Goal: Task Accomplishment & Management: Use online tool/utility

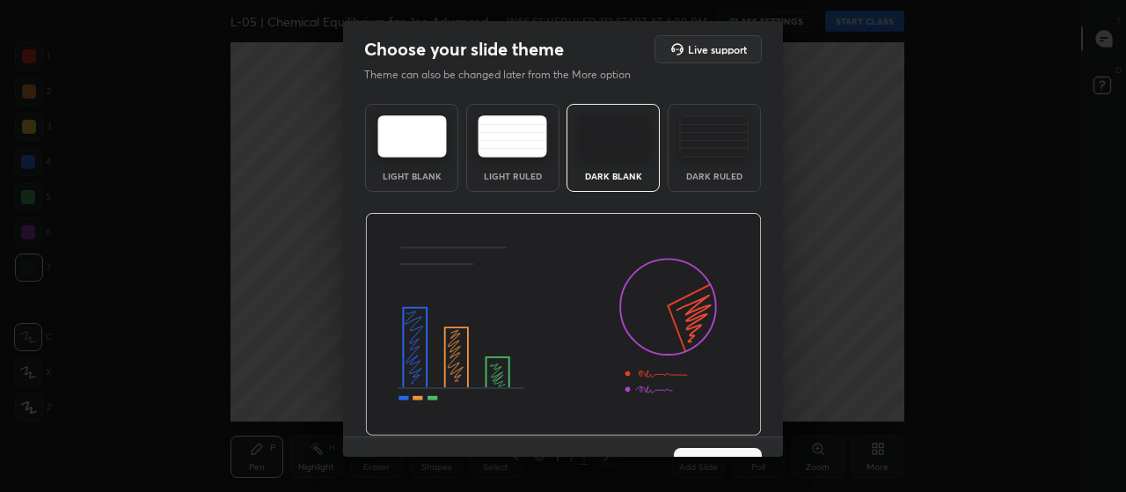
scroll to position [36, 0]
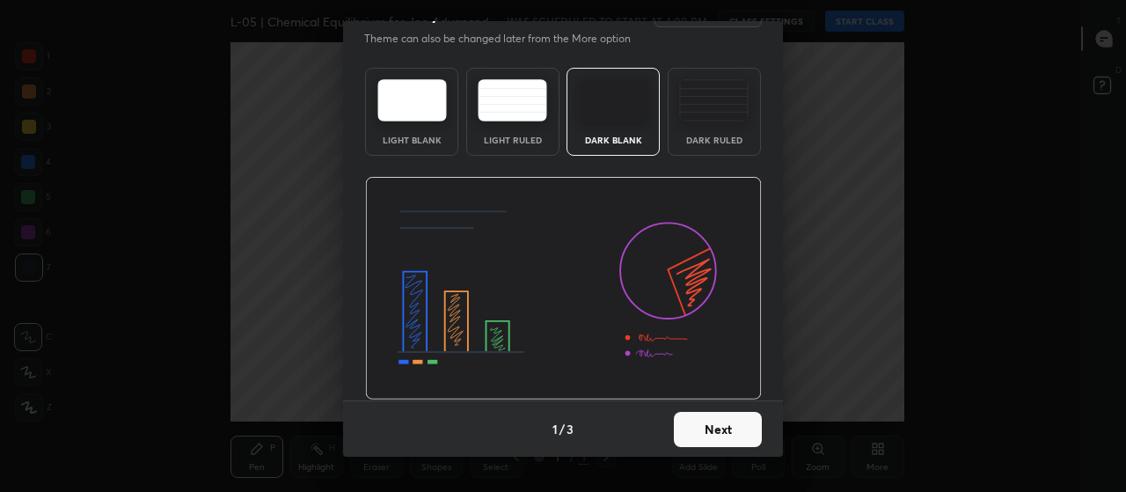
click at [692, 435] on button "Next" at bounding box center [718, 429] width 88 height 35
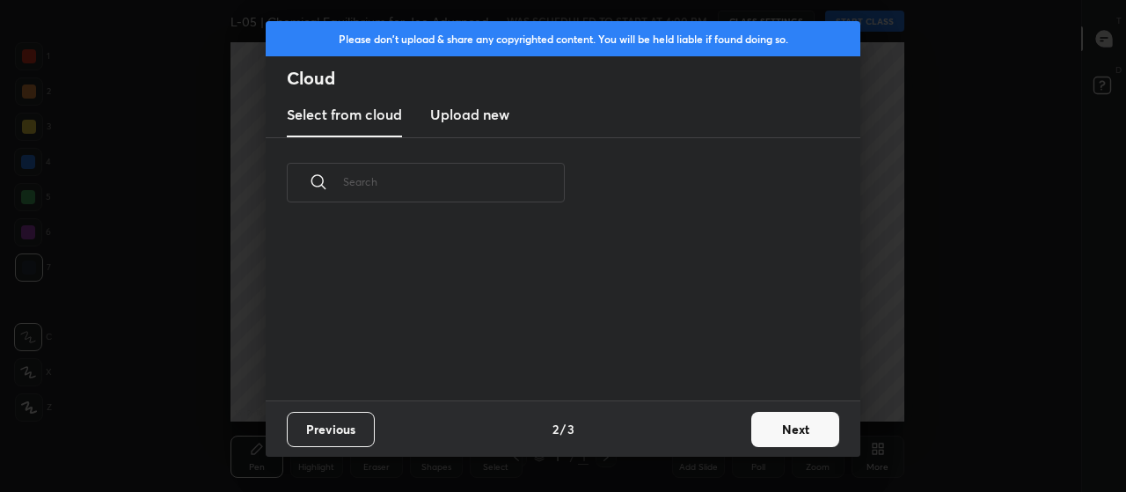
scroll to position [0, 0]
click at [786, 423] on button "Next" at bounding box center [795, 429] width 88 height 35
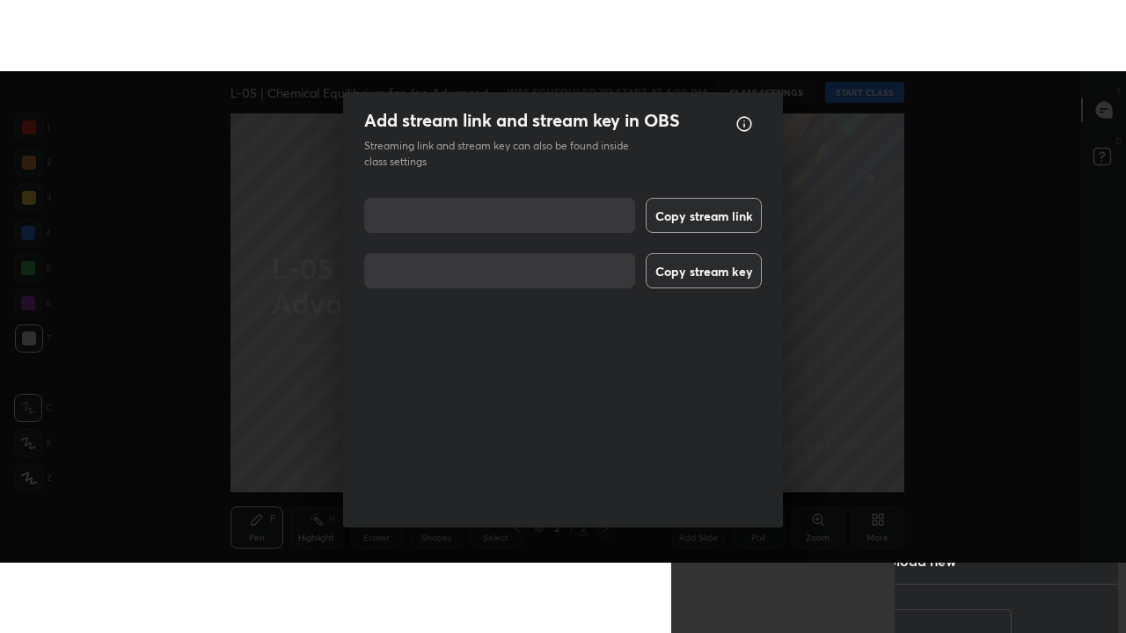
scroll to position [22, 0]
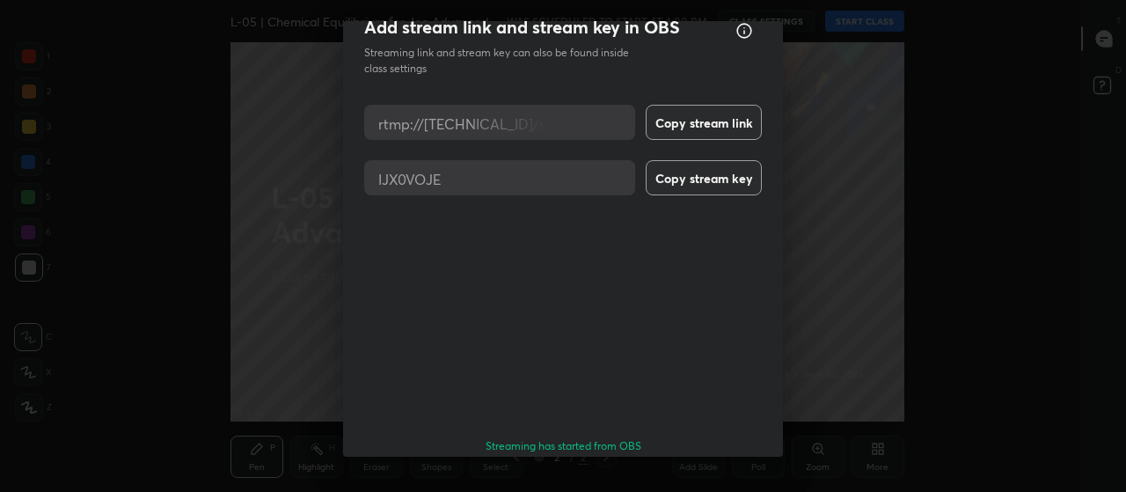
click at [731, 479] on button "Done" at bounding box center [718, 496] width 88 height 35
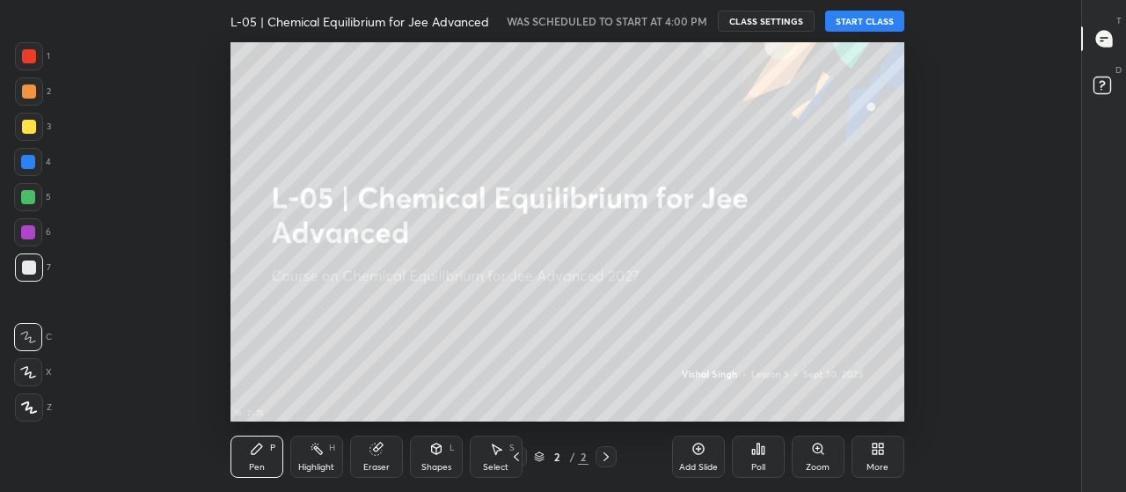
click at [863, 19] on button "START CLASS" at bounding box center [864, 21] width 79 height 21
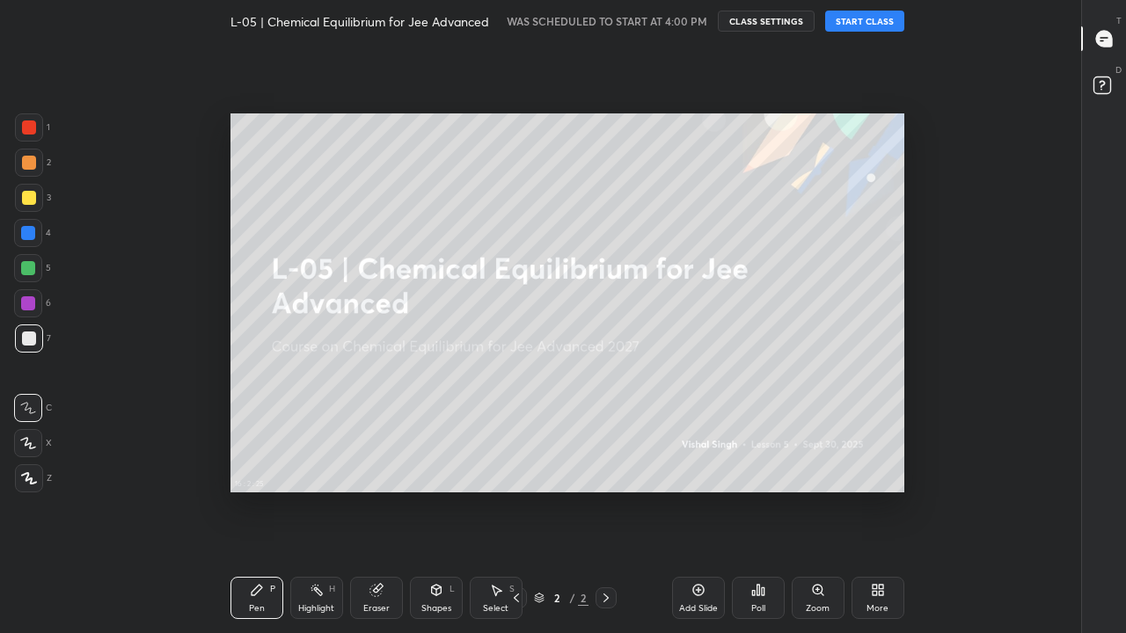
scroll to position [521, 1021]
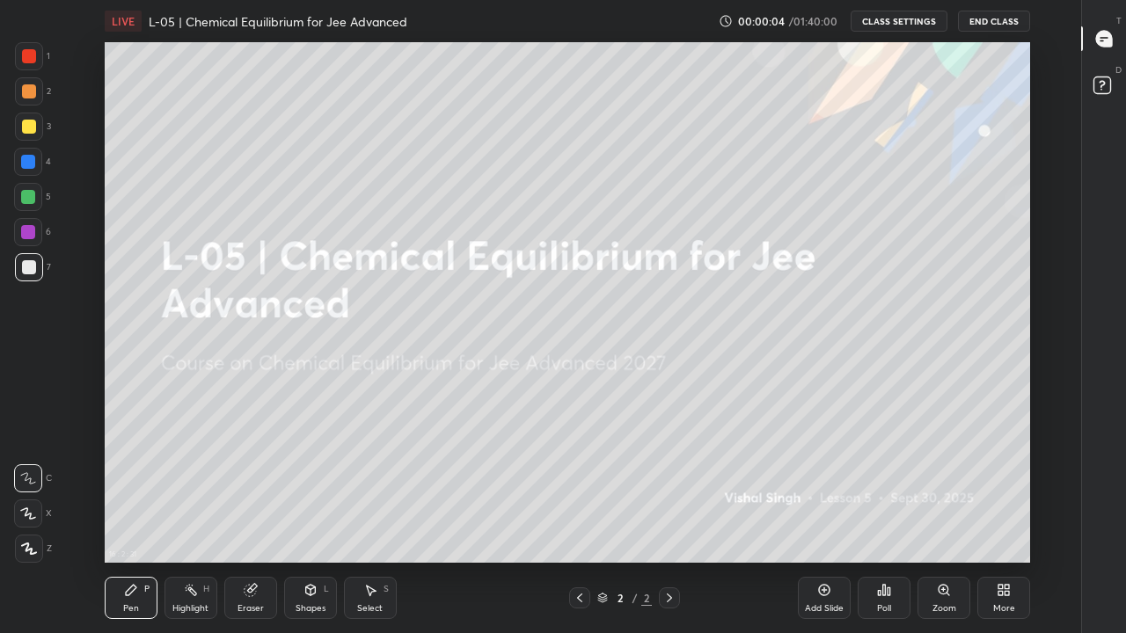
click at [36, 491] on div at bounding box center [28, 514] width 28 height 28
click at [38, 491] on div at bounding box center [29, 549] width 28 height 28
click at [830, 491] on icon at bounding box center [824, 590] width 14 height 14
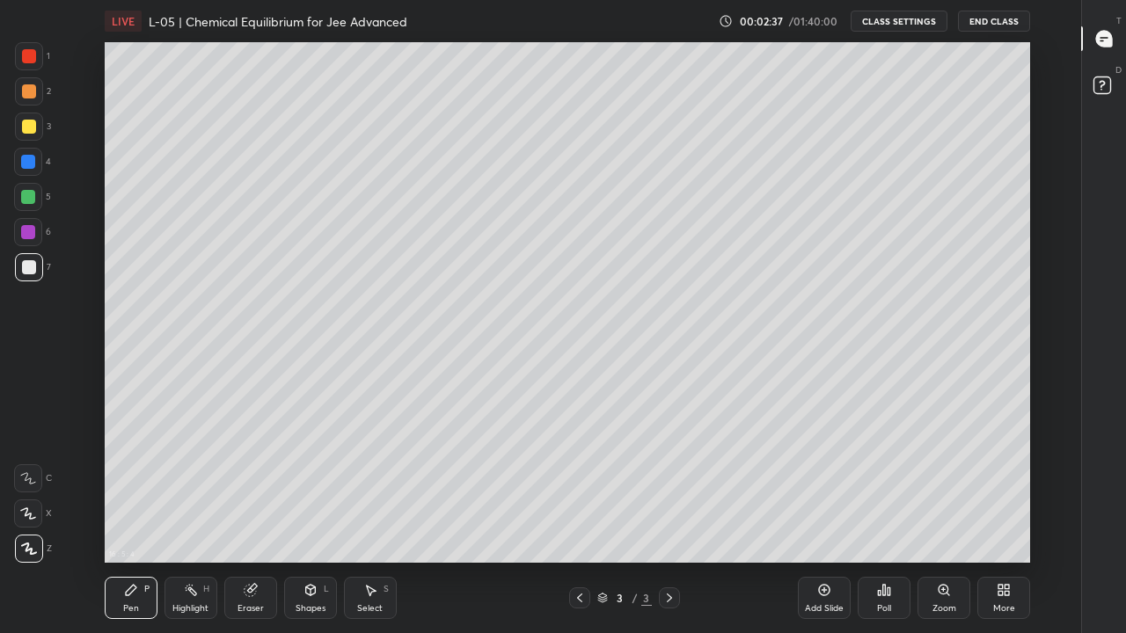
click at [26, 199] on div at bounding box center [28, 197] width 14 height 14
click at [28, 491] on div at bounding box center [28, 514] width 28 height 28
click at [33, 123] on div at bounding box center [29, 127] width 14 height 14
click at [373, 491] on div "Select S" at bounding box center [370, 598] width 53 height 42
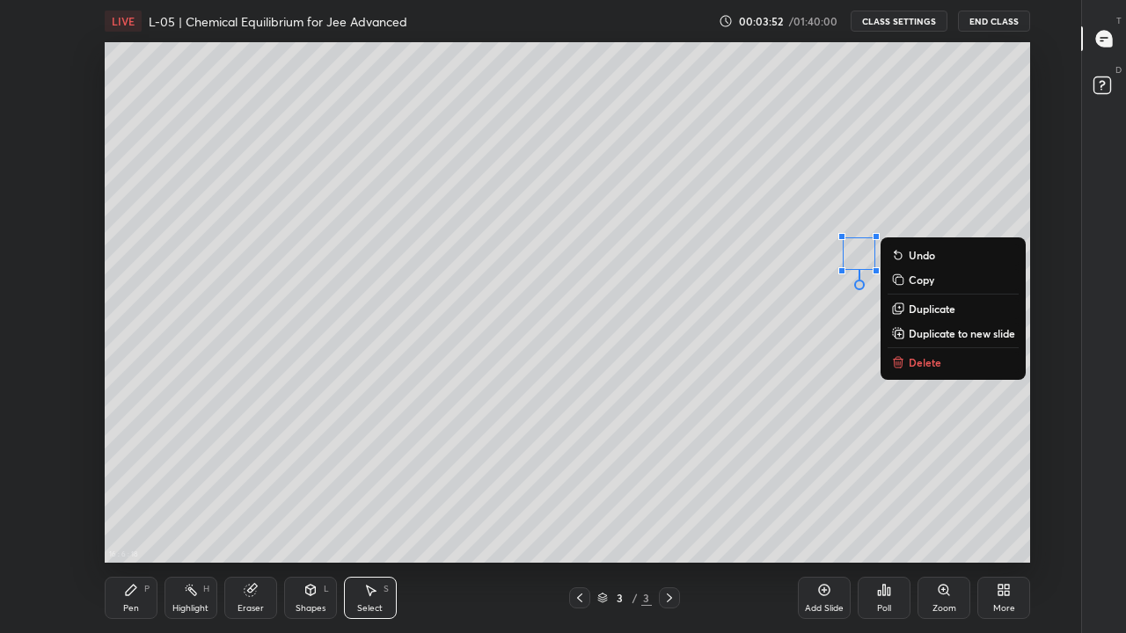
click at [926, 367] on p "Delete" at bounding box center [925, 362] width 33 height 14
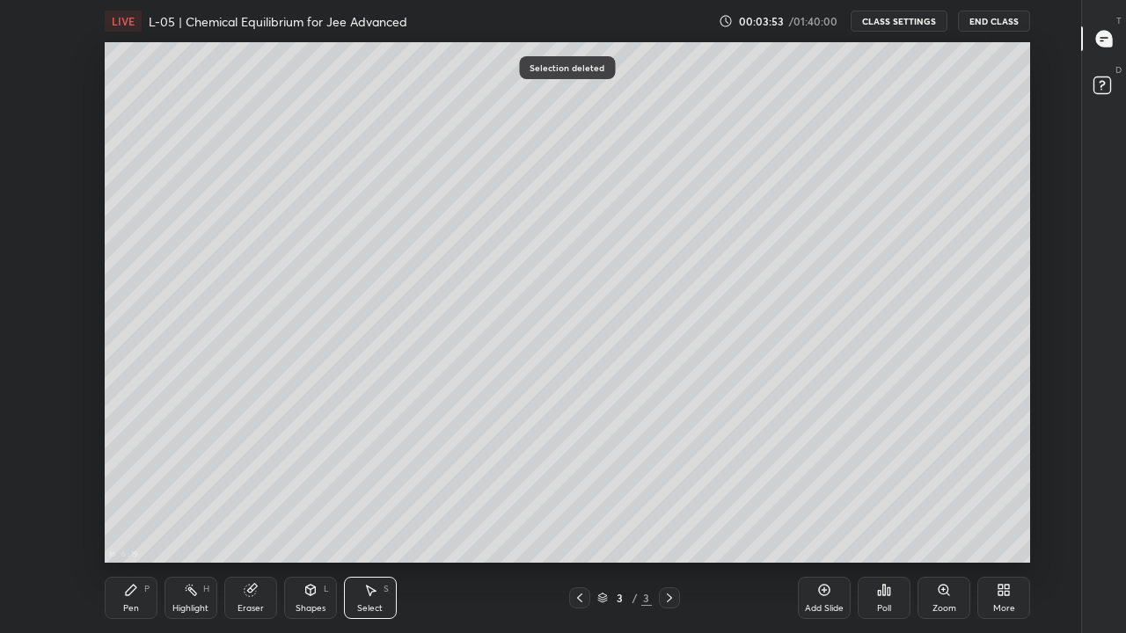
click at [140, 491] on div "Pen P" at bounding box center [131, 598] width 53 height 42
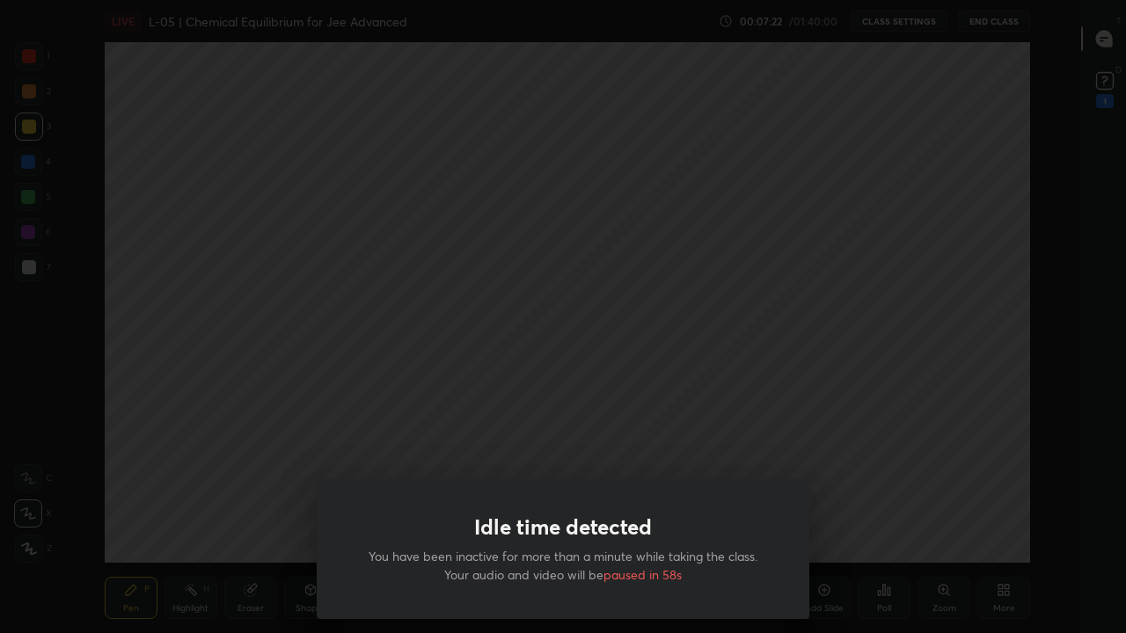
click at [402, 365] on div "Idle time detected You have been inactive for more than a minute while taking t…" at bounding box center [563, 316] width 1126 height 633
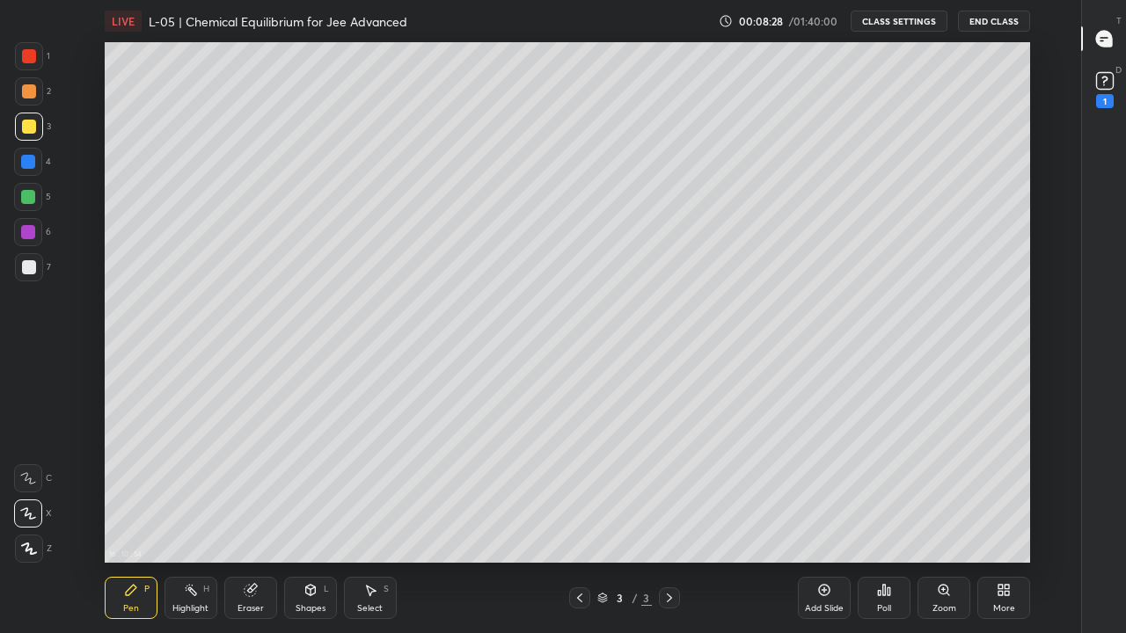
click at [32, 205] on div at bounding box center [28, 197] width 28 height 28
click at [830, 491] on div "Add Slide" at bounding box center [824, 608] width 39 height 9
click at [33, 128] on div at bounding box center [29, 127] width 14 height 14
click at [378, 491] on div "Select" at bounding box center [370, 608] width 26 height 9
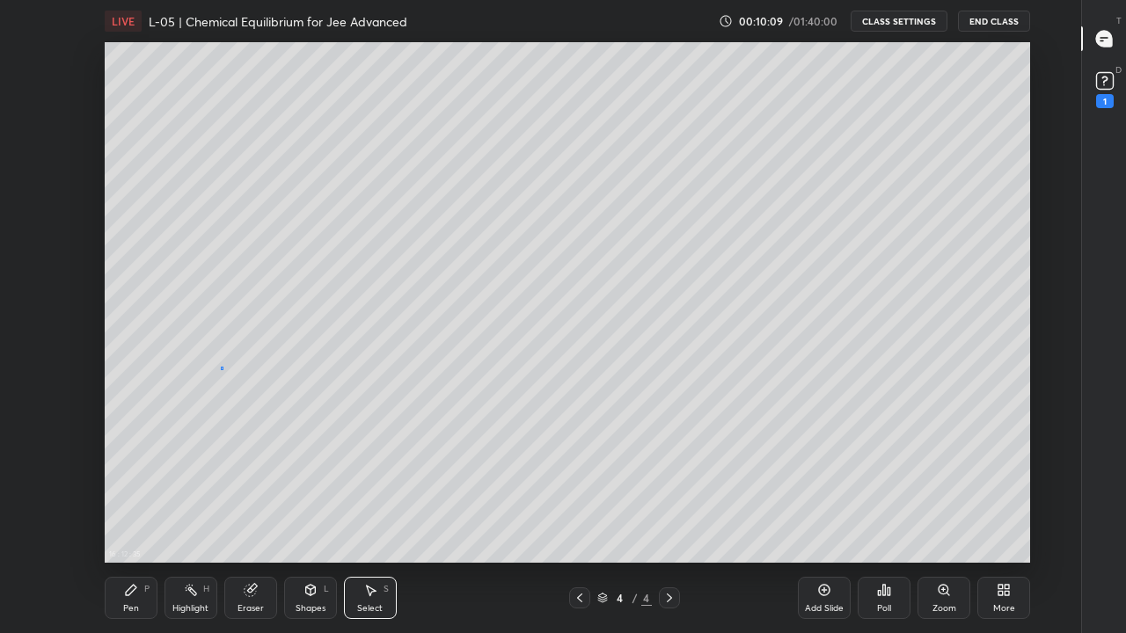
click at [222, 370] on div "0 ° Undo Copy Duplicate Duplicate to new slide Delete" at bounding box center [568, 302] width 926 height 521
click at [136, 491] on div "Pen" at bounding box center [131, 608] width 16 height 9
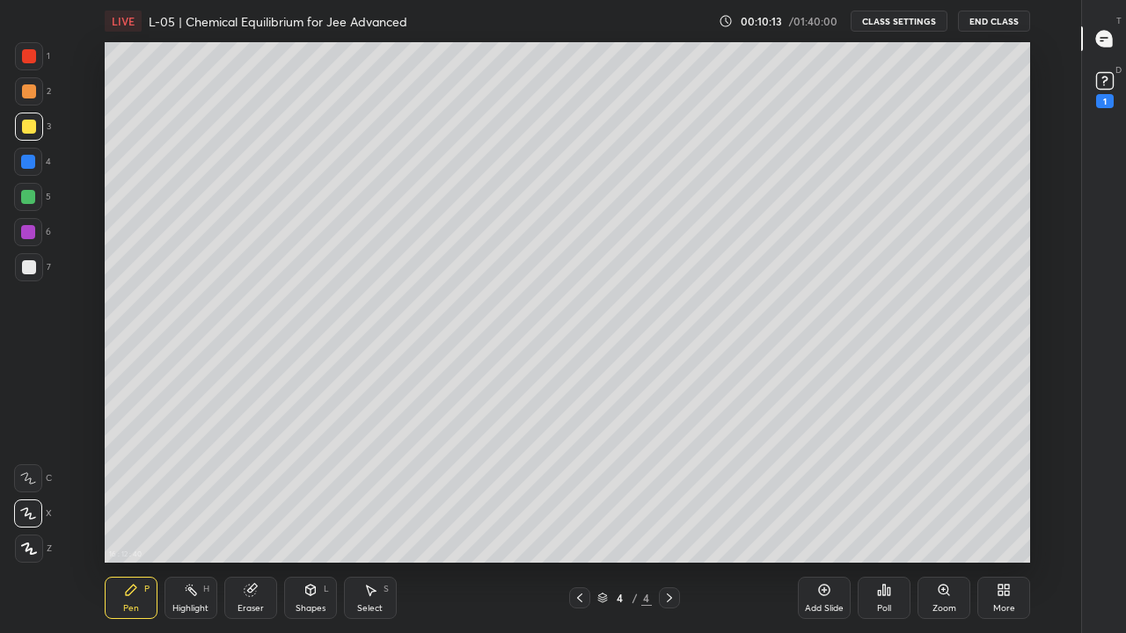
click at [36, 201] on div at bounding box center [28, 197] width 28 height 28
click at [368, 491] on icon at bounding box center [370, 590] width 14 height 14
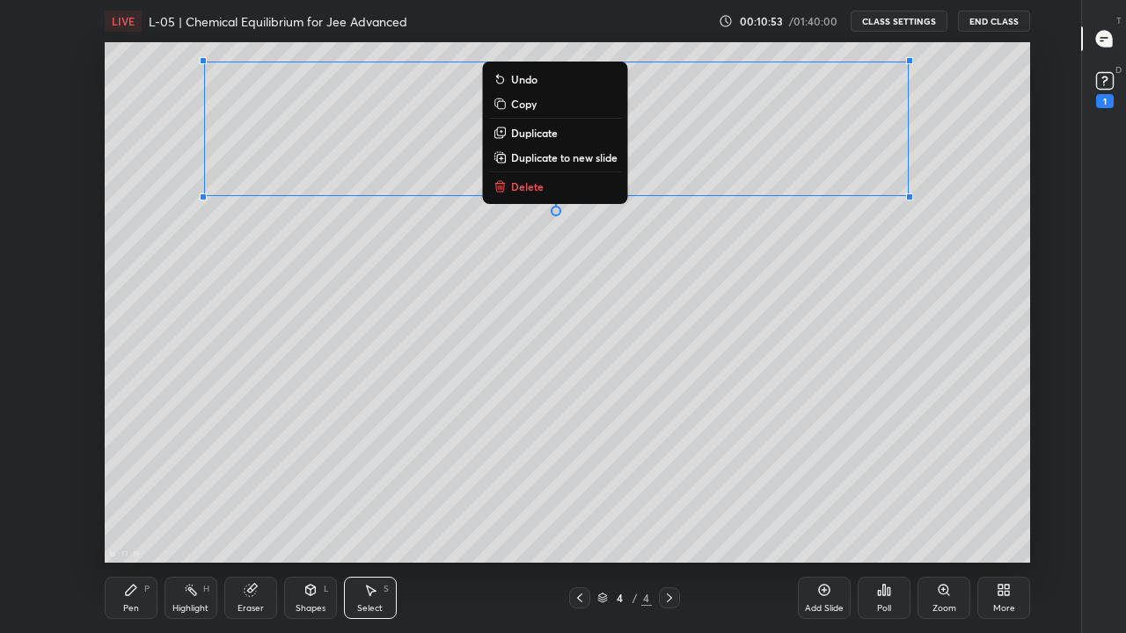
click at [386, 350] on div "0 ° Undo Copy Duplicate Duplicate to new slide Delete" at bounding box center [568, 302] width 926 height 521
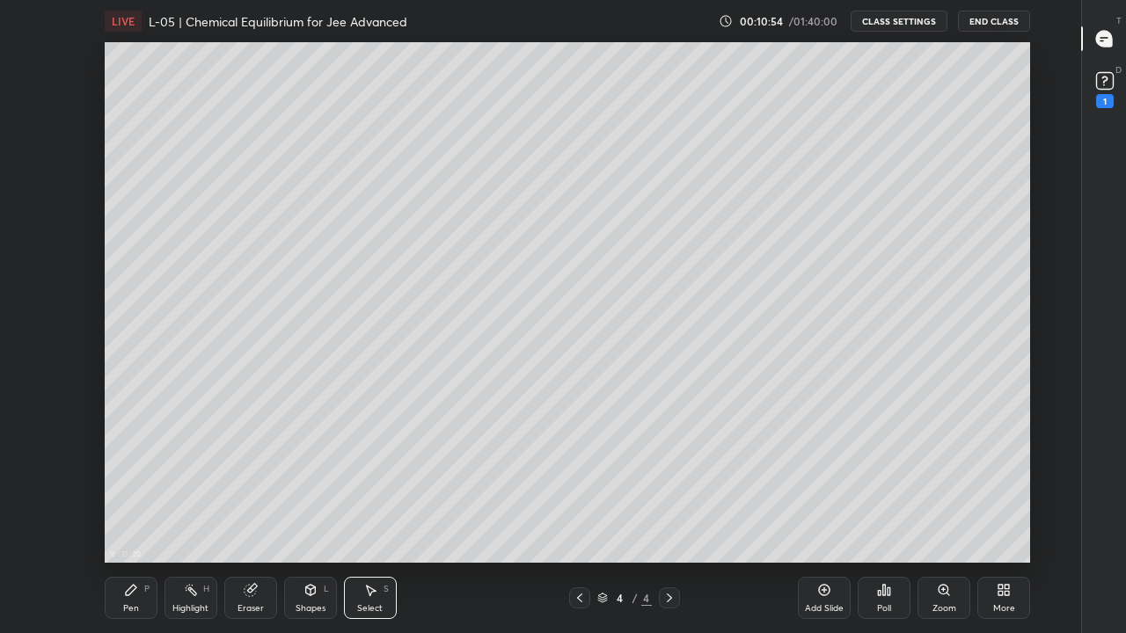
click at [134, 491] on div "Pen" at bounding box center [131, 608] width 16 height 9
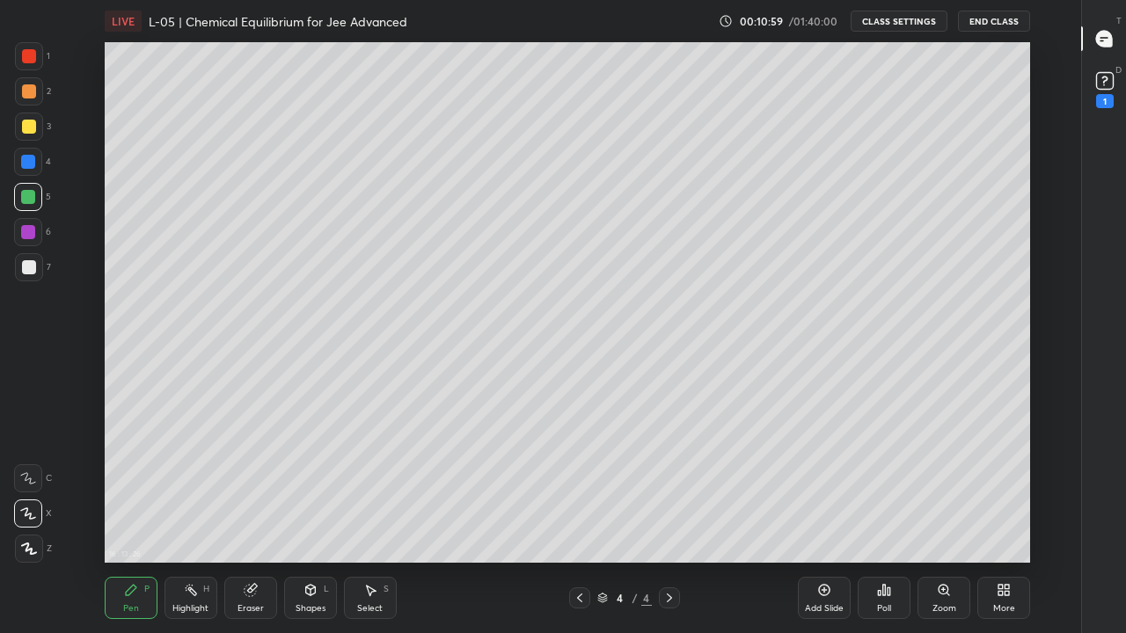
click at [251, 491] on div "Eraser" at bounding box center [251, 608] width 26 height 9
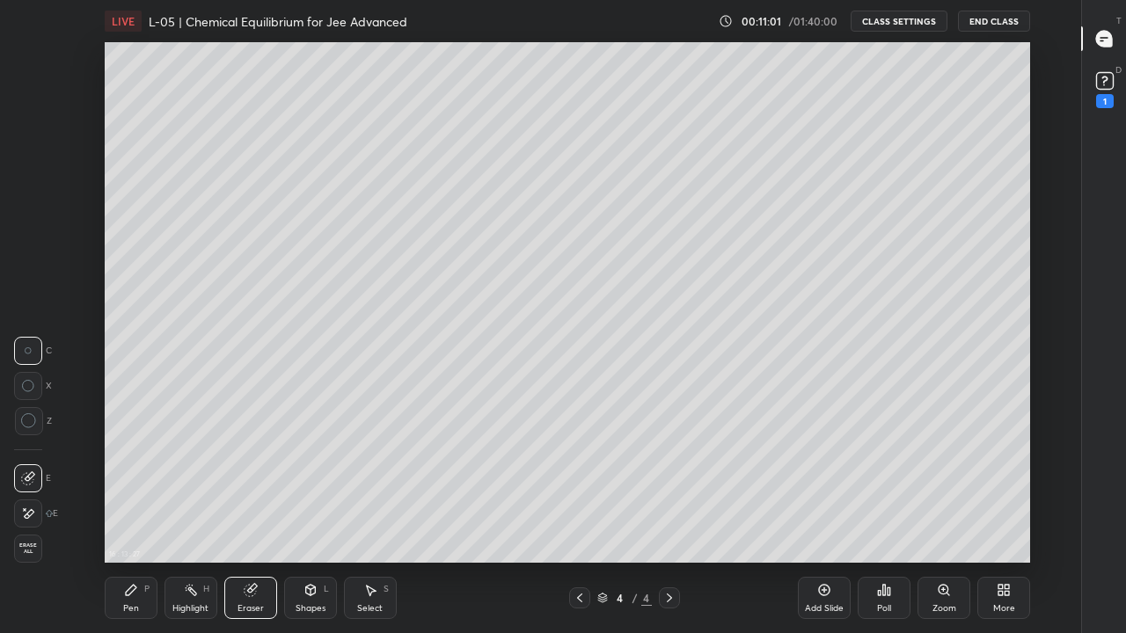
click at [136, 491] on div "Pen" at bounding box center [131, 608] width 16 height 9
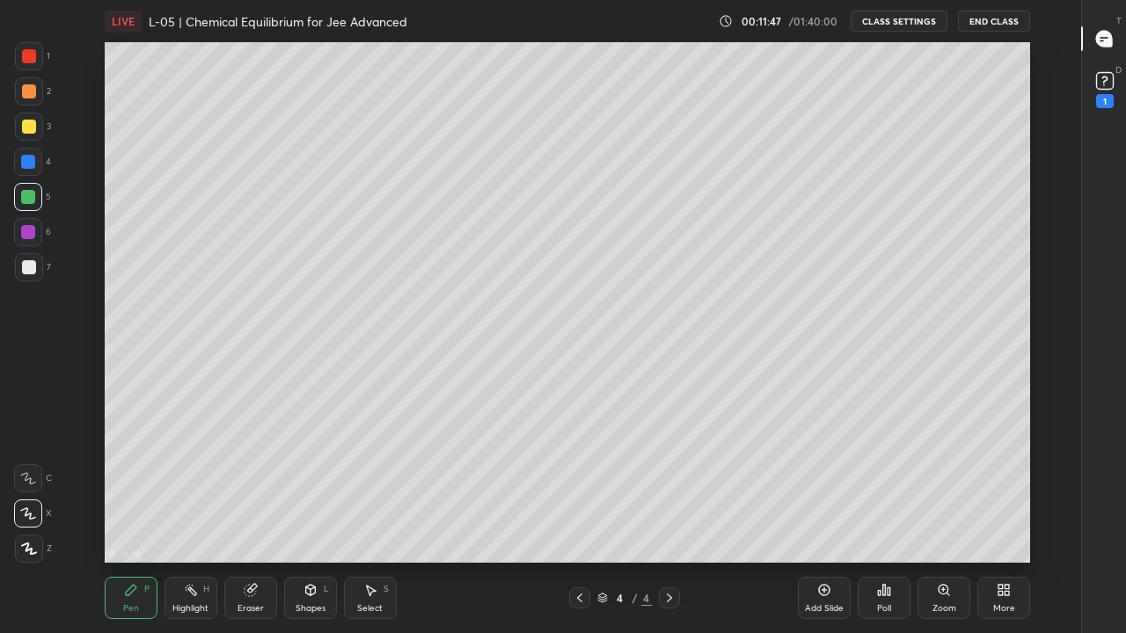
click at [130, 491] on div "Pen" at bounding box center [131, 608] width 16 height 9
click at [28, 267] on div at bounding box center [29, 267] width 14 height 14
click at [381, 491] on div "Select S" at bounding box center [370, 598] width 53 height 42
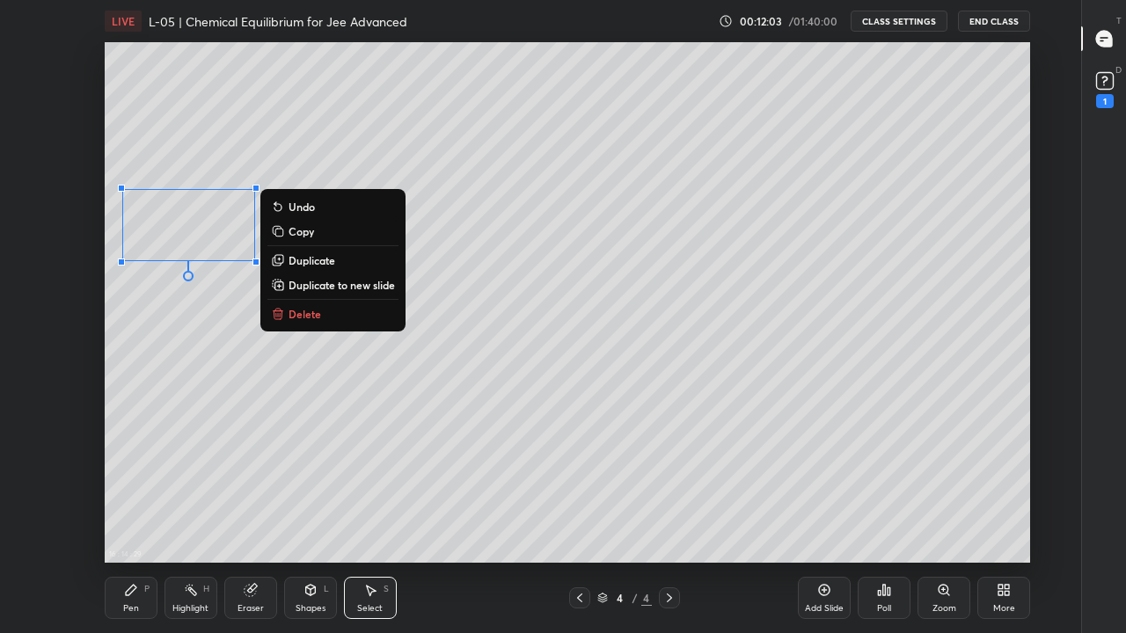
click at [224, 389] on div "0 ° Undo Copy Duplicate Duplicate to new slide Delete" at bounding box center [568, 302] width 926 height 521
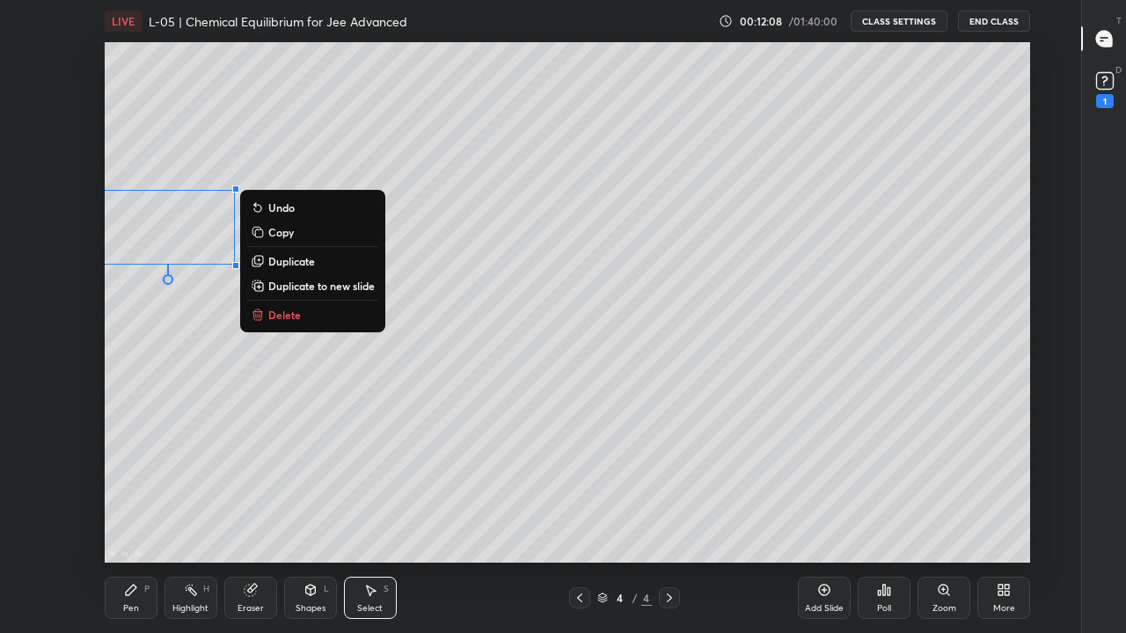
click at [421, 427] on div "0 ° Undo Copy Duplicate Duplicate to new slide Delete" at bounding box center [568, 302] width 926 height 521
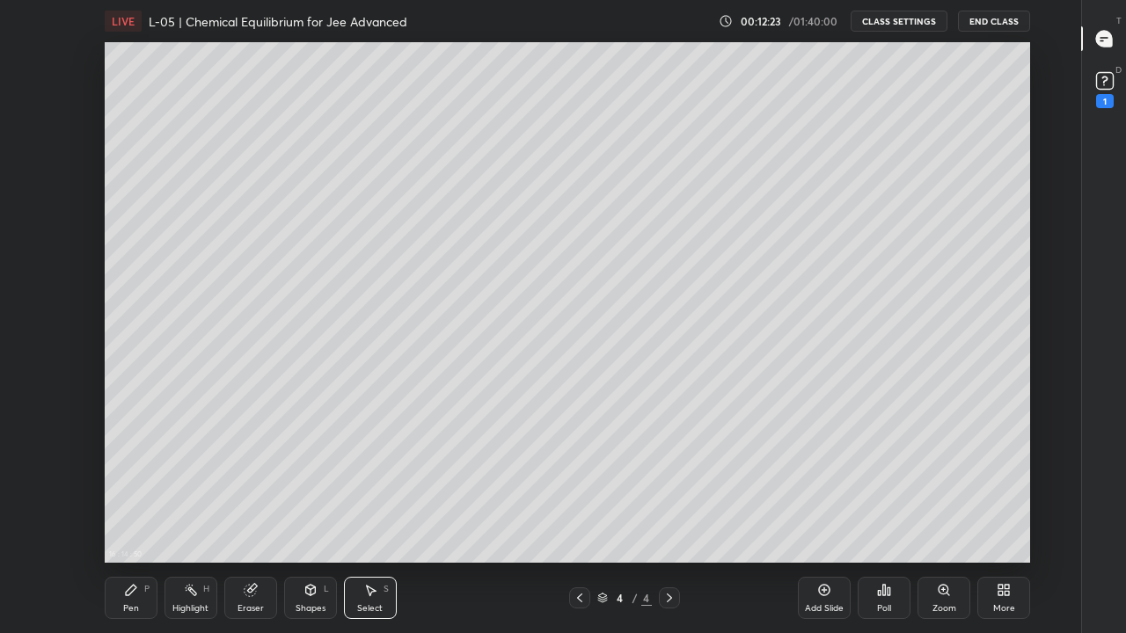
click at [138, 491] on div "Pen P" at bounding box center [131, 598] width 53 height 42
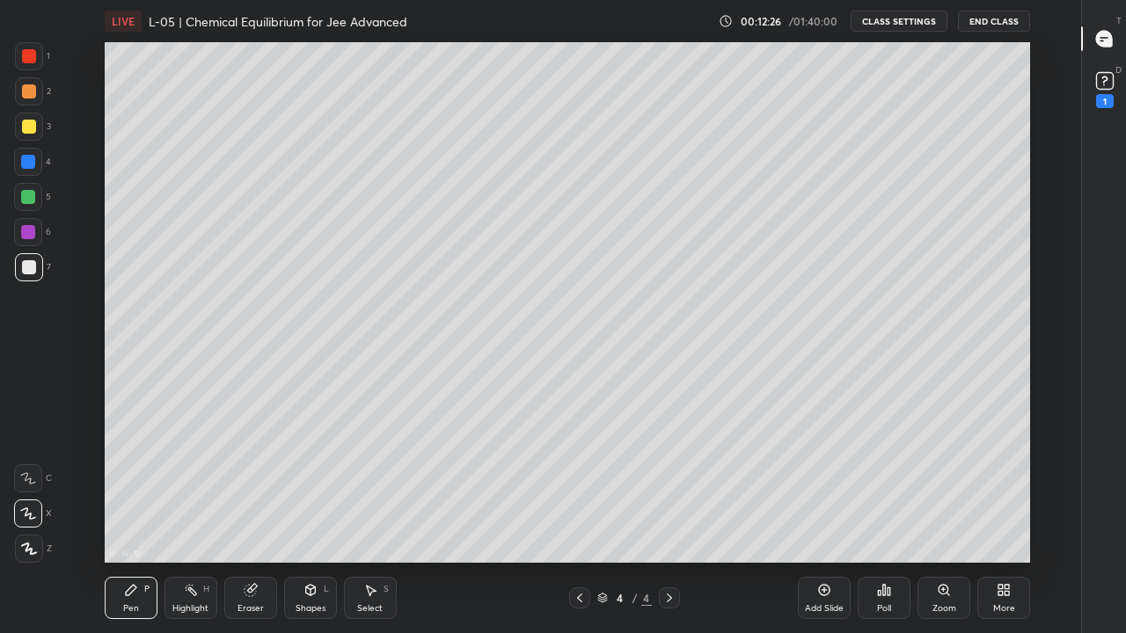
click at [28, 130] on div at bounding box center [29, 127] width 14 height 14
click at [379, 491] on div "Select S" at bounding box center [370, 598] width 53 height 42
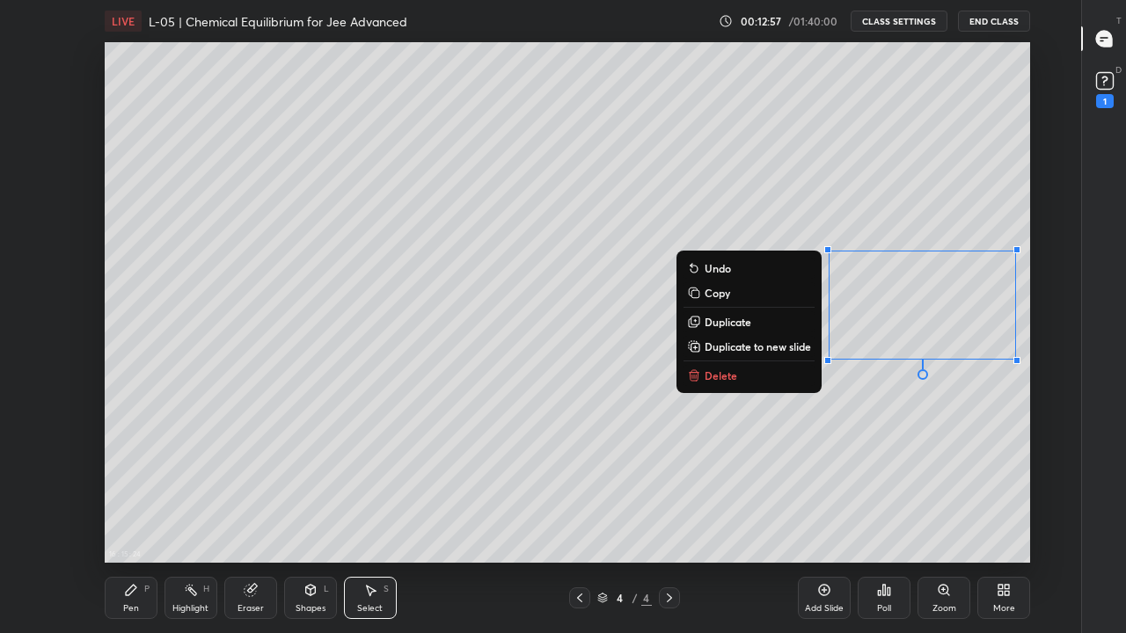
click at [733, 375] on p "Delete" at bounding box center [721, 376] width 33 height 14
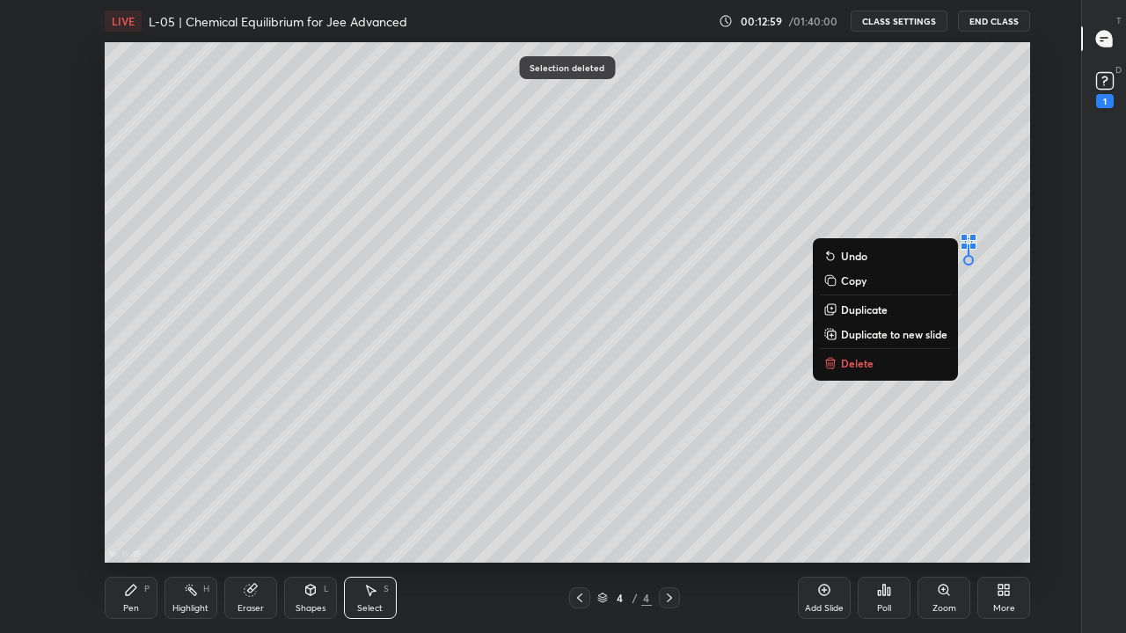
click at [860, 363] on p "Delete" at bounding box center [857, 363] width 33 height 14
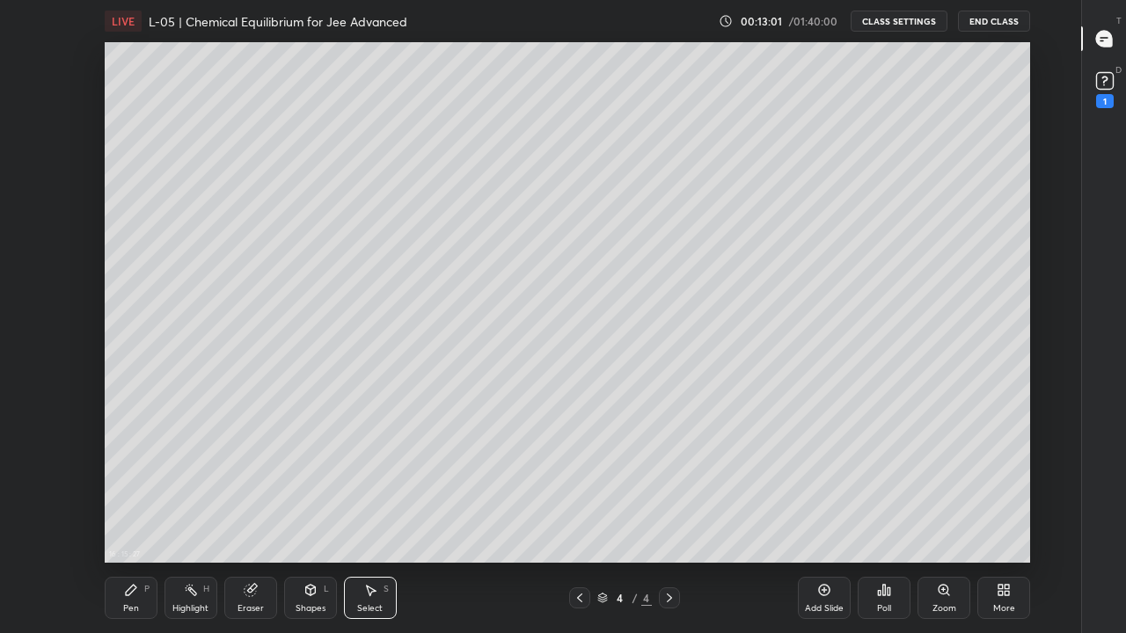
click at [146, 491] on div "Pen P" at bounding box center [131, 598] width 53 height 42
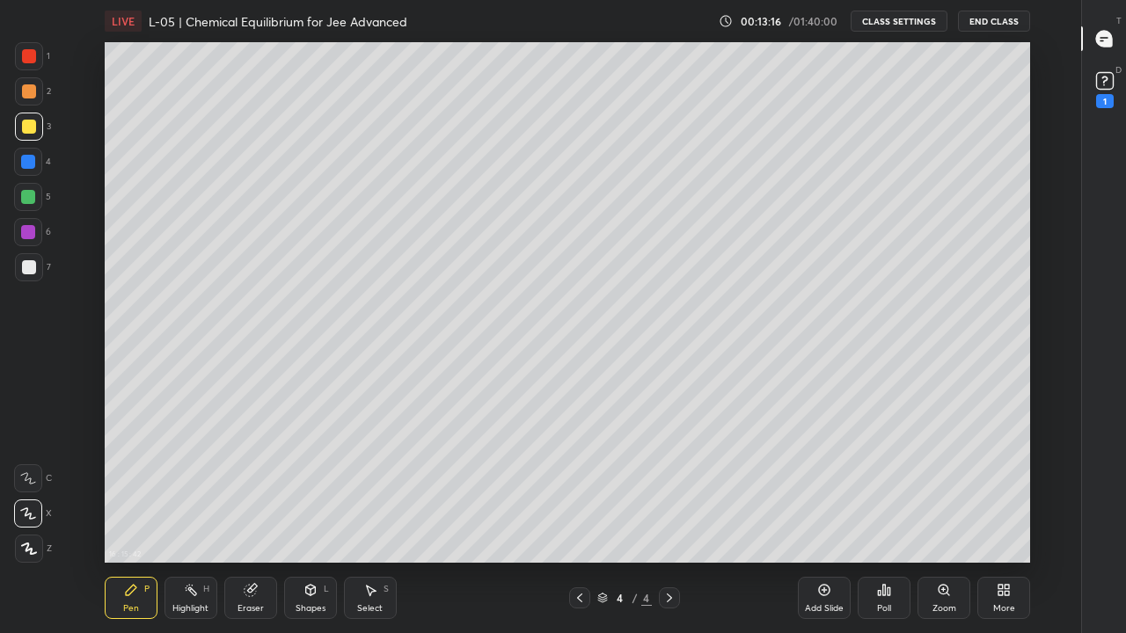
click at [371, 491] on div "Select S" at bounding box center [370, 598] width 53 height 42
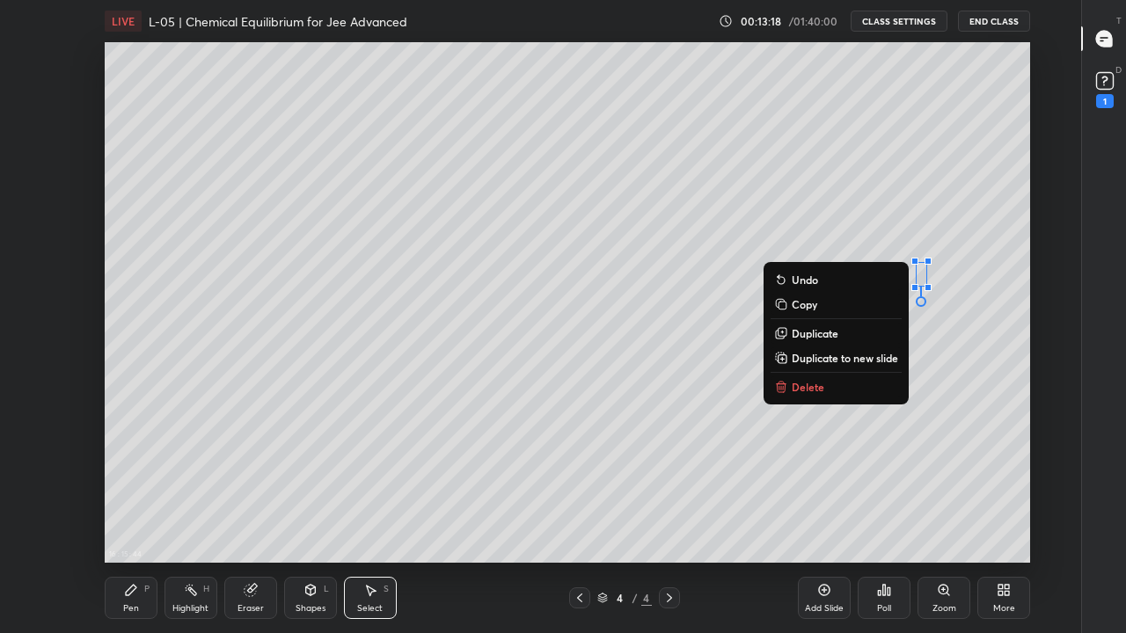
click at [816, 388] on p "Delete" at bounding box center [808, 387] width 33 height 14
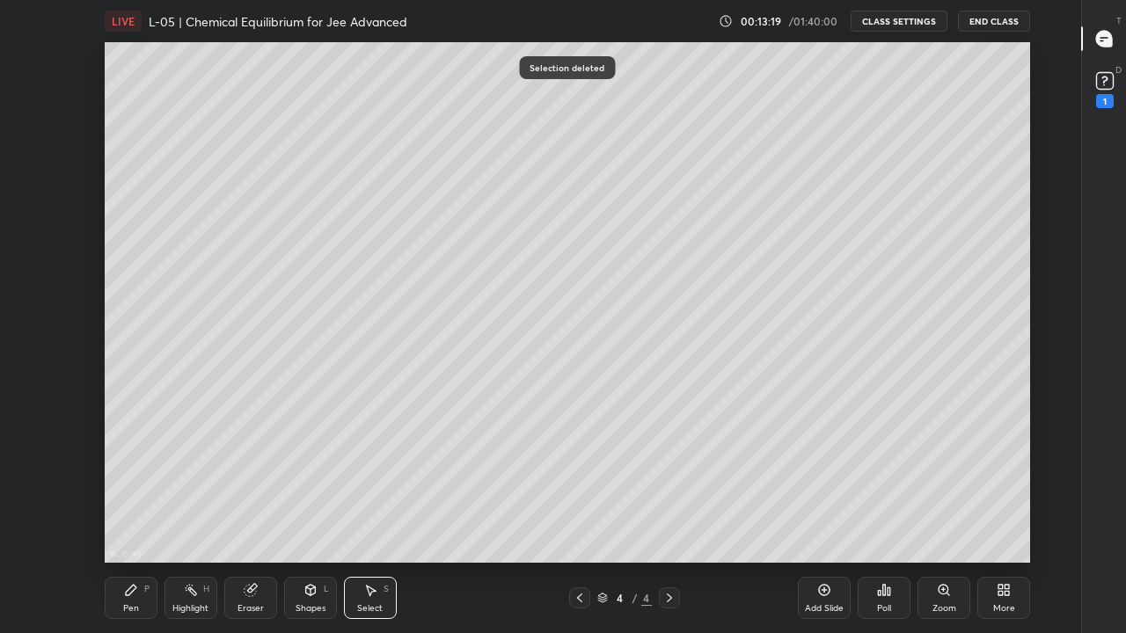
click at [143, 491] on div "Pen P" at bounding box center [131, 598] width 53 height 42
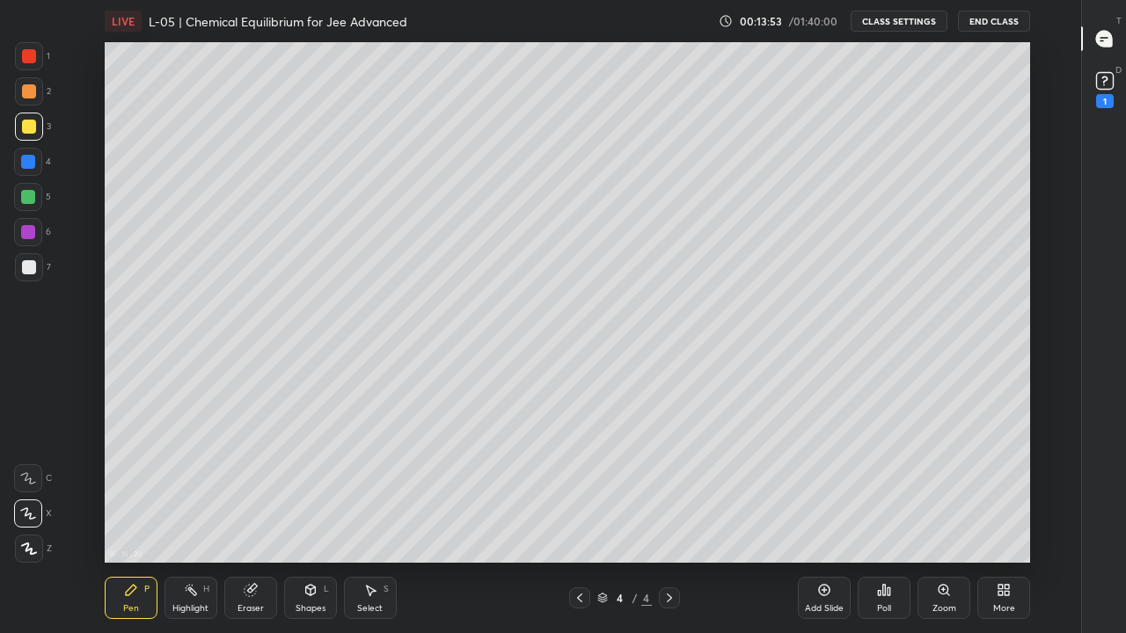
click at [96, 315] on div "16 : 16 : 20 Setting up your live class" at bounding box center [567, 302] width 1022 height 521
click at [251, 491] on div "Eraser" at bounding box center [250, 598] width 53 height 42
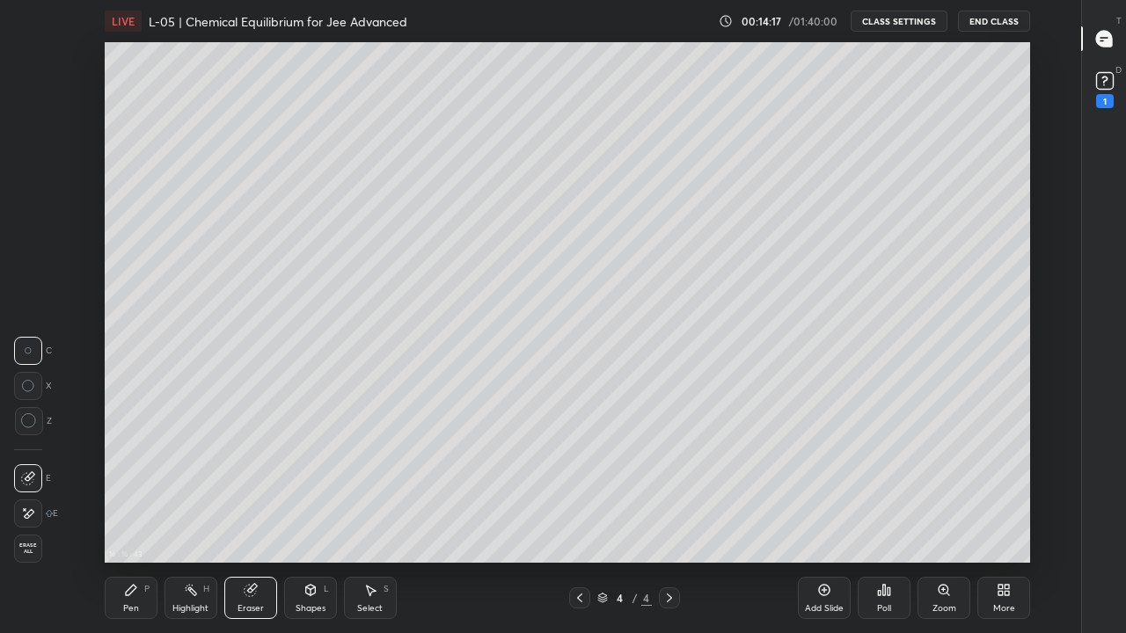
click at [128, 491] on div "Pen P" at bounding box center [131, 598] width 53 height 42
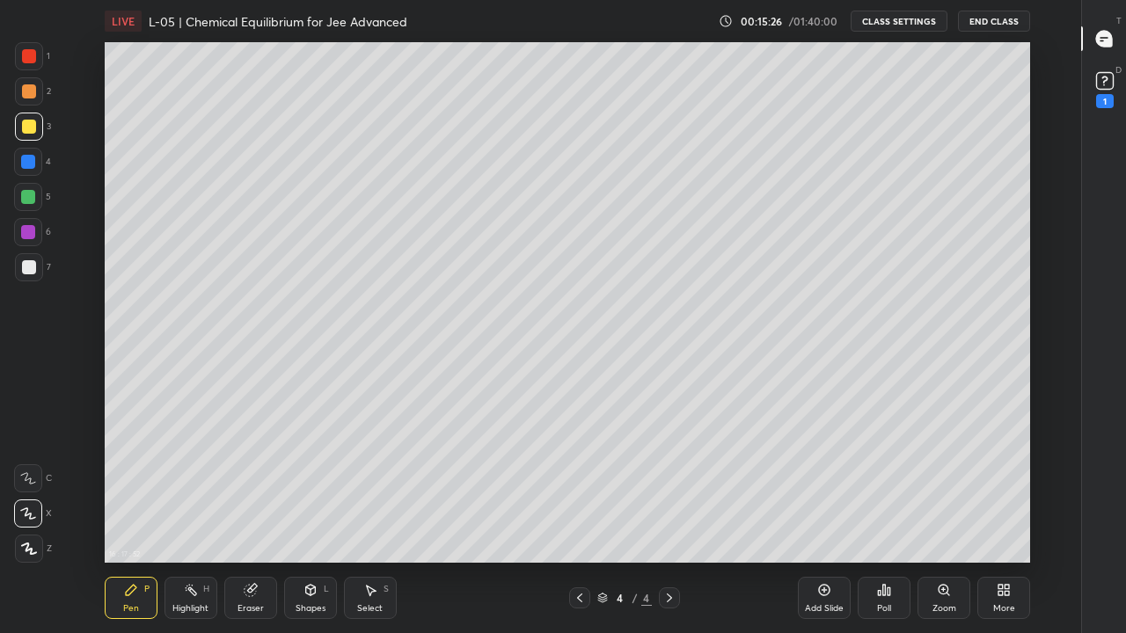
click at [377, 491] on div "Select S" at bounding box center [370, 598] width 53 height 42
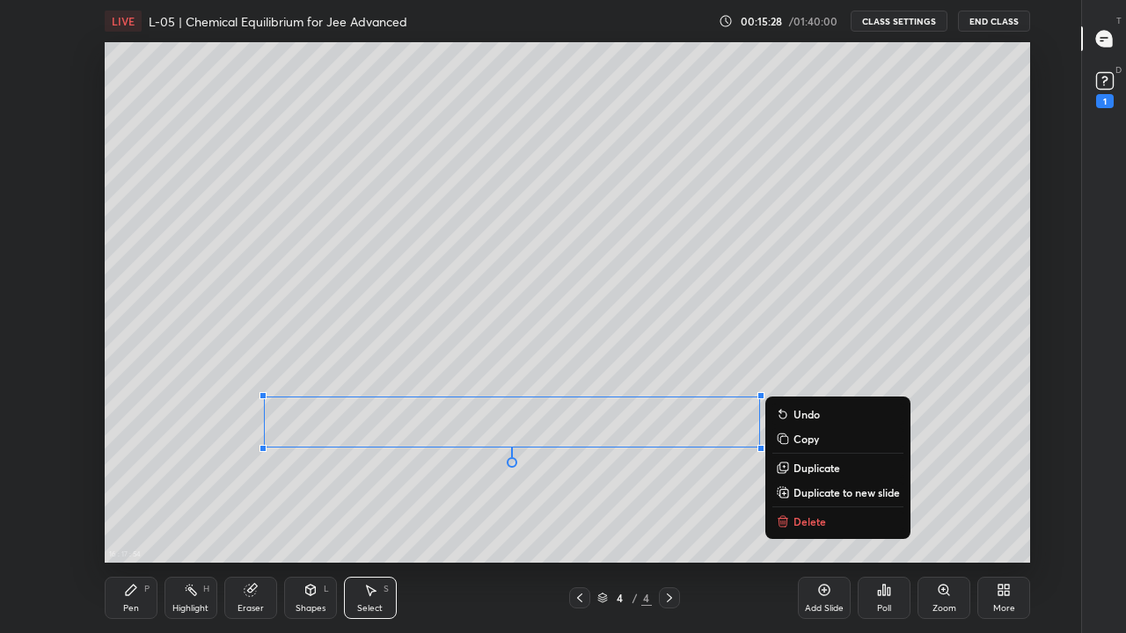
click at [806, 491] on p "Delete" at bounding box center [810, 522] width 33 height 14
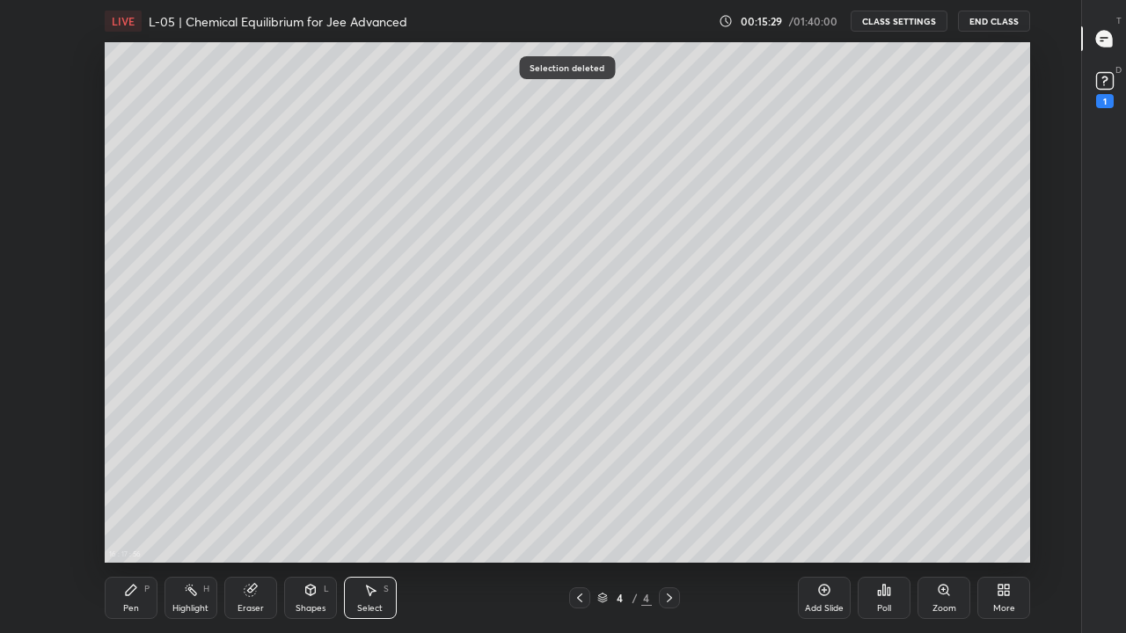
click at [128, 491] on div "Pen P" at bounding box center [131, 598] width 53 height 42
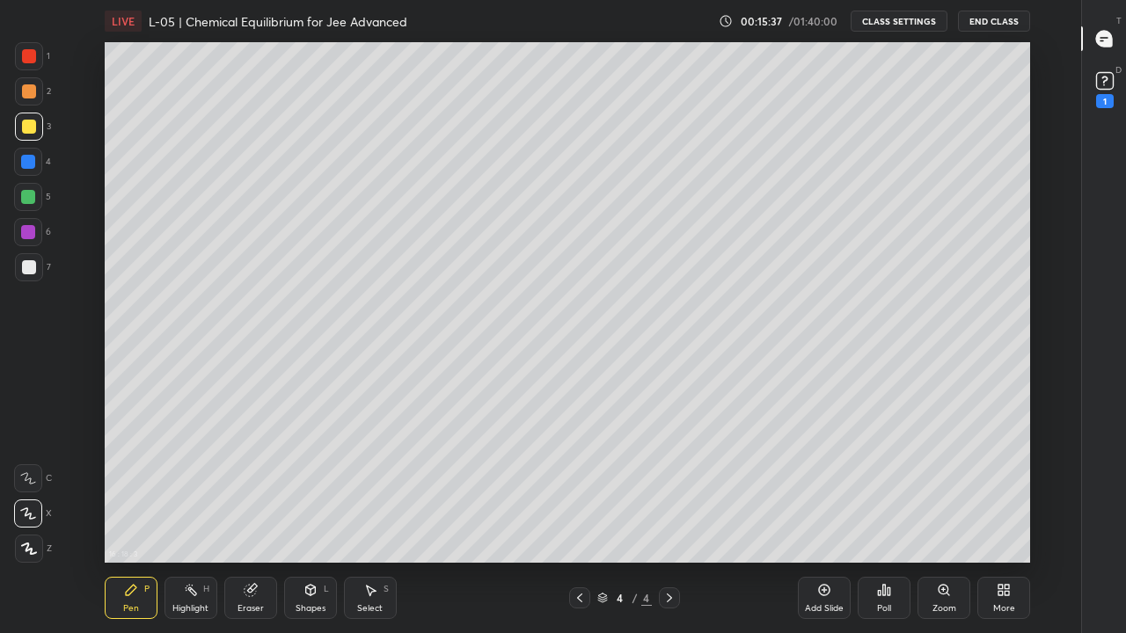
click at [126, 491] on div "Pen" at bounding box center [131, 608] width 16 height 9
click at [26, 159] on div at bounding box center [28, 162] width 14 height 14
click at [26, 199] on div at bounding box center [28, 197] width 14 height 14
click at [375, 491] on div "Select S" at bounding box center [370, 598] width 53 height 42
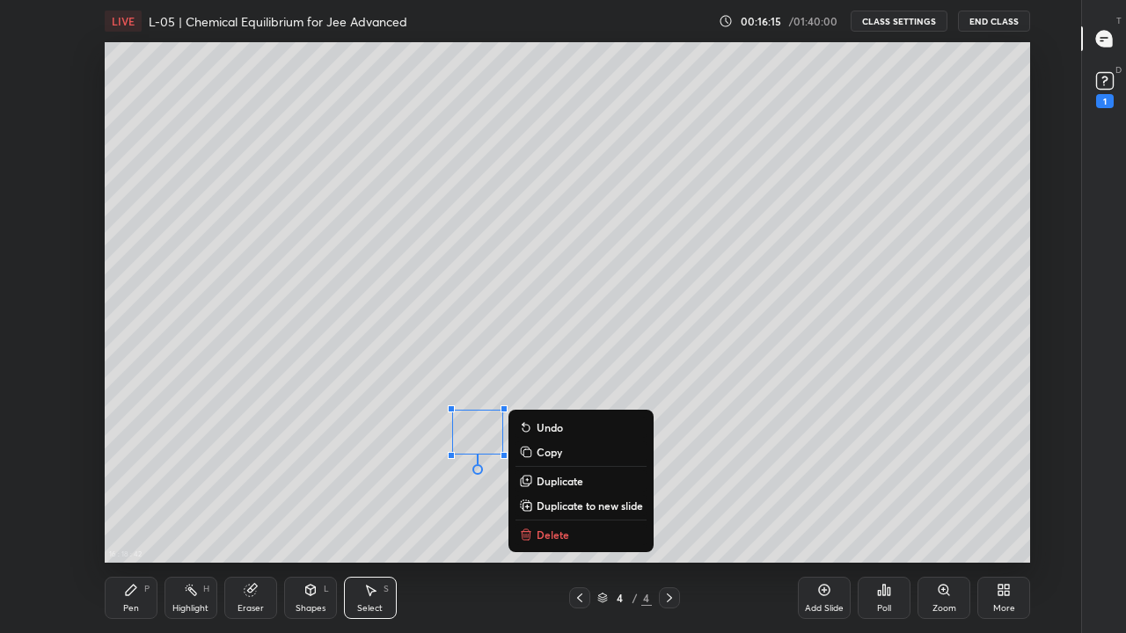
click at [564, 491] on p "Delete" at bounding box center [553, 535] width 33 height 14
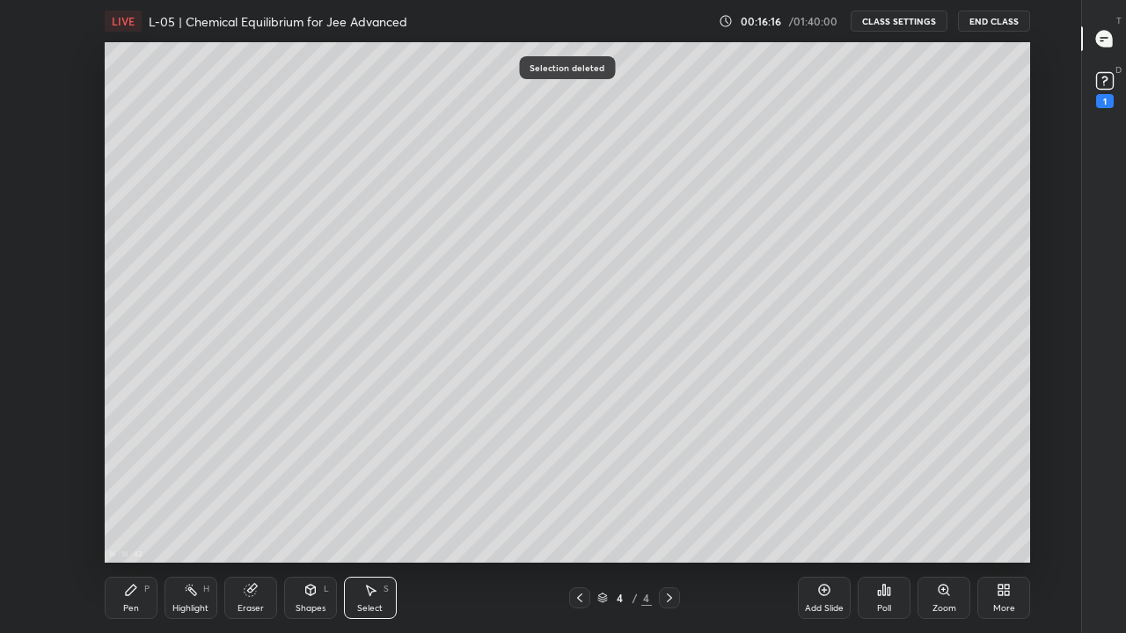
click at [139, 491] on div "Pen P" at bounding box center [131, 598] width 53 height 42
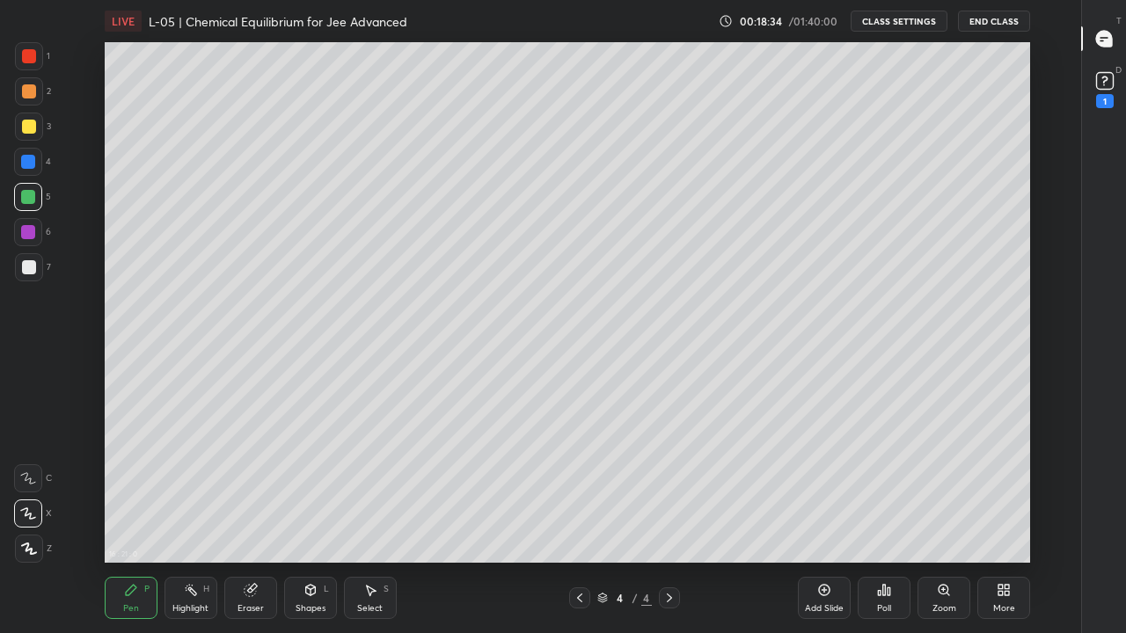
click at [824, 491] on div "Add Slide" at bounding box center [824, 598] width 53 height 42
click at [26, 122] on div at bounding box center [29, 127] width 14 height 14
click at [367, 491] on icon at bounding box center [370, 590] width 14 height 14
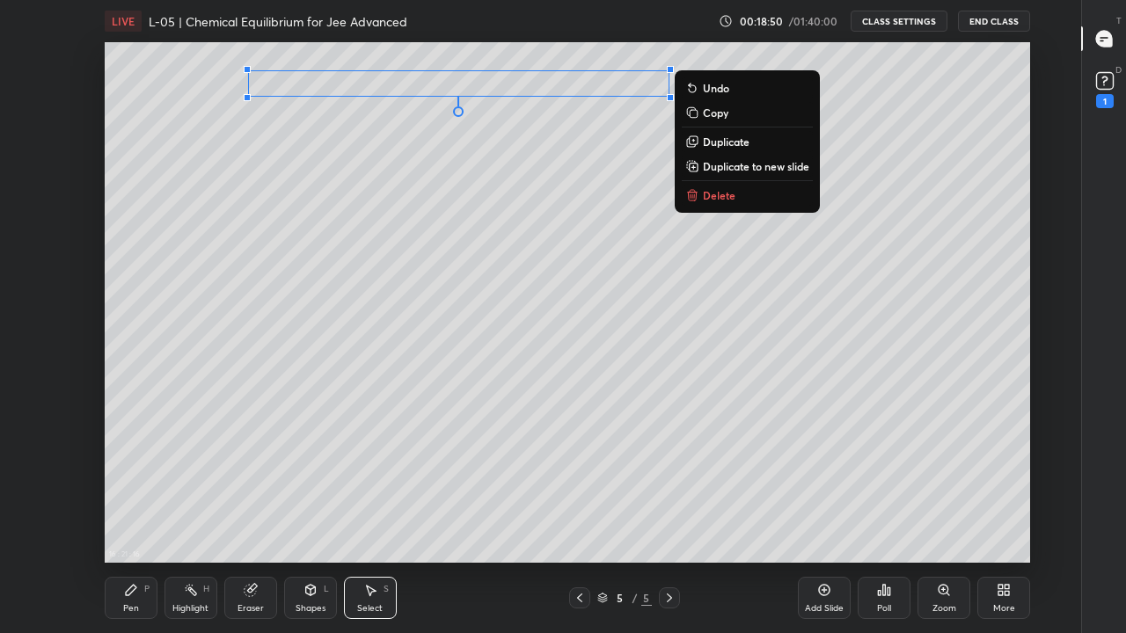
click at [273, 413] on div "0 ° Undo Copy Duplicate Duplicate to new slide Delete" at bounding box center [568, 302] width 926 height 521
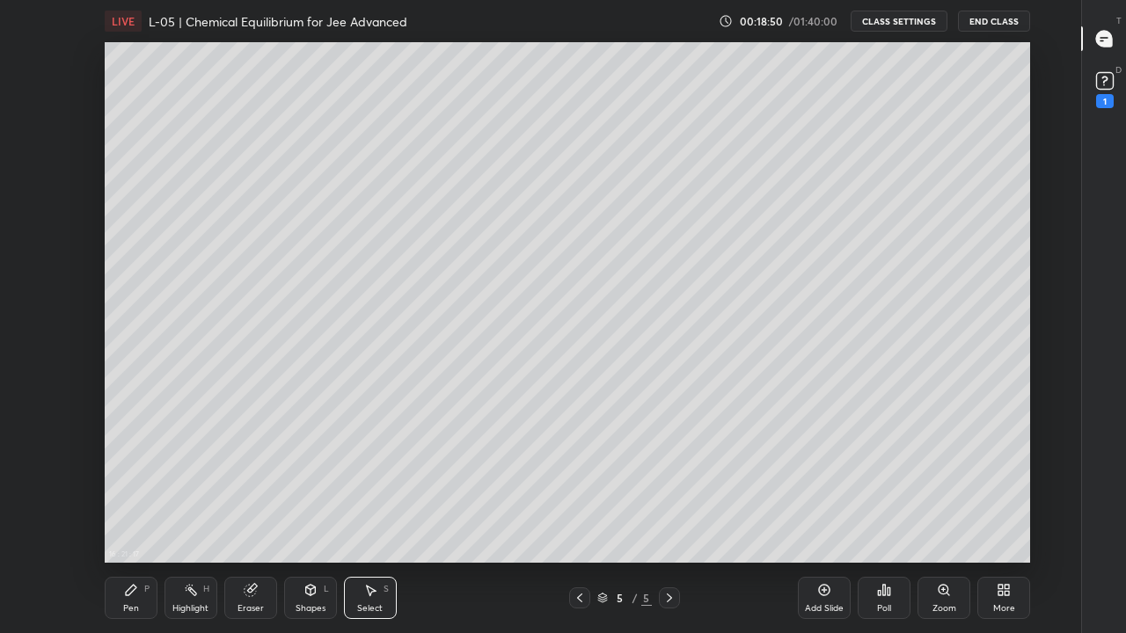
click at [135, 491] on div "Pen" at bounding box center [131, 608] width 16 height 9
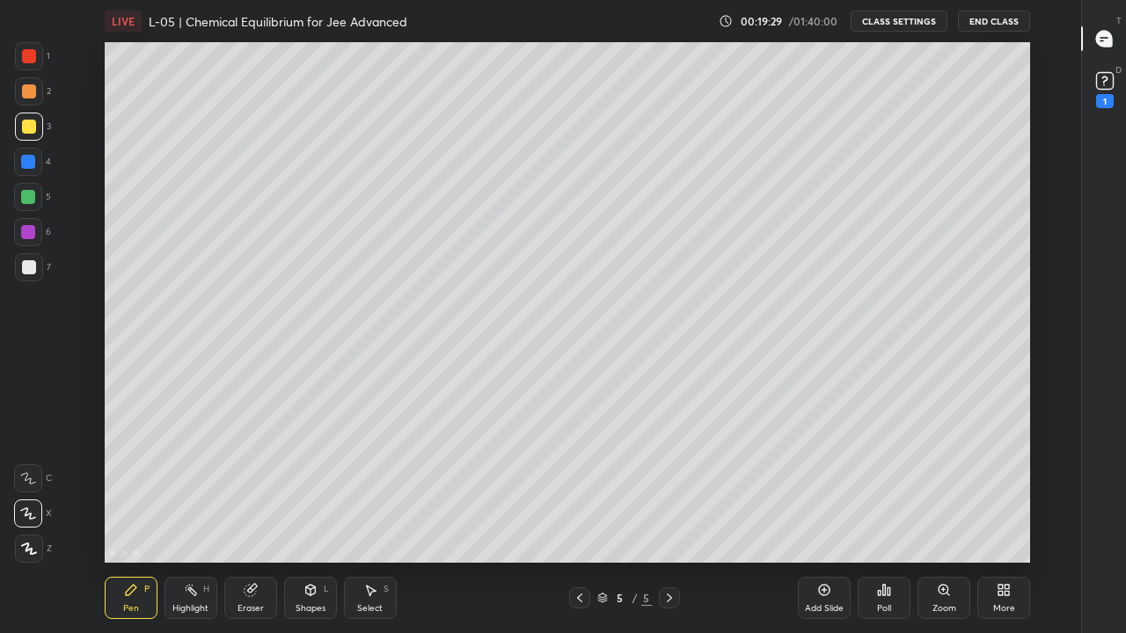
click at [136, 491] on icon at bounding box center [131, 590] width 14 height 14
click at [30, 194] on div at bounding box center [28, 197] width 14 height 14
click at [92, 259] on div "16 : 22 : 24 Setting up your live class" at bounding box center [567, 302] width 1022 height 521
click at [28, 125] on div at bounding box center [29, 127] width 14 height 14
click at [578, 491] on icon at bounding box center [579, 598] width 5 height 9
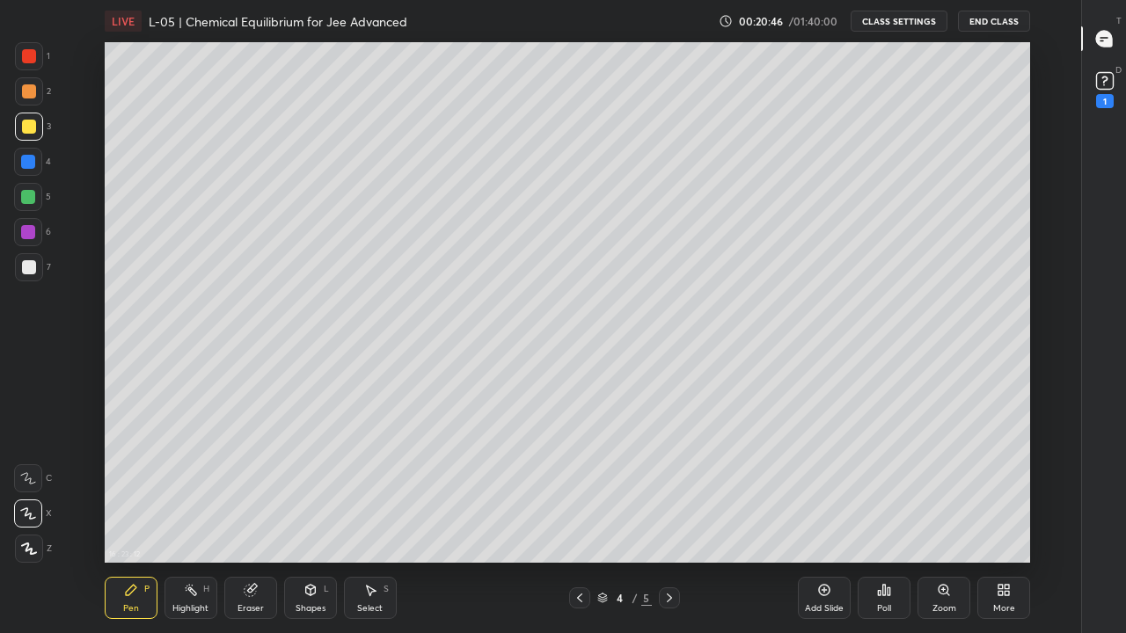
click at [34, 200] on div at bounding box center [28, 197] width 14 height 14
click at [677, 491] on div at bounding box center [669, 598] width 21 height 21
click at [581, 491] on icon at bounding box center [579, 598] width 5 height 9
click at [669, 491] on icon at bounding box center [669, 598] width 14 height 14
click at [589, 491] on div at bounding box center [579, 598] width 21 height 21
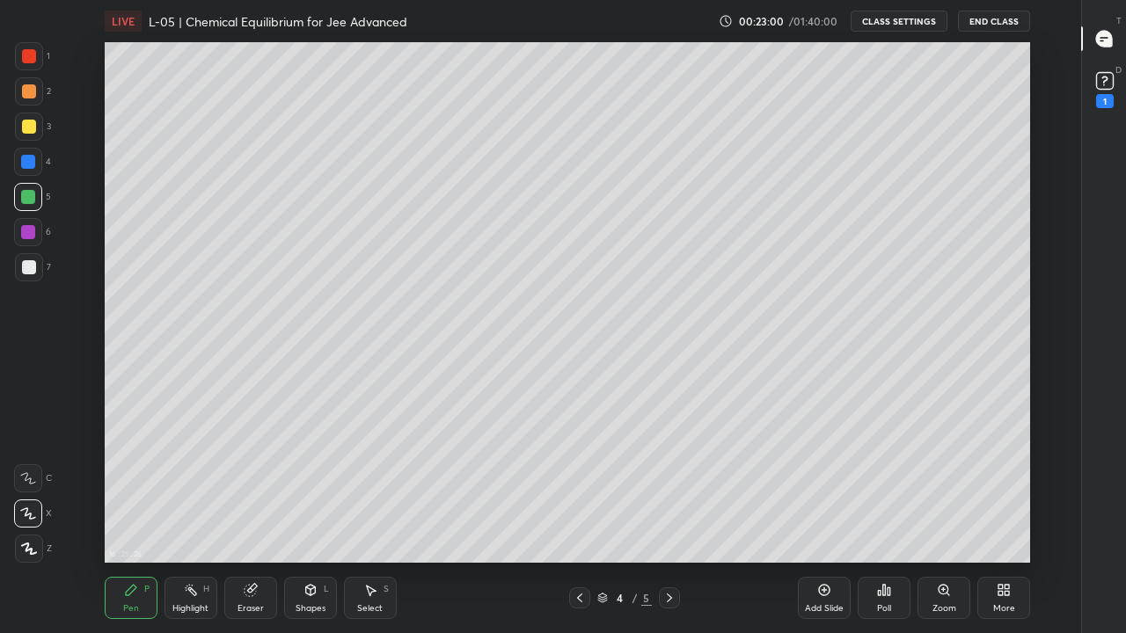
click at [677, 491] on div at bounding box center [669, 598] width 21 height 21
click at [27, 267] on div at bounding box center [29, 267] width 14 height 14
click at [580, 491] on icon at bounding box center [580, 598] width 14 height 14
click at [578, 491] on icon at bounding box center [580, 598] width 14 height 14
click at [669, 491] on icon at bounding box center [669, 598] width 14 height 14
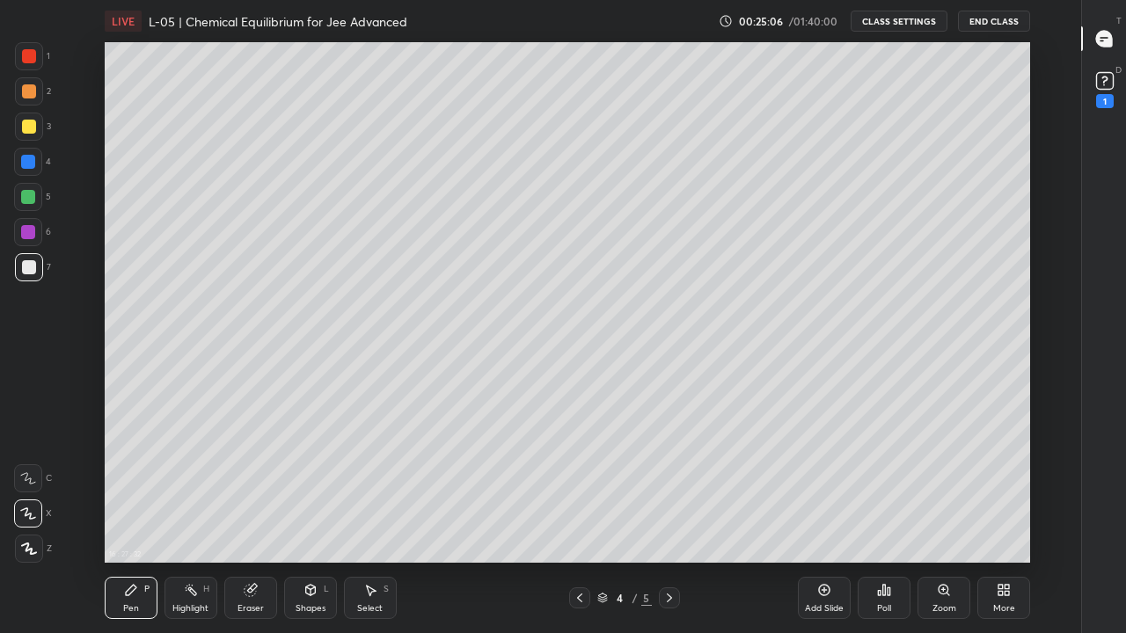
click at [676, 491] on icon at bounding box center [669, 598] width 14 height 14
click at [823, 491] on icon at bounding box center [824, 590] width 11 height 11
click at [32, 128] on div at bounding box center [29, 127] width 14 height 14
click at [33, 491] on icon at bounding box center [29, 549] width 16 height 12
click at [35, 491] on icon at bounding box center [28, 514] width 16 height 12
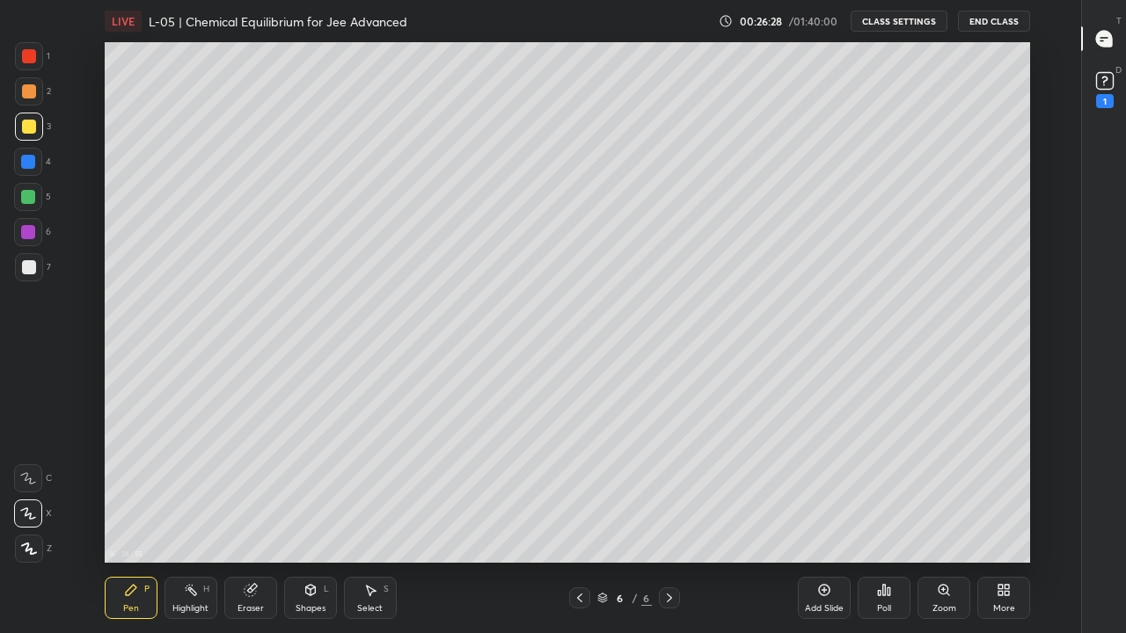
click at [103, 116] on div "16 : 28 : 55 Setting up your live class" at bounding box center [567, 302] width 1022 height 521
click at [28, 206] on div at bounding box center [28, 197] width 28 height 28
click at [311, 491] on div "Shapes L" at bounding box center [310, 598] width 53 height 42
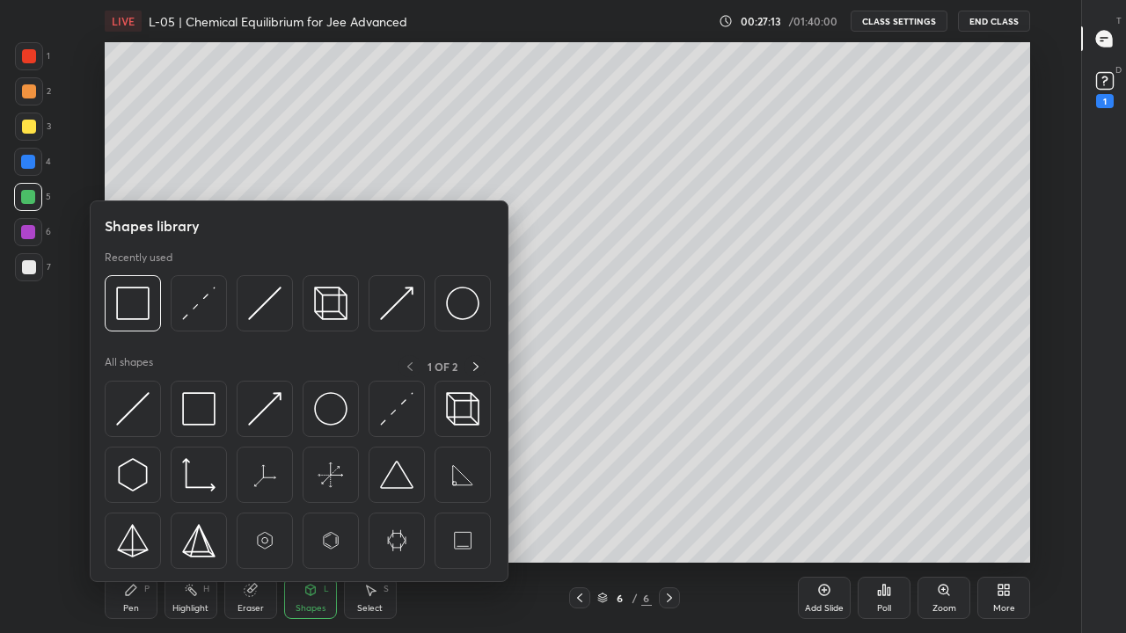
click at [142, 308] on img at bounding box center [132, 303] width 33 height 33
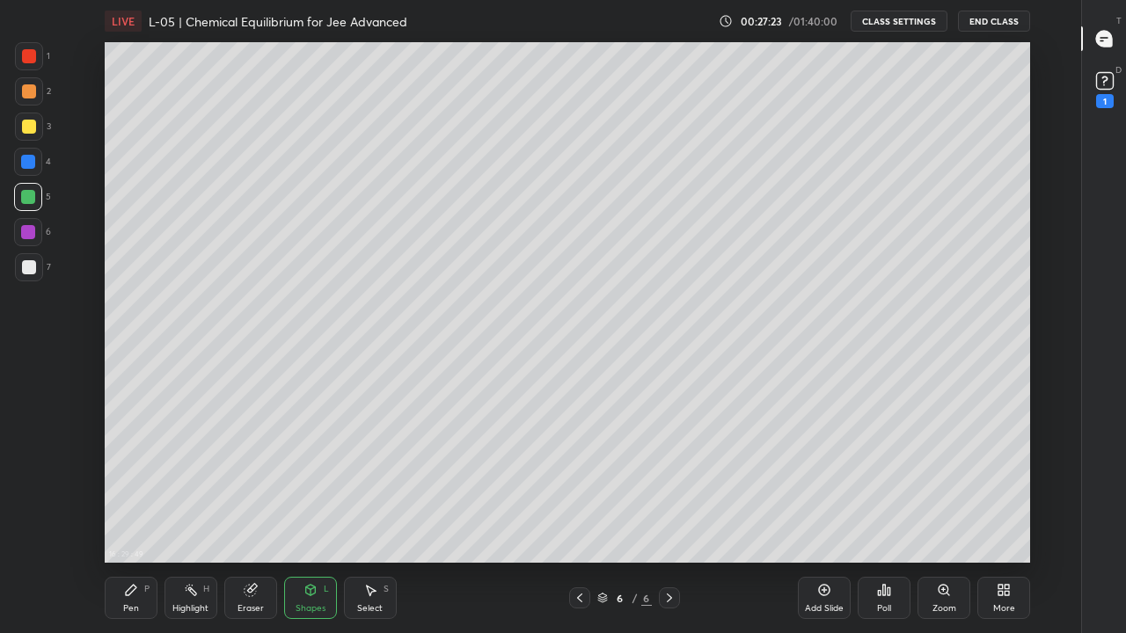
click at [138, 491] on div "Pen P" at bounding box center [131, 598] width 53 height 42
click at [578, 491] on icon at bounding box center [580, 598] width 14 height 14
click at [669, 491] on icon at bounding box center [669, 598] width 14 height 14
click at [30, 93] on div at bounding box center [29, 91] width 14 height 14
click at [579, 491] on icon at bounding box center [579, 598] width 5 height 9
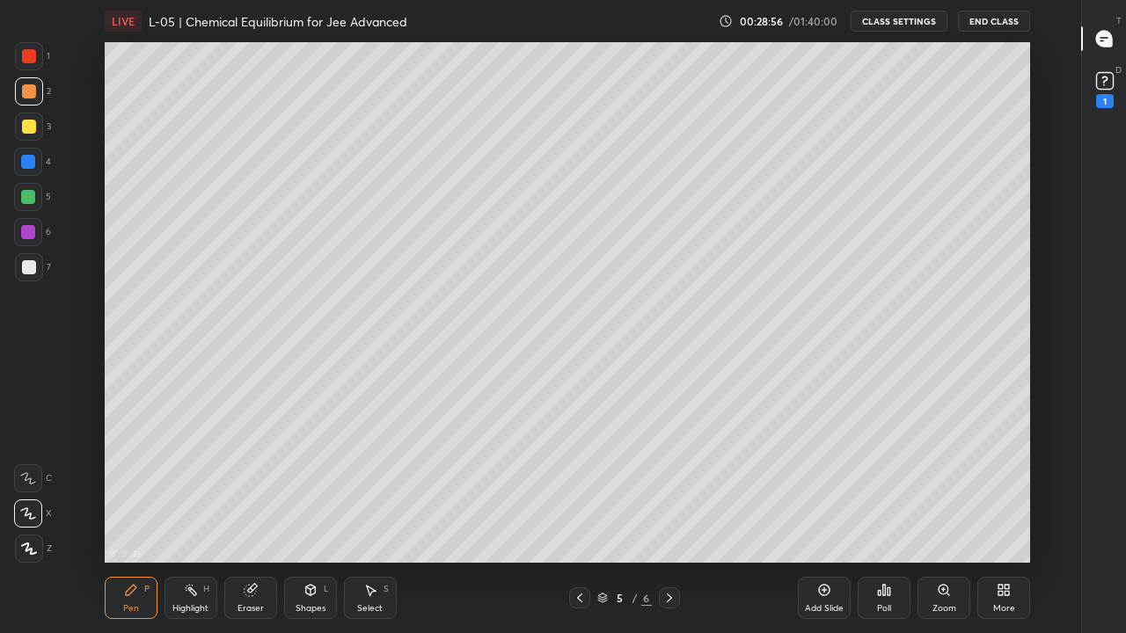
click at [669, 491] on icon at bounding box center [669, 598] width 14 height 14
click at [827, 491] on div "Add Slide" at bounding box center [824, 598] width 53 height 42
click at [317, 491] on div "Shapes L" at bounding box center [310, 598] width 53 height 42
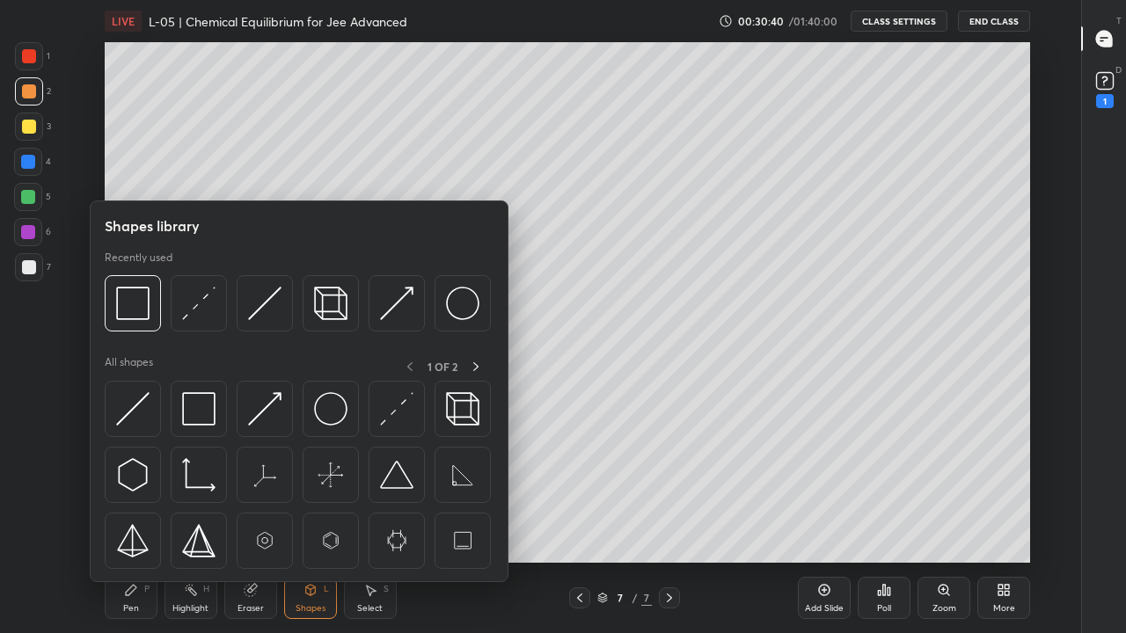
click at [326, 306] on img at bounding box center [330, 303] width 33 height 33
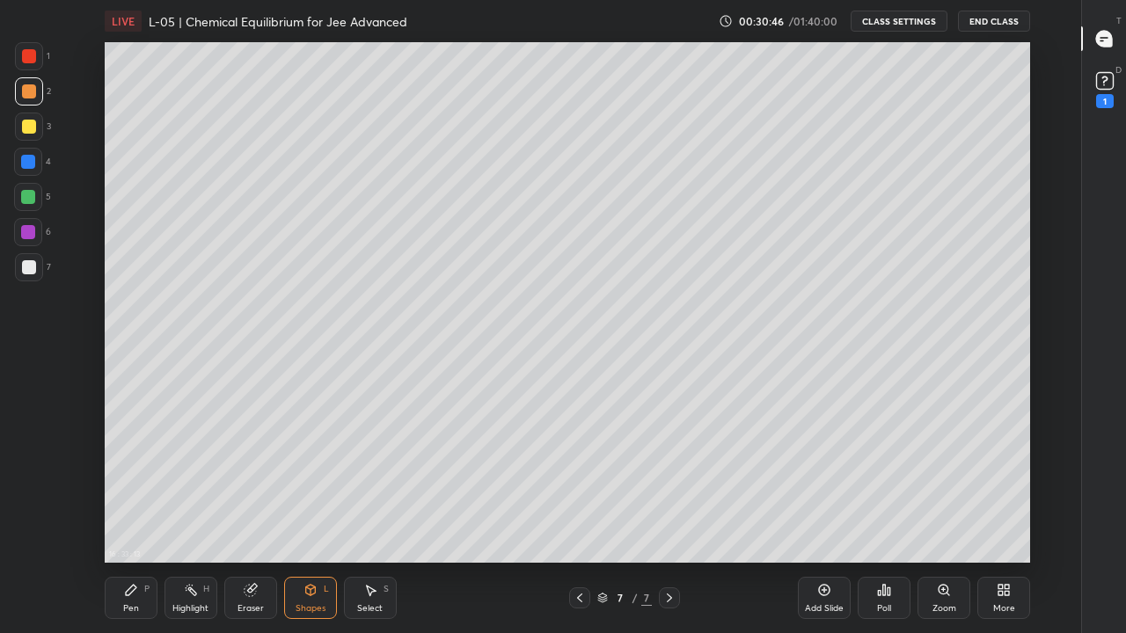
click at [137, 491] on icon at bounding box center [131, 590] width 14 height 14
click at [579, 491] on icon at bounding box center [580, 598] width 14 height 14
click at [578, 491] on icon at bounding box center [579, 598] width 5 height 9
click at [669, 491] on icon at bounding box center [669, 598] width 14 height 14
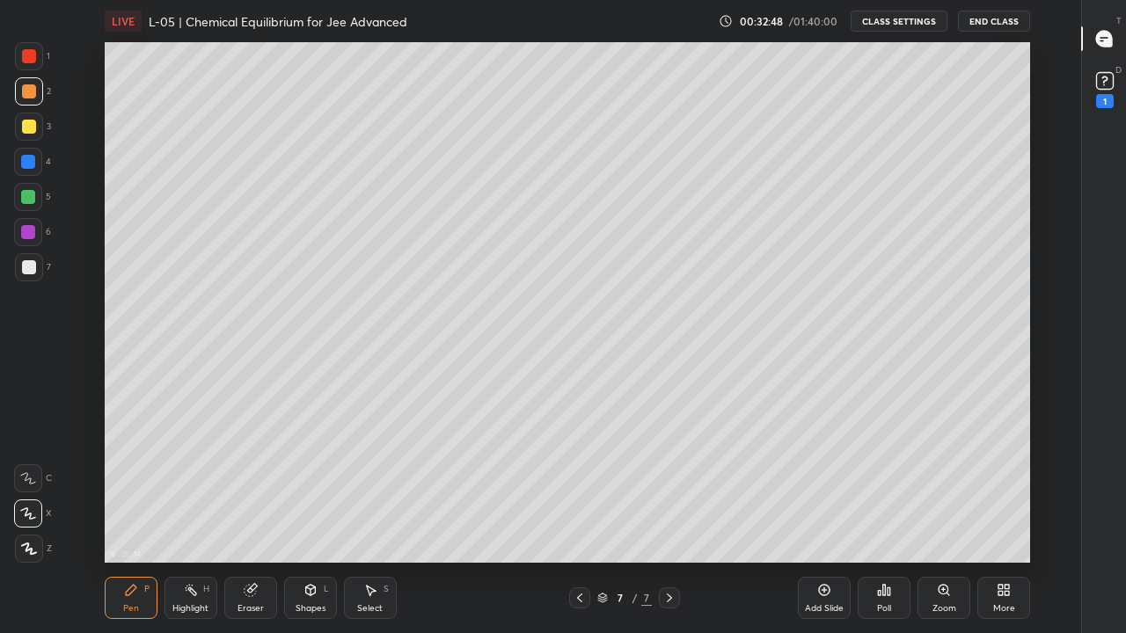
click at [1041, 195] on div "16 : 35 : 14 Setting up your live class" at bounding box center [567, 302] width 1022 height 521
click at [141, 491] on div "Pen P" at bounding box center [131, 598] width 53 height 42
click at [30, 202] on div at bounding box center [28, 197] width 14 height 14
click at [579, 491] on icon at bounding box center [580, 598] width 14 height 14
click at [669, 491] on icon at bounding box center [669, 598] width 14 height 14
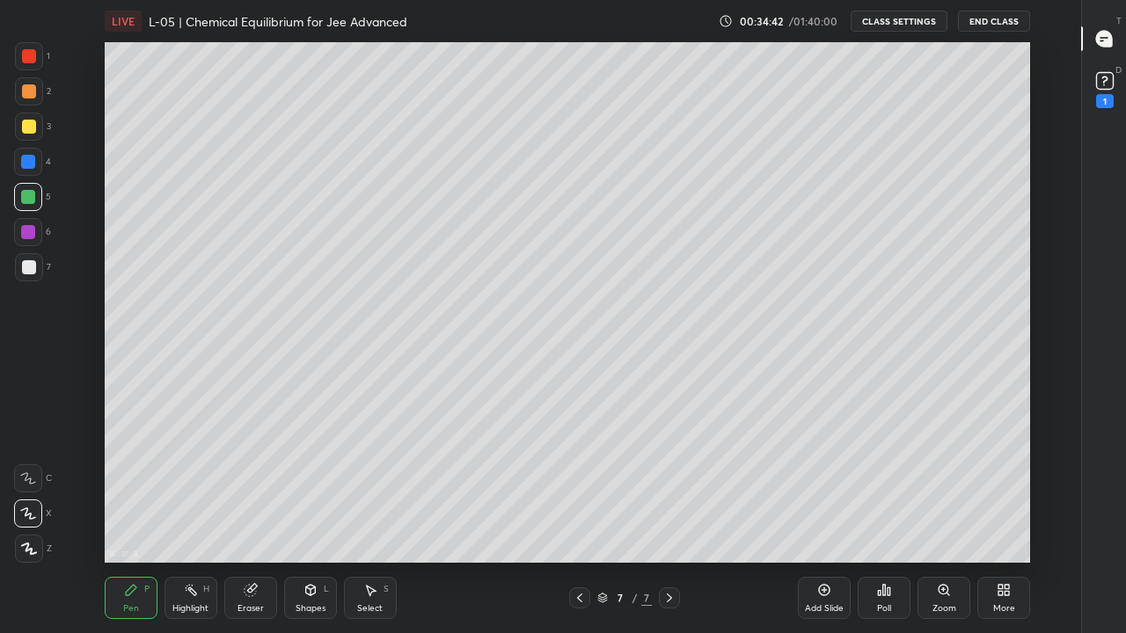
click at [579, 491] on icon at bounding box center [580, 598] width 14 height 14
click at [668, 491] on icon at bounding box center [669, 598] width 14 height 14
click at [830, 491] on div "Add Slide" at bounding box center [824, 598] width 53 height 42
click at [317, 491] on div "Shapes L" at bounding box center [310, 598] width 53 height 42
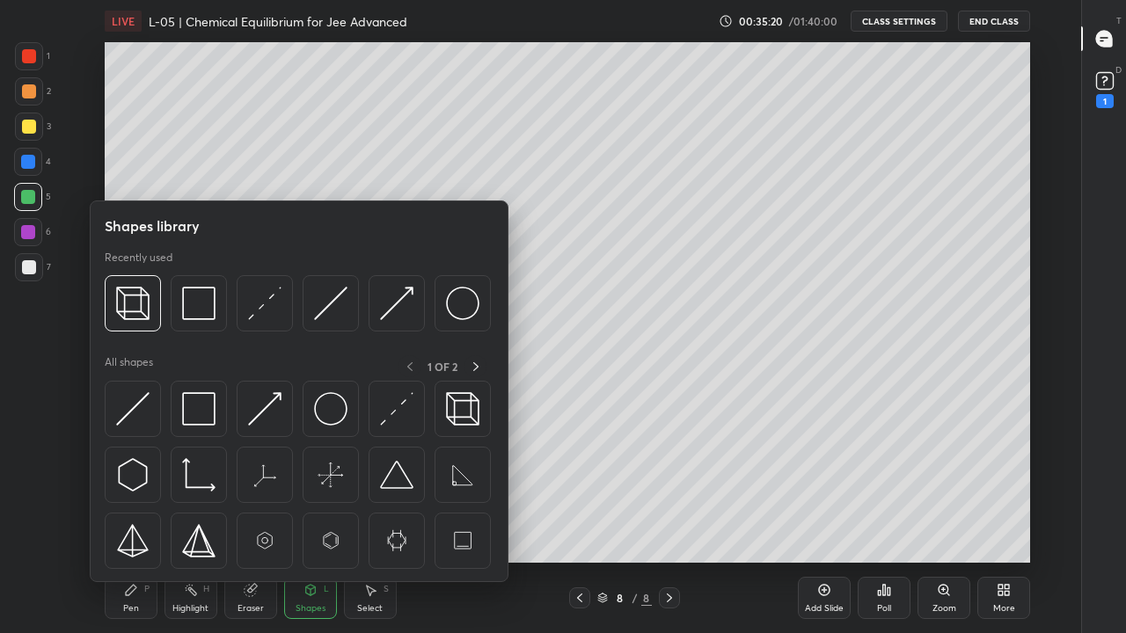
click at [146, 311] on img at bounding box center [132, 303] width 33 height 33
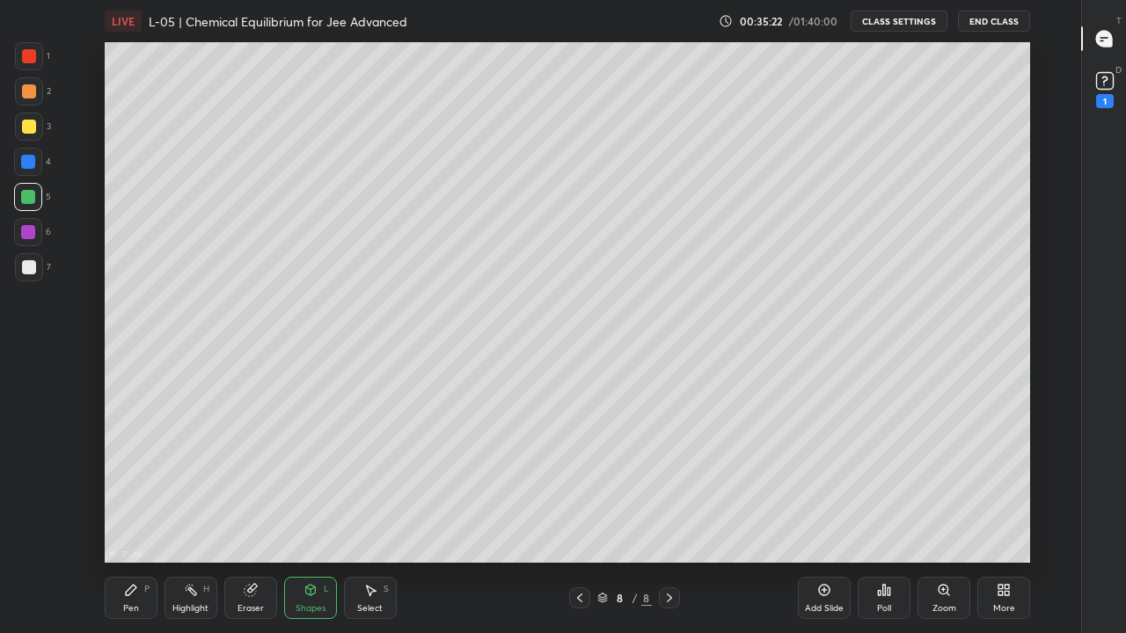
click at [144, 491] on div "Pen P" at bounding box center [131, 598] width 53 height 42
click at [132, 491] on div "Pen" at bounding box center [131, 608] width 16 height 9
click at [32, 230] on div at bounding box center [28, 232] width 14 height 14
click at [26, 265] on div at bounding box center [29, 267] width 14 height 14
click at [250, 491] on div "Eraser" at bounding box center [251, 608] width 26 height 9
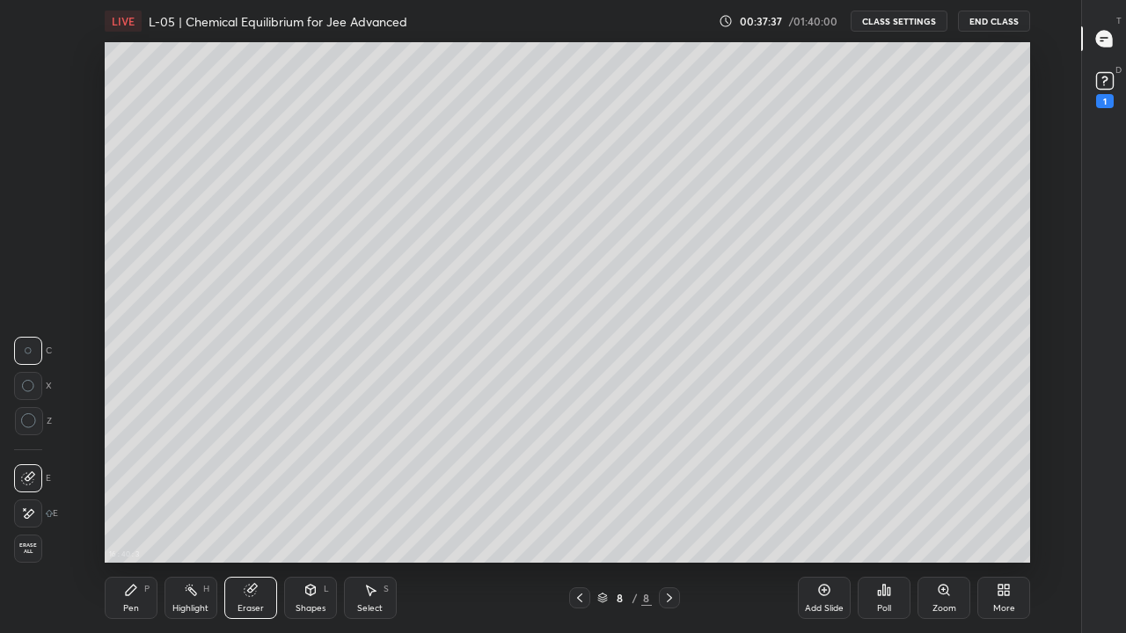
click at [133, 491] on div "Pen" at bounding box center [131, 608] width 16 height 9
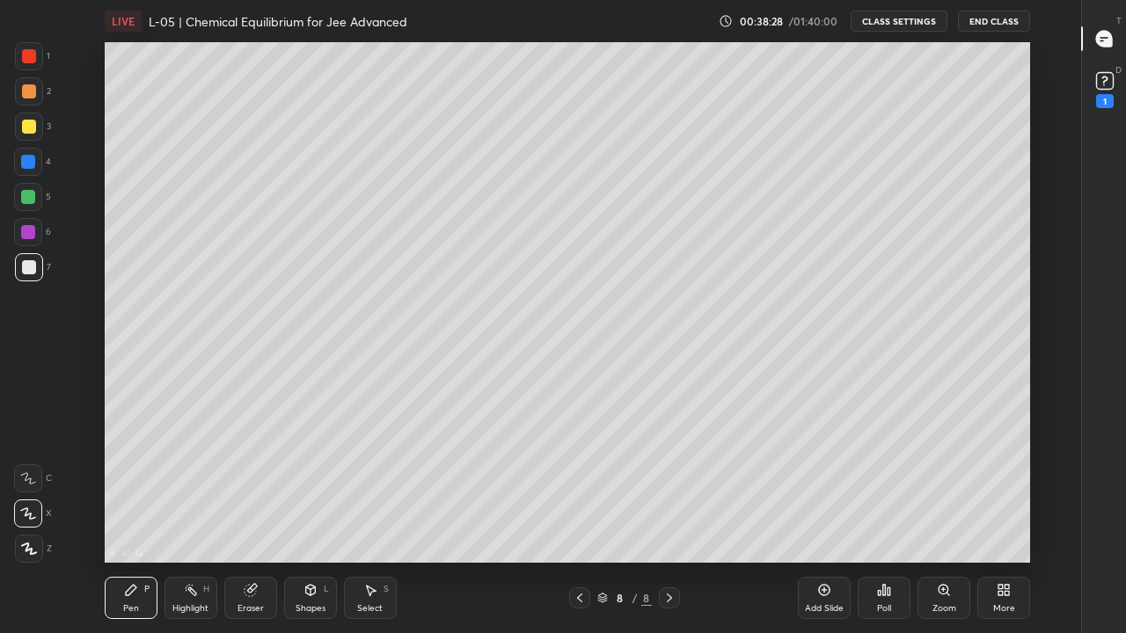
click at [579, 491] on icon at bounding box center [580, 598] width 14 height 14
click at [580, 491] on icon at bounding box center [580, 598] width 14 height 14
click at [669, 491] on icon at bounding box center [669, 598] width 14 height 14
click at [677, 491] on div at bounding box center [669, 598] width 21 height 21
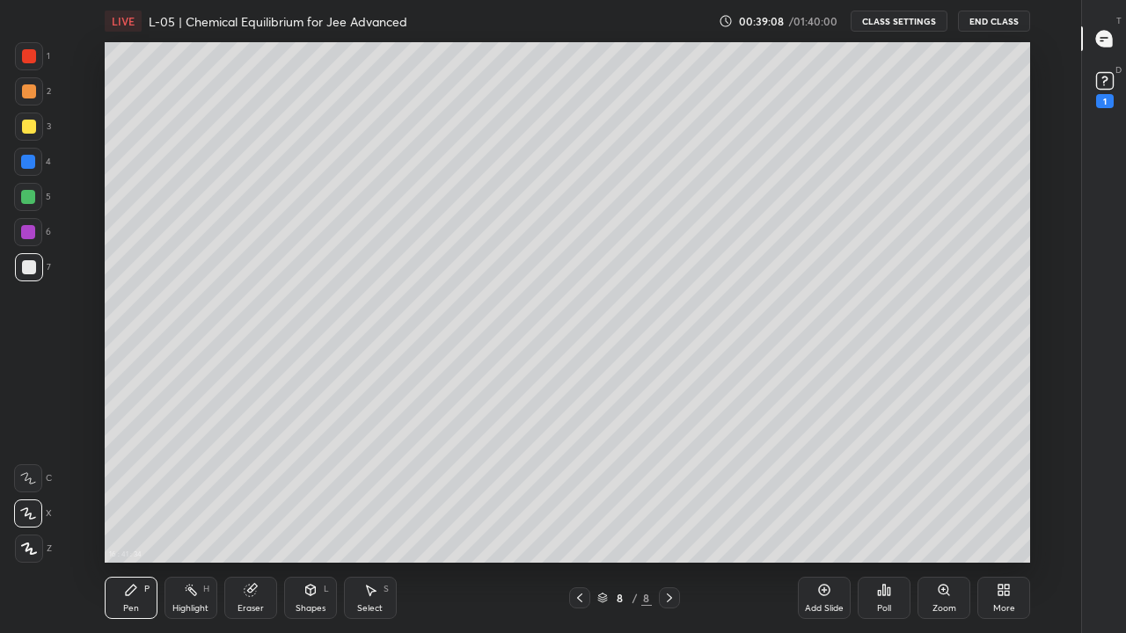
click at [821, 491] on div "Add Slide" at bounding box center [824, 598] width 53 height 42
click at [26, 129] on div at bounding box center [29, 127] width 14 height 14
click at [33, 491] on icon at bounding box center [29, 549] width 14 height 11
click at [34, 491] on icon at bounding box center [28, 514] width 14 height 11
click at [32, 197] on div at bounding box center [28, 197] width 14 height 14
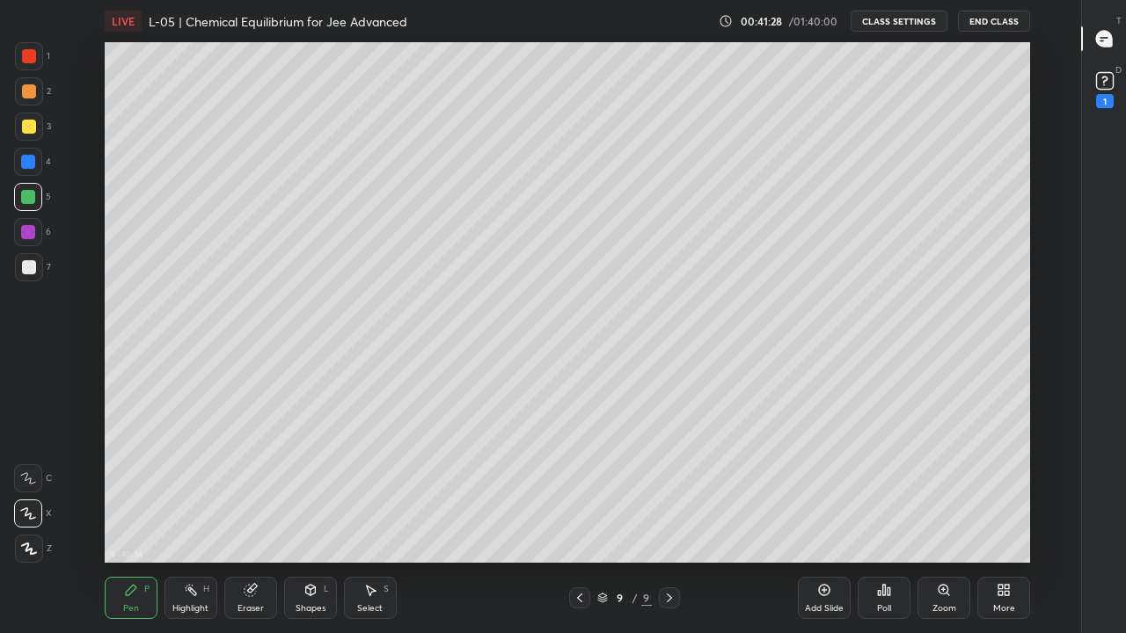
click at [26, 126] on div at bounding box center [29, 127] width 14 height 14
click at [371, 491] on div "Select S" at bounding box center [370, 598] width 53 height 42
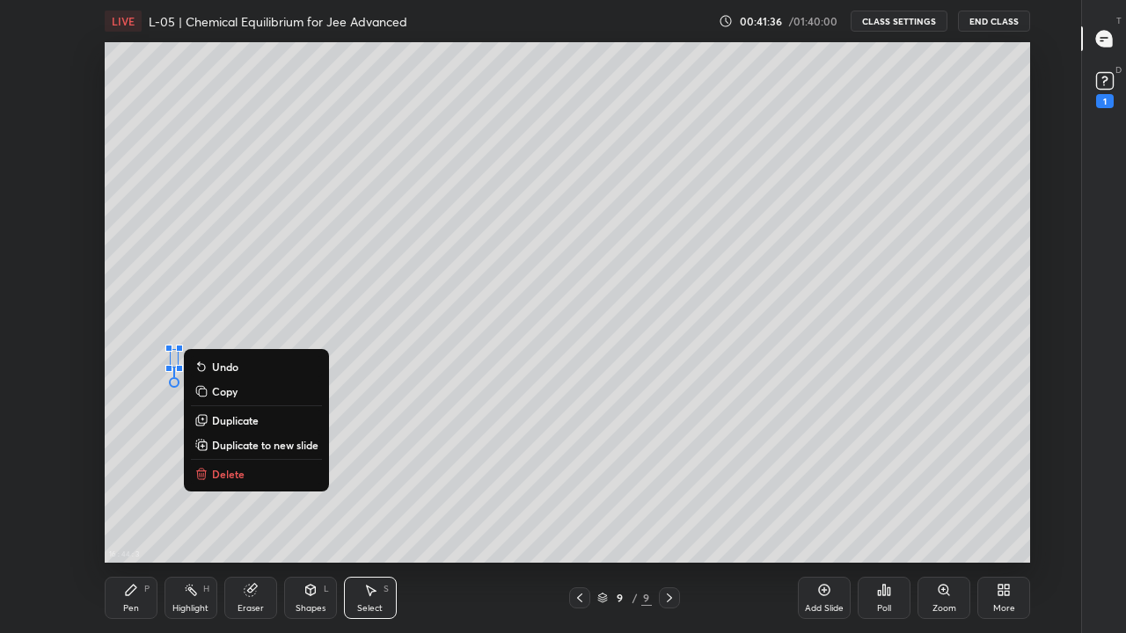
click at [236, 476] on p "Delete" at bounding box center [228, 474] width 33 height 14
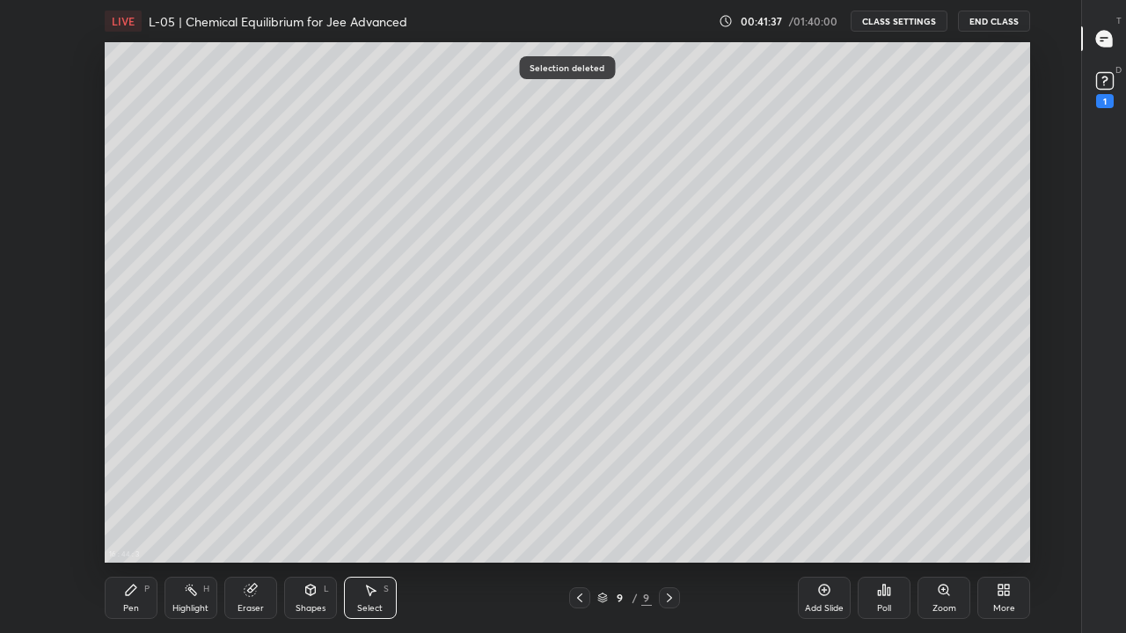
click at [135, 491] on div "Pen" at bounding box center [131, 608] width 16 height 9
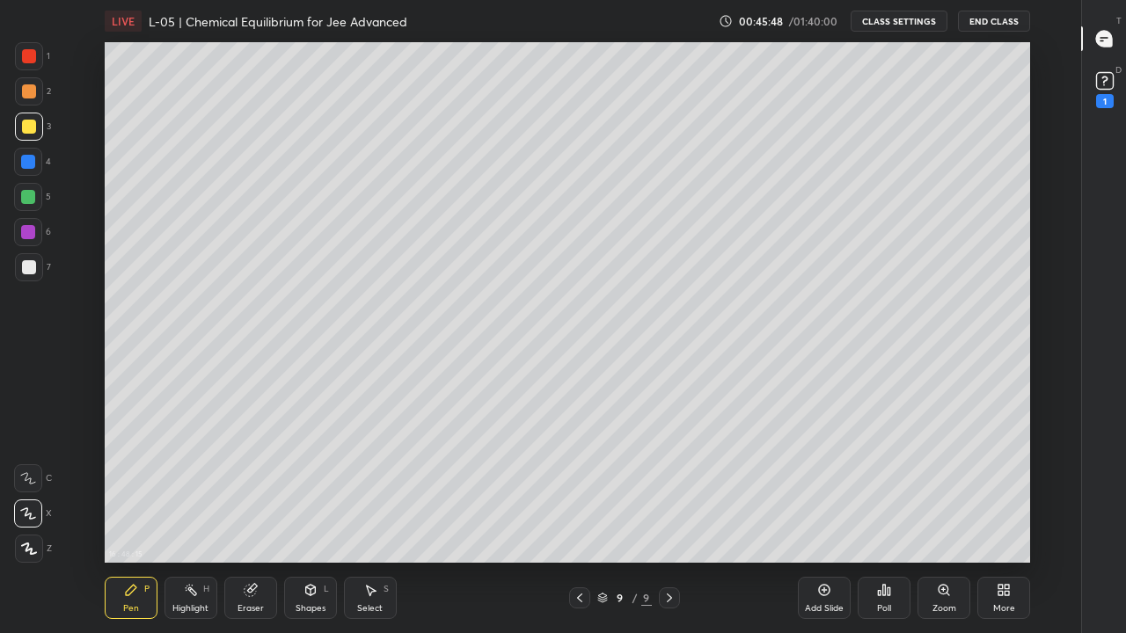
click at [830, 491] on div "Add Slide" at bounding box center [824, 608] width 39 height 9
click at [140, 491] on div "Pen P" at bounding box center [131, 598] width 53 height 42
click at [580, 491] on icon at bounding box center [579, 598] width 14 height 14
click at [679, 491] on div at bounding box center [669, 598] width 21 height 21
click at [580, 491] on icon at bounding box center [579, 598] width 14 height 14
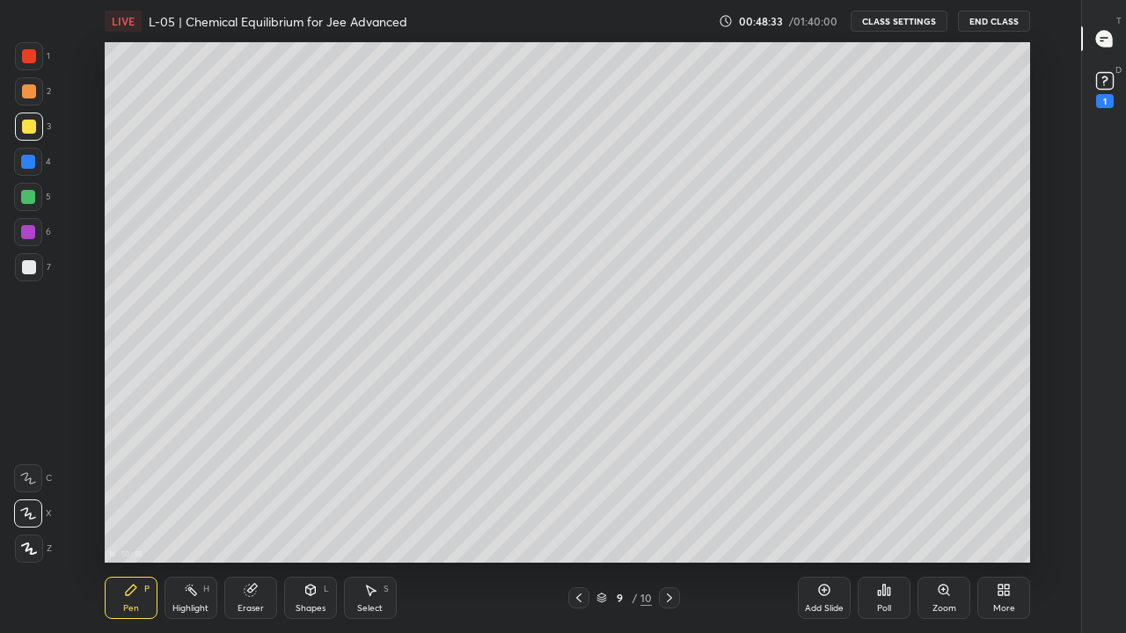
click at [816, 491] on div "Add Slide" at bounding box center [824, 598] width 53 height 42
click at [579, 491] on icon at bounding box center [580, 598] width 14 height 14
click at [669, 491] on icon at bounding box center [669, 598] width 14 height 14
click at [142, 491] on div "Pen P" at bounding box center [131, 598] width 53 height 42
click at [32, 197] on div at bounding box center [28, 197] width 14 height 14
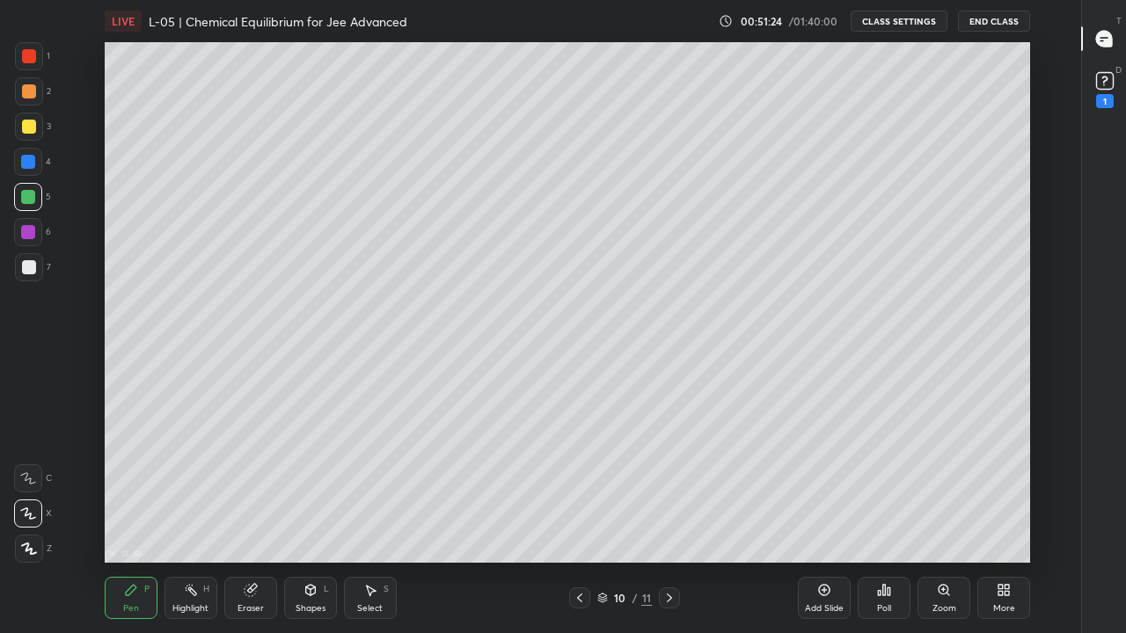
click at [582, 491] on icon at bounding box center [579, 598] width 5 height 9
click at [582, 491] on icon at bounding box center [580, 598] width 14 height 14
click at [580, 491] on icon at bounding box center [580, 598] width 14 height 14
click at [669, 491] on icon at bounding box center [669, 598] width 14 height 14
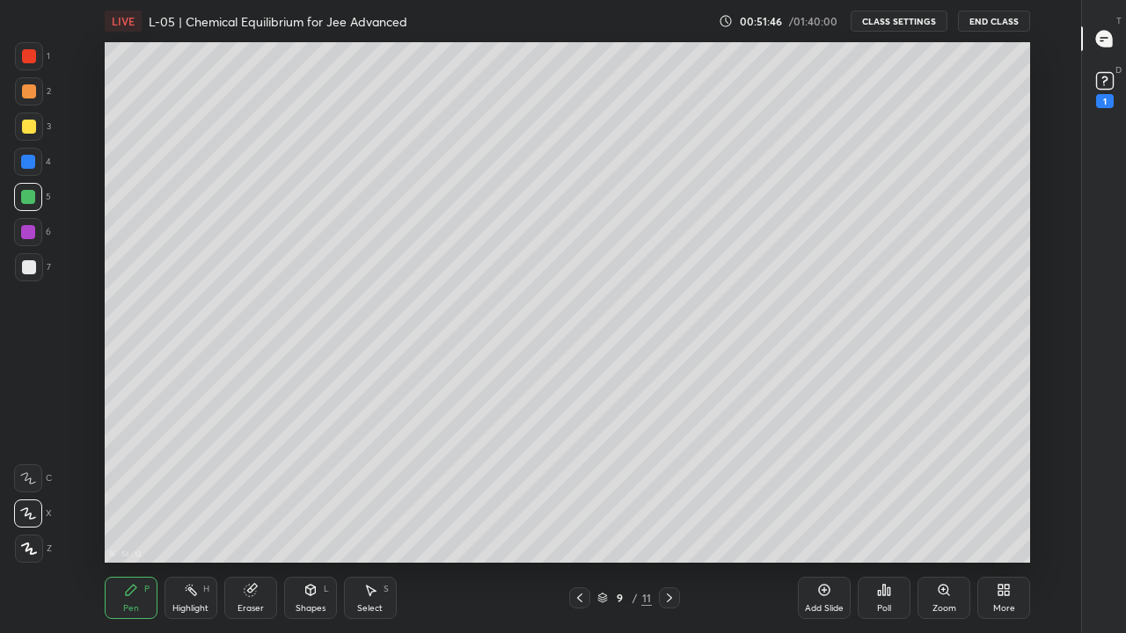
click at [677, 491] on div at bounding box center [669, 598] width 21 height 21
click at [581, 491] on icon at bounding box center [579, 598] width 5 height 9
click at [669, 491] on icon at bounding box center [669, 598] width 14 height 14
click at [831, 491] on div "Add Slide" at bounding box center [824, 598] width 53 height 42
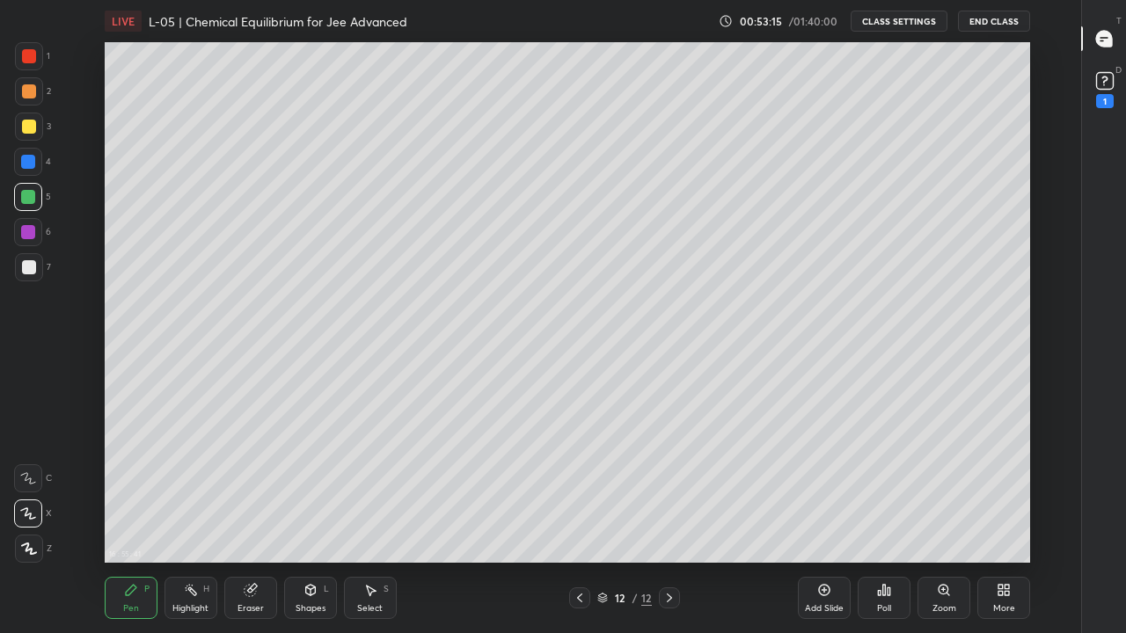
click at [28, 128] on div at bounding box center [29, 127] width 14 height 14
click at [1034, 244] on div "16 : 56 : 33 Setting up your live class" at bounding box center [567, 302] width 1022 height 521
click at [263, 491] on div "Eraser" at bounding box center [250, 598] width 53 height 42
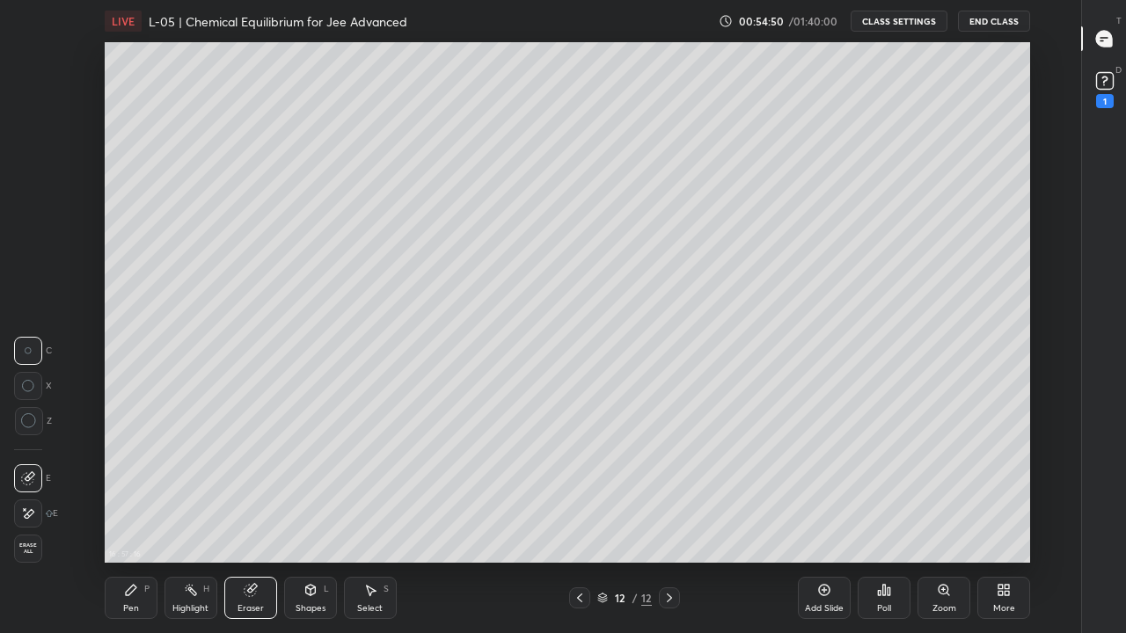
click at [130, 491] on icon at bounding box center [131, 590] width 14 height 14
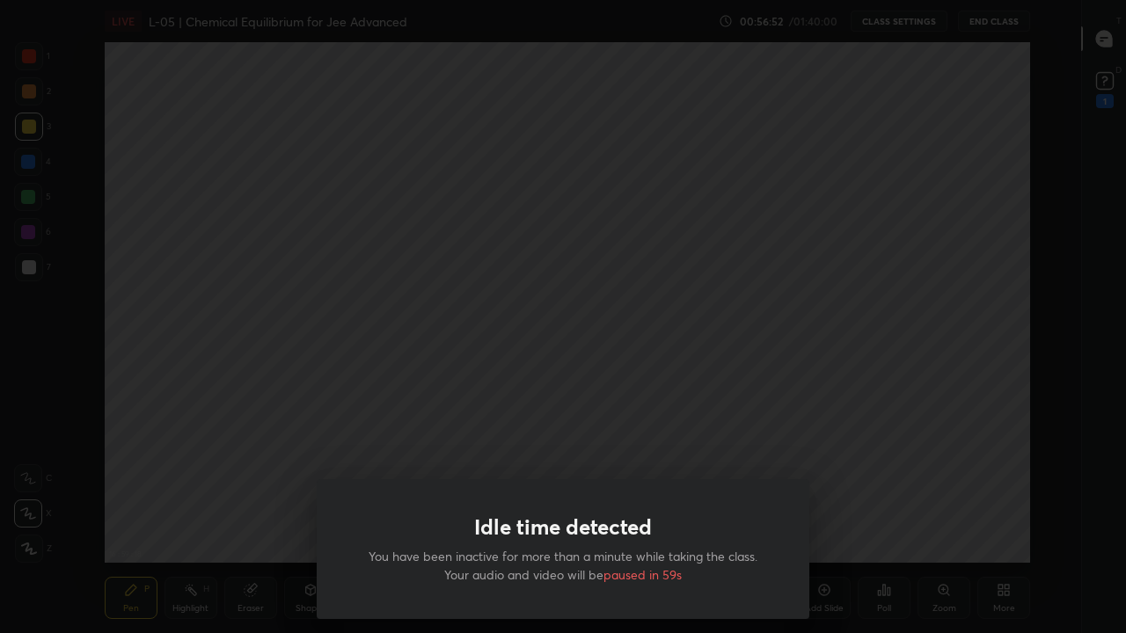
click at [673, 387] on div "Idle time detected You have been inactive for more than a minute while taking t…" at bounding box center [563, 316] width 1126 height 633
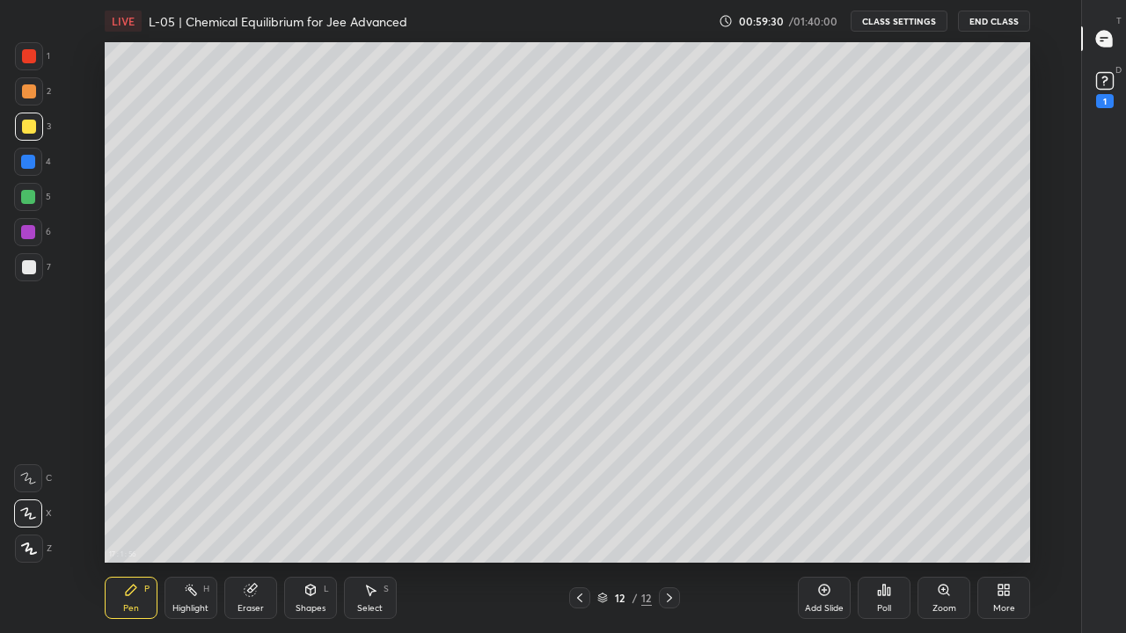
click at [379, 491] on div "Select" at bounding box center [370, 608] width 26 height 9
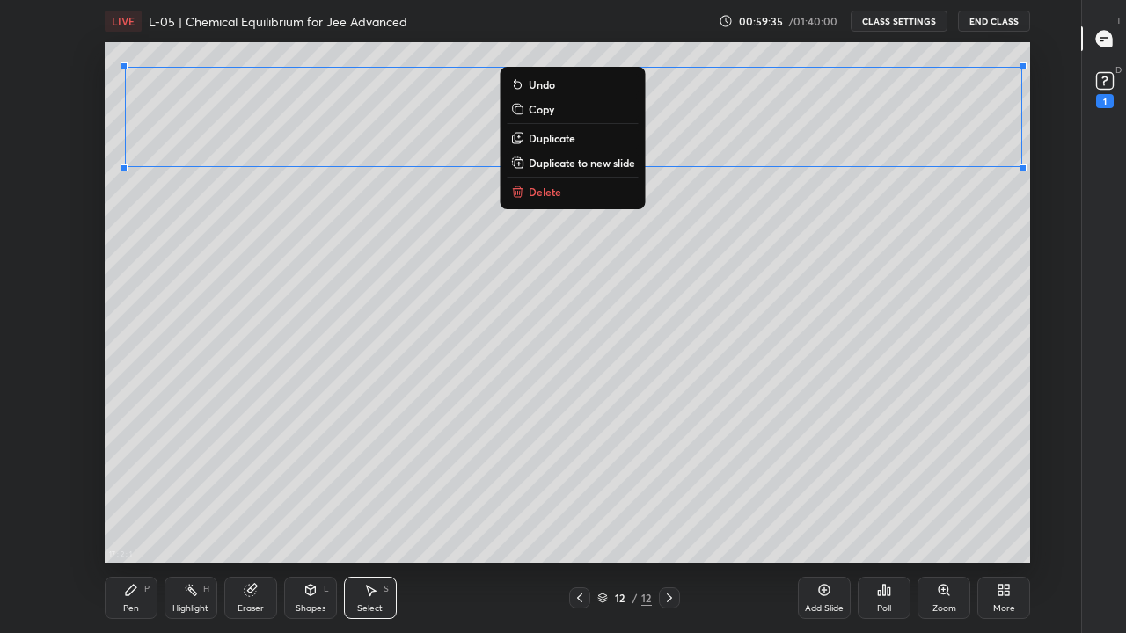
click at [539, 110] on p "Copy" at bounding box center [542, 109] width 26 height 14
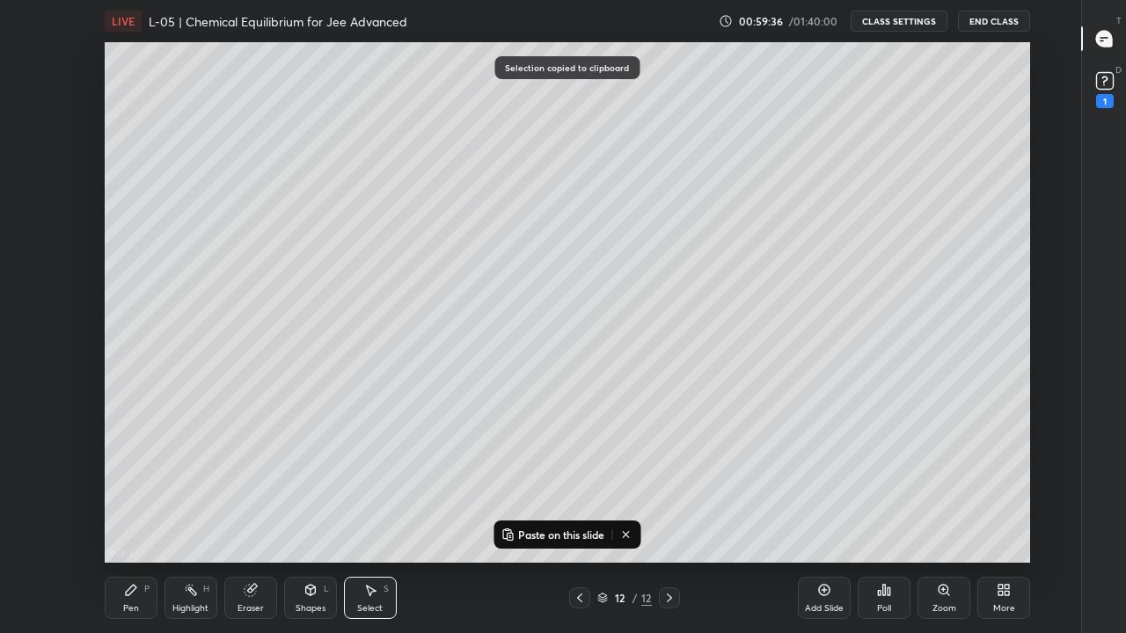
click at [824, 491] on div "Add Slide" at bounding box center [824, 598] width 53 height 42
click at [550, 491] on p "Paste on this slide" at bounding box center [561, 535] width 86 height 14
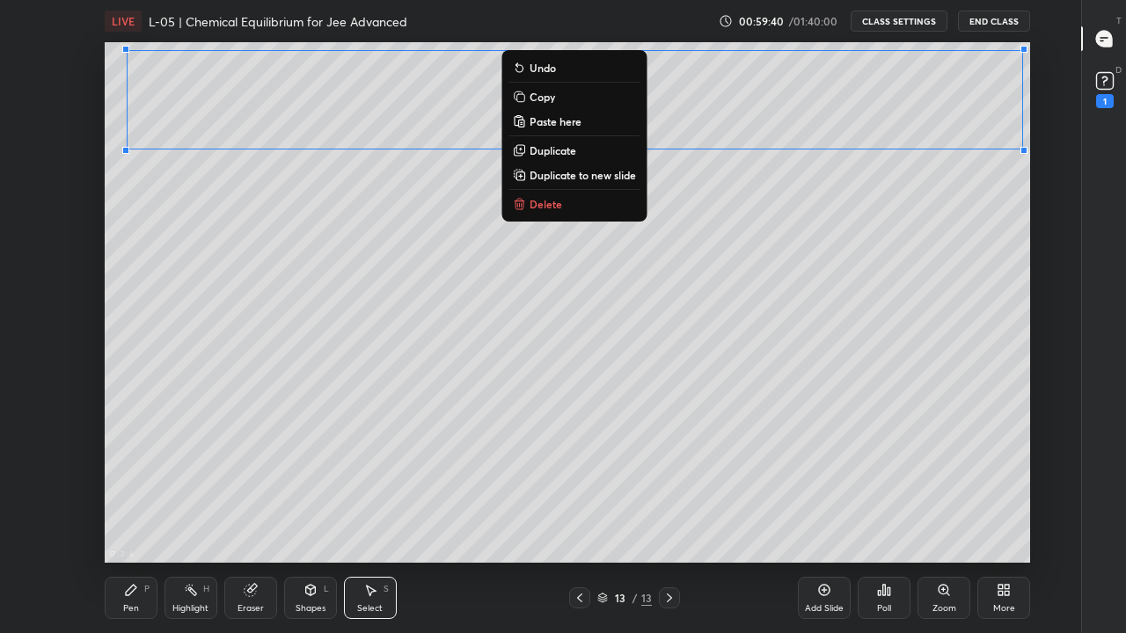
click at [277, 248] on div "0 ° Undo Copy Paste here Duplicate Duplicate to new slide Delete" at bounding box center [568, 302] width 926 height 521
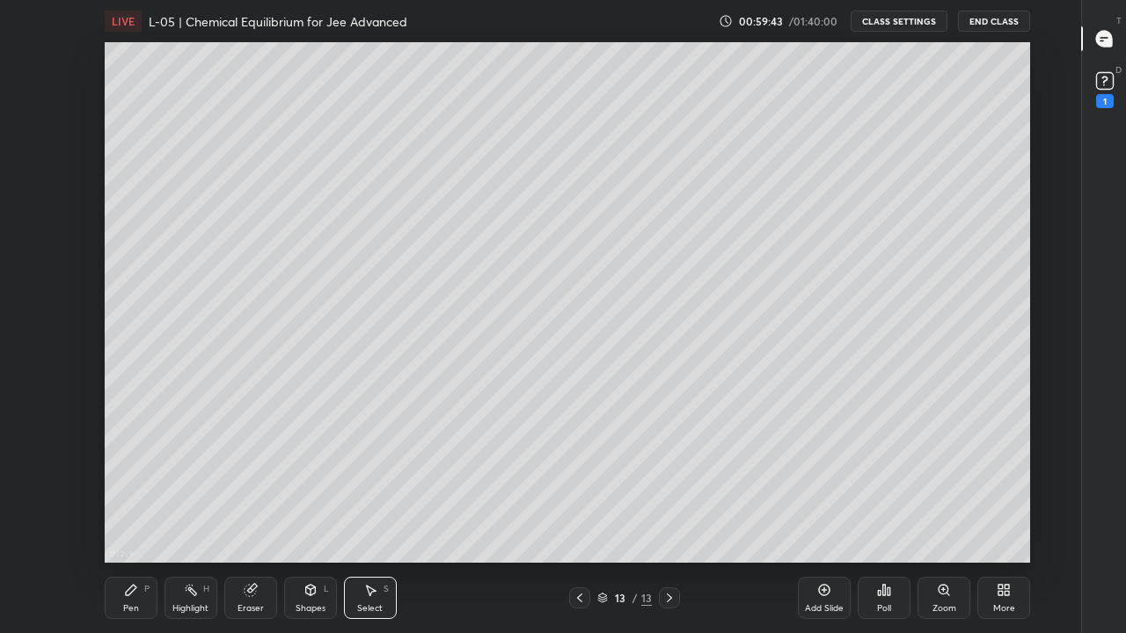
click at [142, 491] on div "Pen P" at bounding box center [131, 598] width 53 height 42
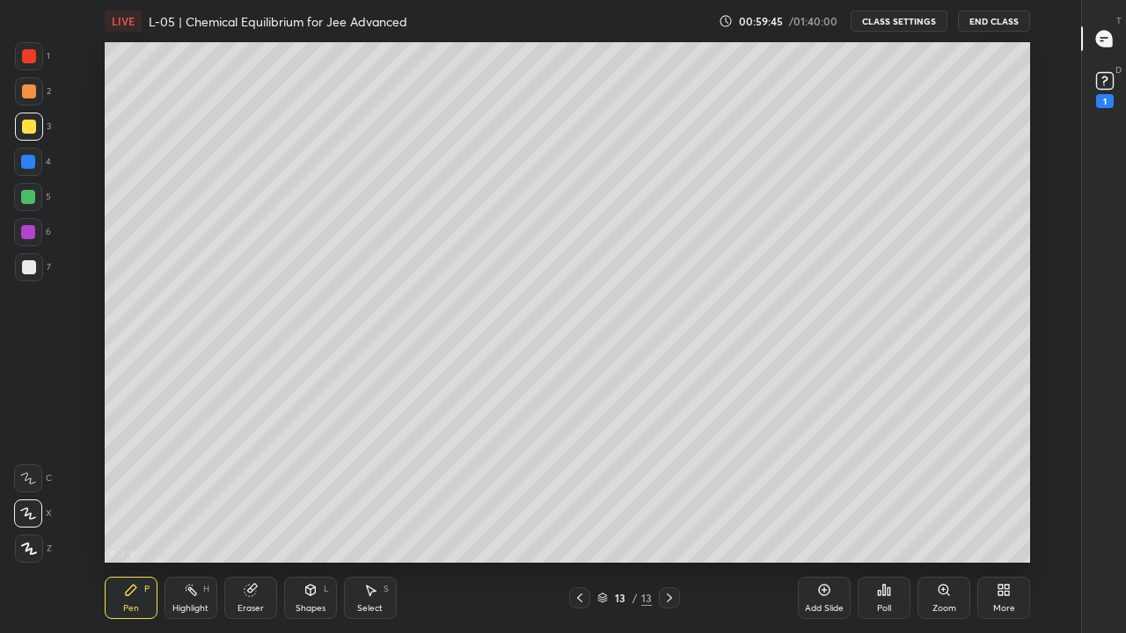
click at [27, 164] on div at bounding box center [28, 162] width 14 height 14
click at [32, 198] on div at bounding box center [28, 197] width 14 height 14
click at [377, 491] on div "Select" at bounding box center [370, 608] width 26 height 9
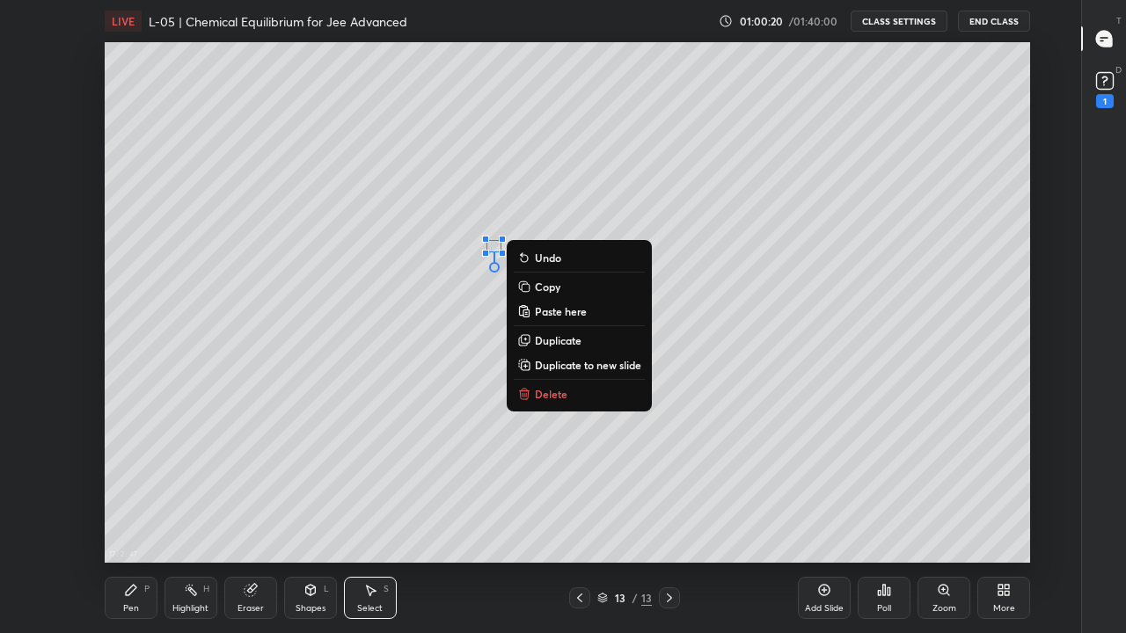
click at [557, 399] on p "Delete" at bounding box center [551, 394] width 33 height 14
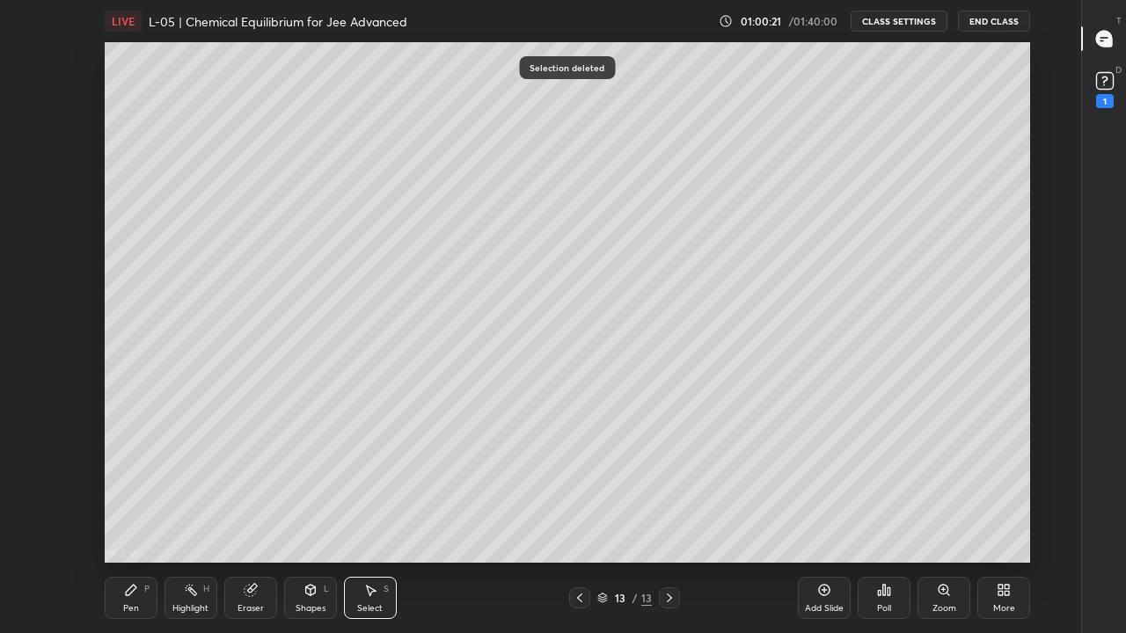
click at [138, 491] on div "Pen P" at bounding box center [131, 598] width 53 height 42
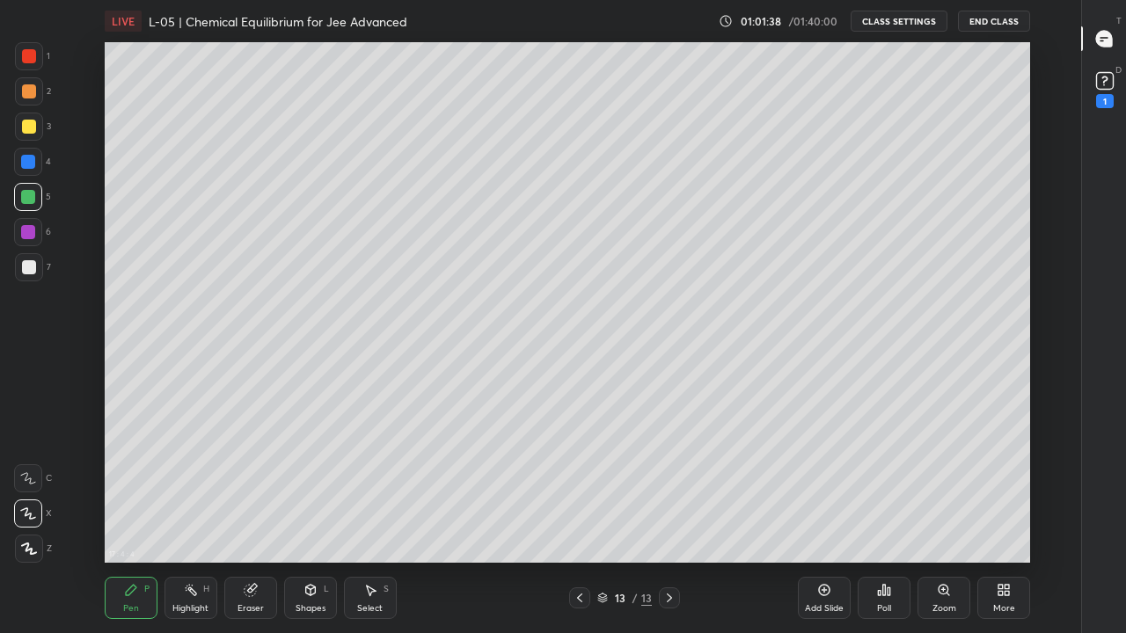
click at [374, 491] on icon at bounding box center [370, 590] width 14 height 14
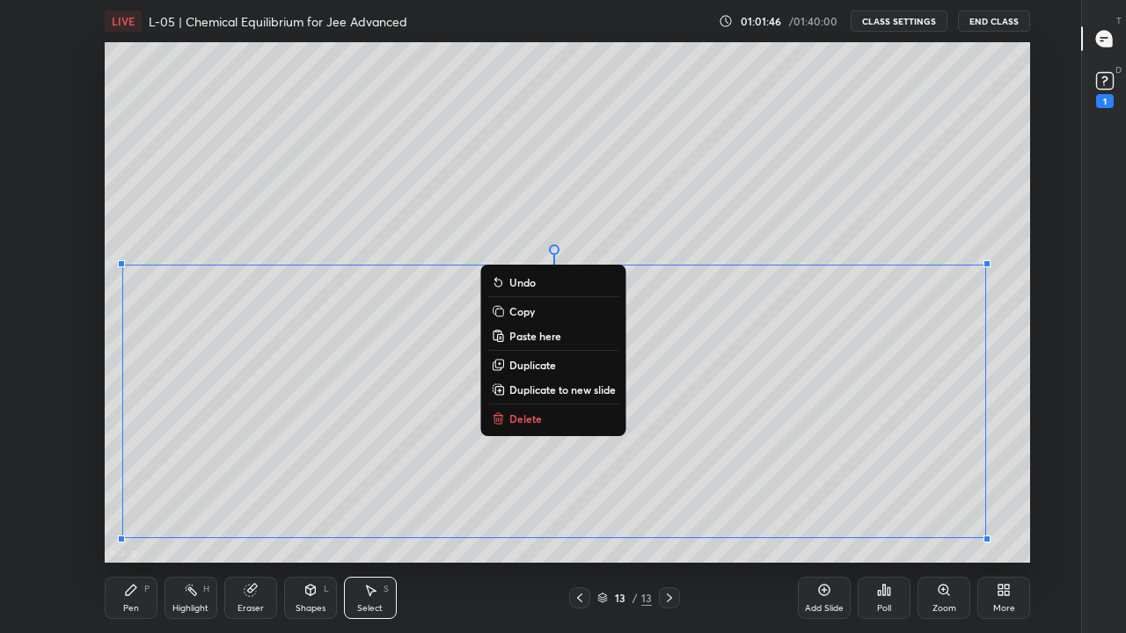
click at [1032, 462] on div "17 : 4 : 13 0 ° Undo Copy Paste here Duplicate Duplicate to new slide Delete Se…" at bounding box center [567, 302] width 1022 height 521
click at [1017, 387] on div "0 ° Undo Copy Paste here Duplicate Duplicate to new slide Delete" at bounding box center [568, 302] width 926 height 521
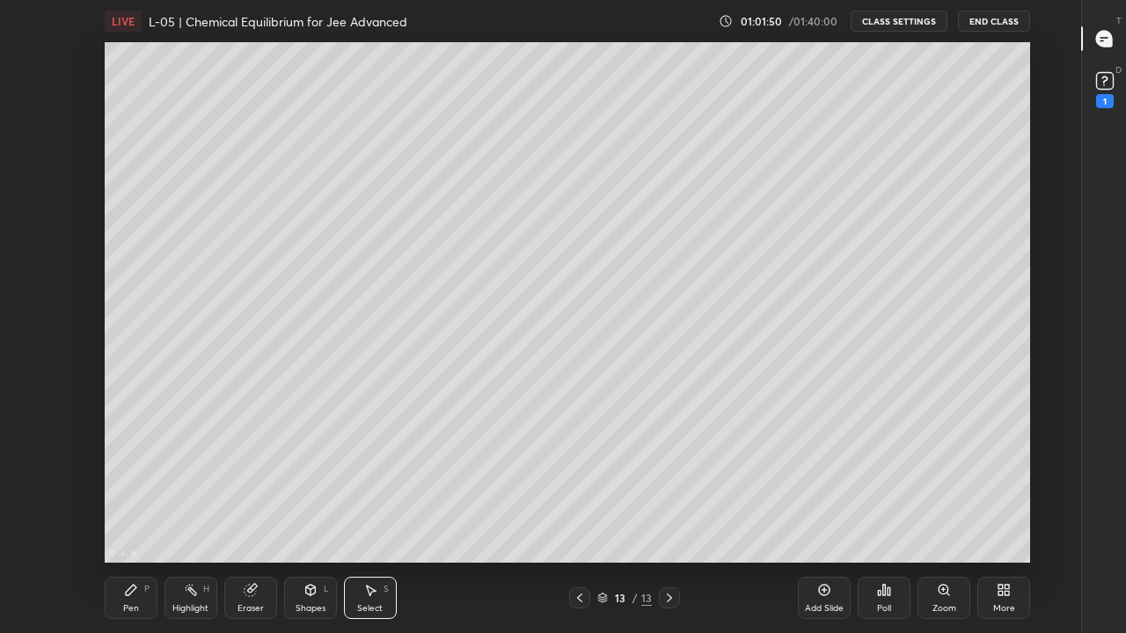
click at [143, 491] on div "Pen P" at bounding box center [131, 598] width 53 height 42
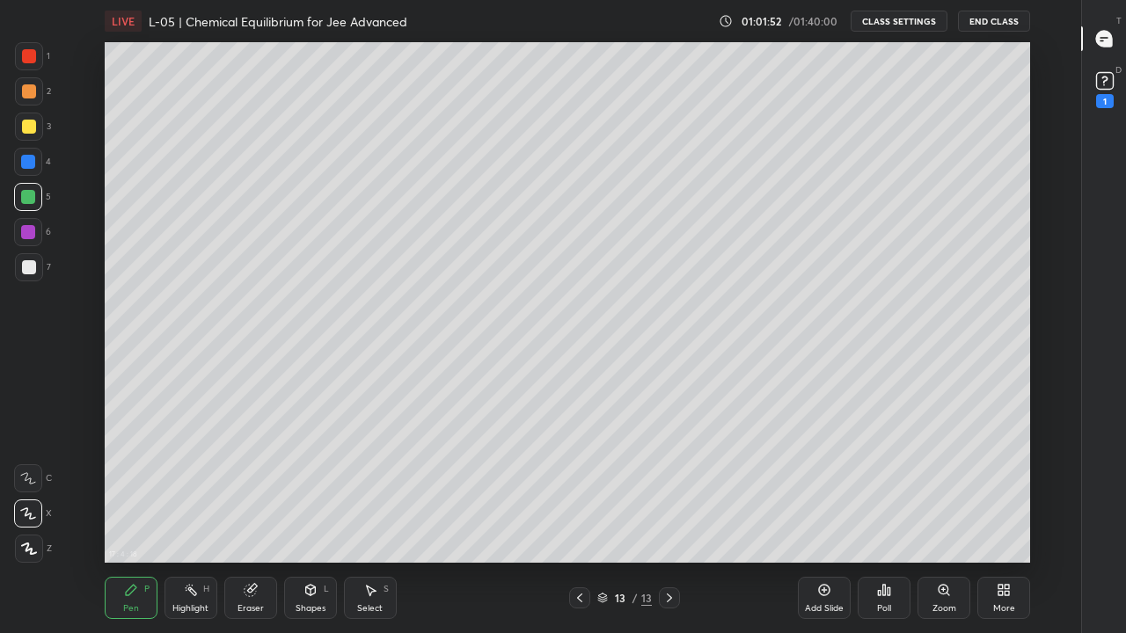
click at [36, 491] on div at bounding box center [29, 549] width 28 height 28
click at [32, 91] on div at bounding box center [29, 91] width 14 height 14
click at [374, 491] on div "Select S" at bounding box center [370, 598] width 53 height 42
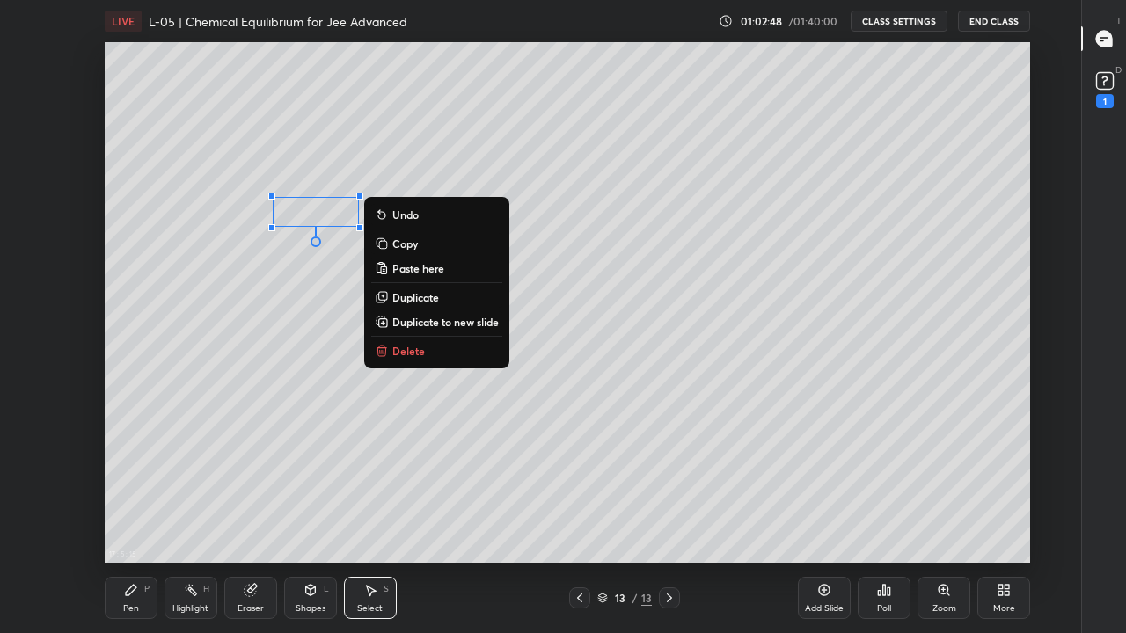
click at [410, 355] on p "Delete" at bounding box center [408, 351] width 33 height 14
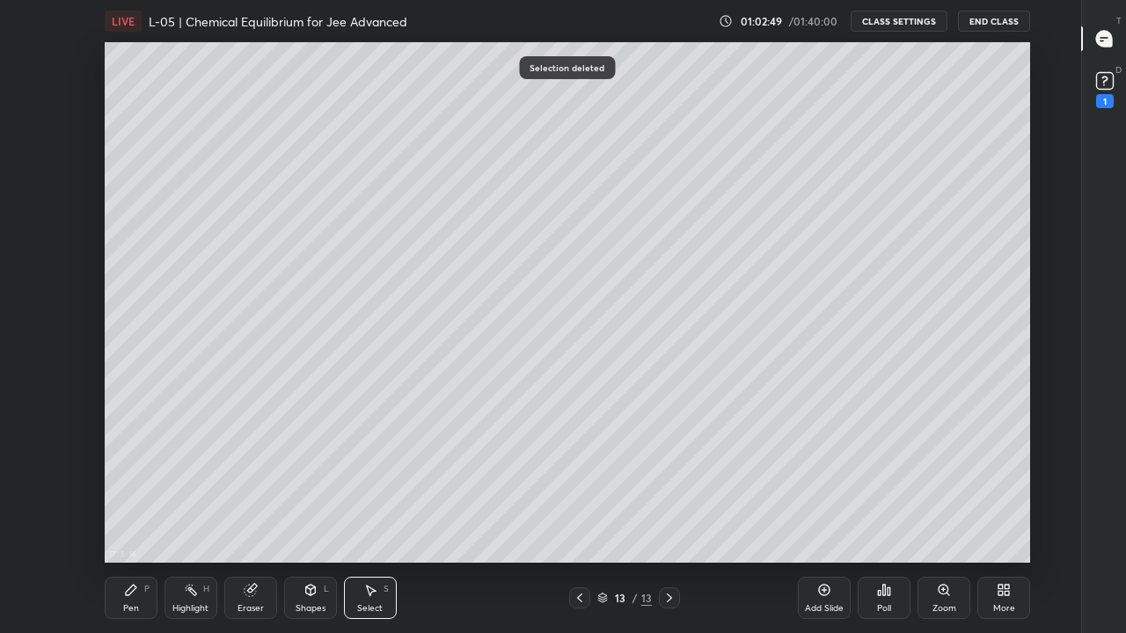
click at [129, 491] on div "Pen" at bounding box center [131, 608] width 16 height 9
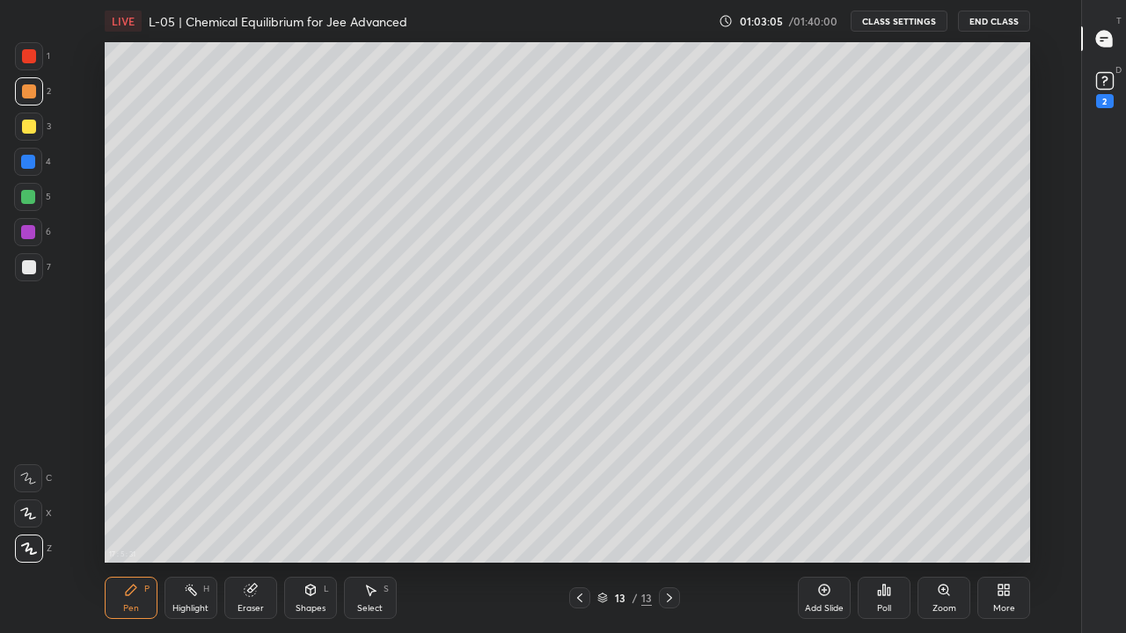
click at [825, 491] on div "Add Slide" at bounding box center [824, 598] width 53 height 42
click at [580, 491] on icon at bounding box center [580, 598] width 14 height 14
click at [669, 491] on icon at bounding box center [669, 598] width 14 height 14
click at [579, 491] on icon at bounding box center [579, 598] width 5 height 9
click at [669, 491] on icon at bounding box center [669, 598] width 5 height 9
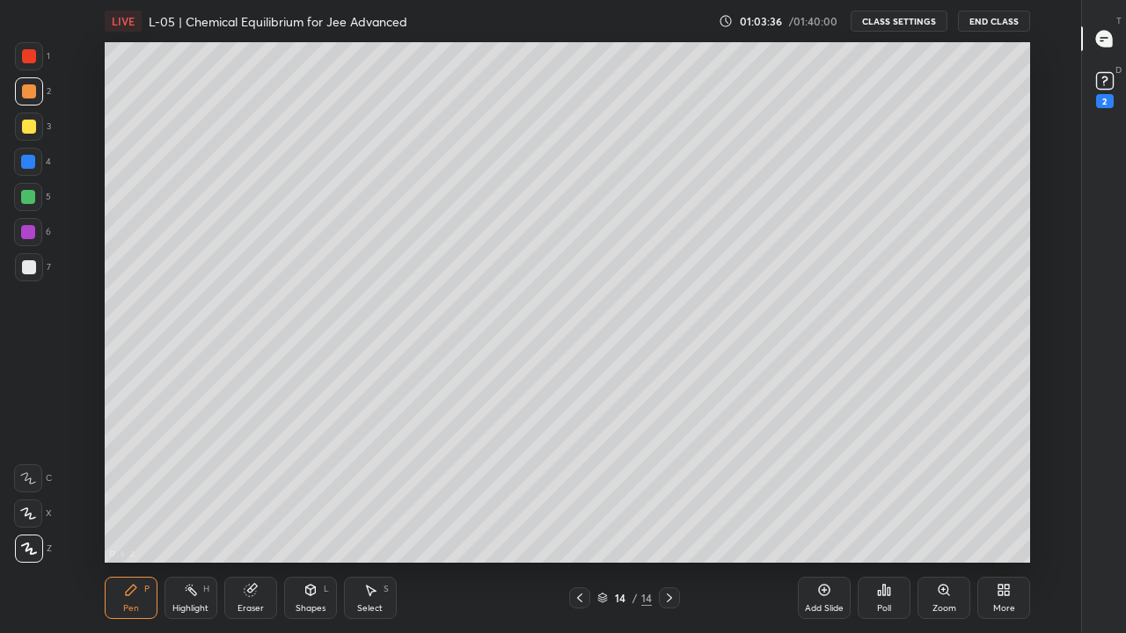
click at [579, 491] on icon at bounding box center [580, 598] width 14 height 14
click at [666, 491] on icon at bounding box center [669, 598] width 14 height 14
click at [579, 491] on icon at bounding box center [580, 598] width 14 height 14
click at [662, 491] on div at bounding box center [669, 598] width 21 height 21
click at [579, 491] on icon at bounding box center [580, 598] width 14 height 14
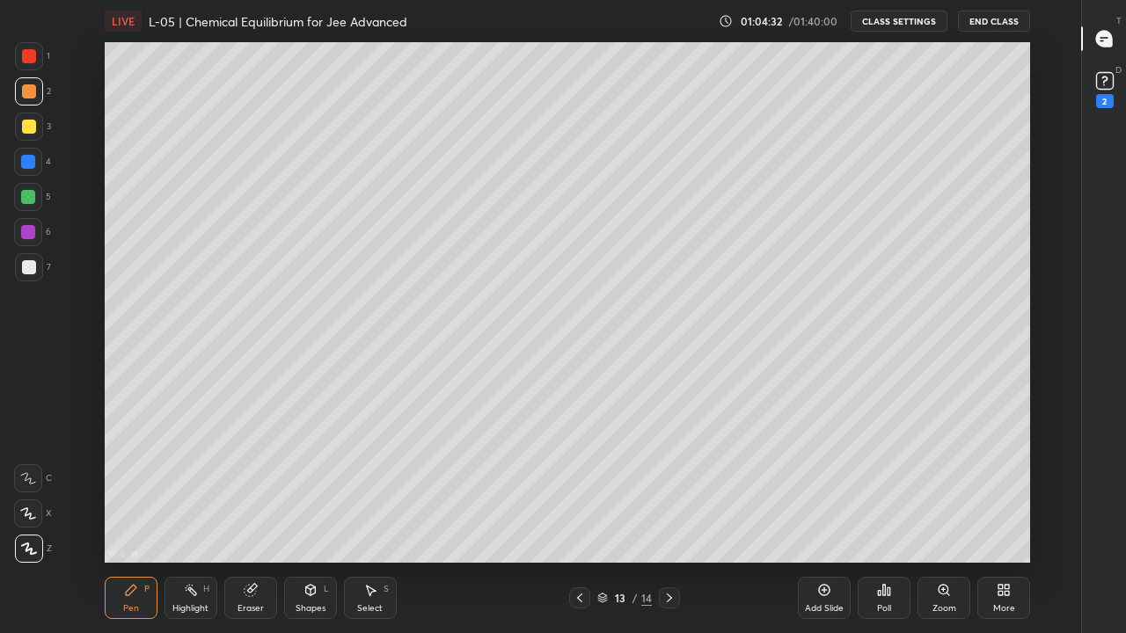
click at [668, 491] on icon at bounding box center [669, 598] width 14 height 14
click at [32, 59] on div at bounding box center [29, 56] width 14 height 14
click at [29, 194] on div at bounding box center [28, 197] width 14 height 14
click at [579, 491] on icon at bounding box center [580, 598] width 14 height 14
click at [669, 491] on icon at bounding box center [669, 598] width 14 height 14
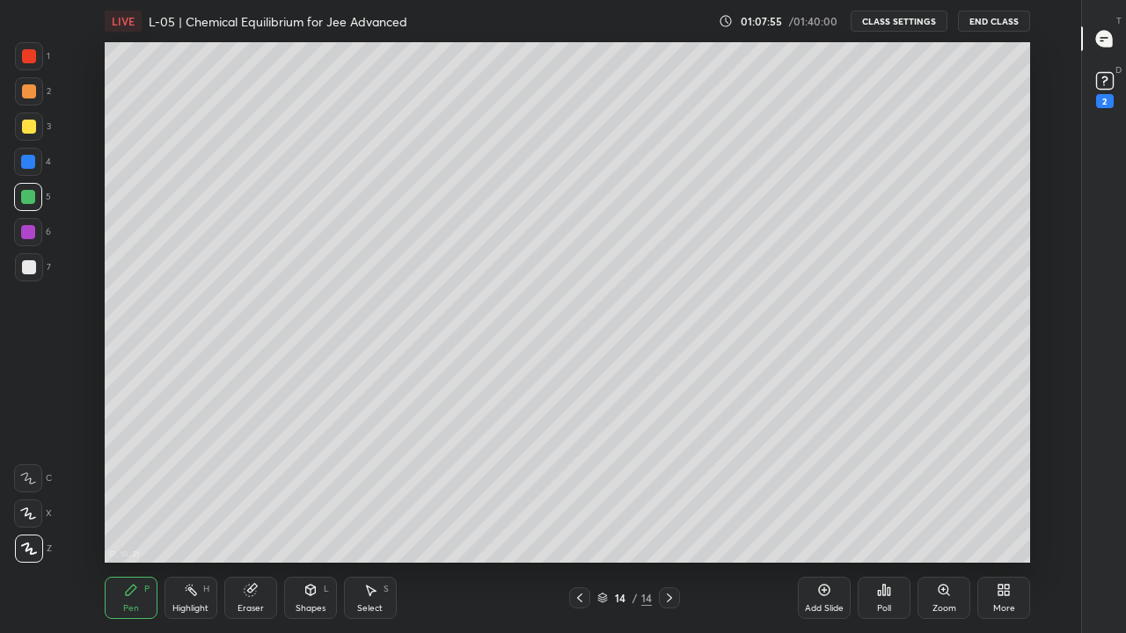
click at [822, 491] on icon at bounding box center [824, 590] width 14 height 14
click at [577, 491] on icon at bounding box center [580, 598] width 14 height 14
click at [579, 491] on icon at bounding box center [580, 598] width 14 height 14
click at [669, 491] on icon at bounding box center [669, 598] width 14 height 14
click at [579, 491] on icon at bounding box center [580, 598] width 14 height 14
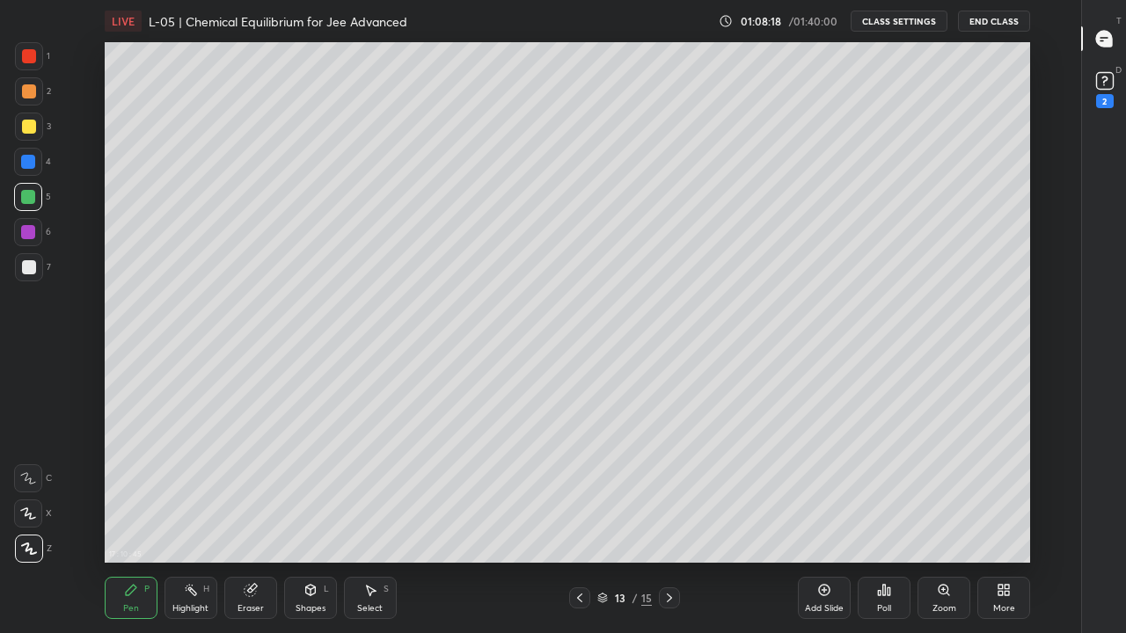
click at [580, 491] on icon at bounding box center [580, 598] width 14 height 14
click at [669, 491] on icon at bounding box center [669, 598] width 14 height 14
click at [670, 491] on icon at bounding box center [669, 598] width 14 height 14
click at [579, 491] on icon at bounding box center [580, 598] width 14 height 14
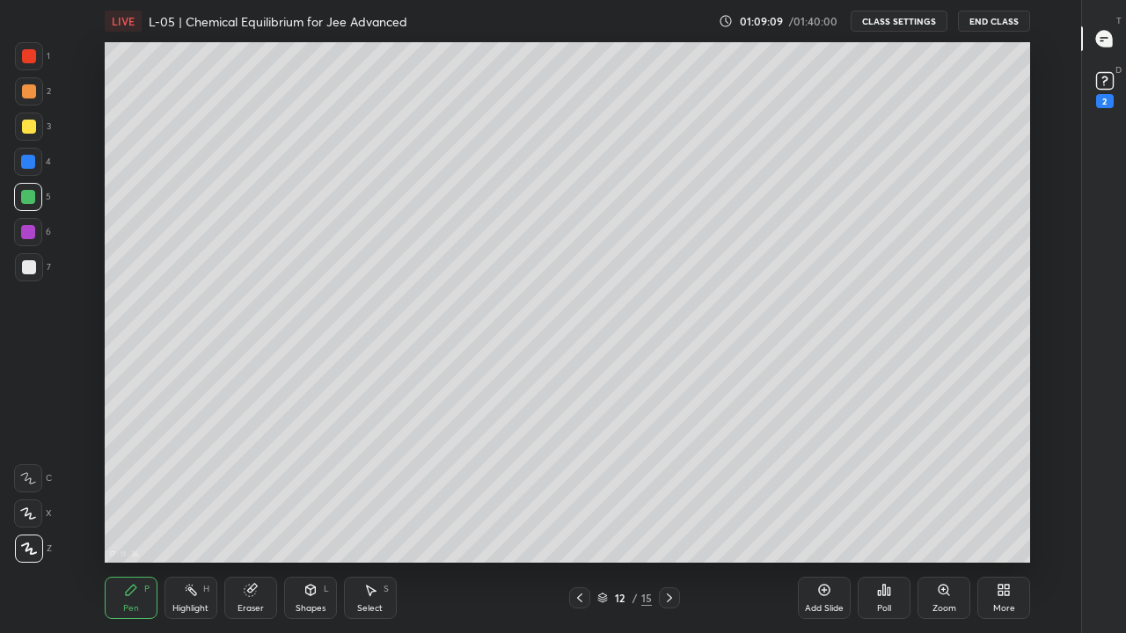
click at [579, 491] on icon at bounding box center [580, 598] width 14 height 14
click at [571, 491] on div at bounding box center [579, 598] width 21 height 21
click at [574, 491] on div at bounding box center [579, 598] width 21 height 21
click at [667, 491] on icon at bounding box center [669, 598] width 14 height 14
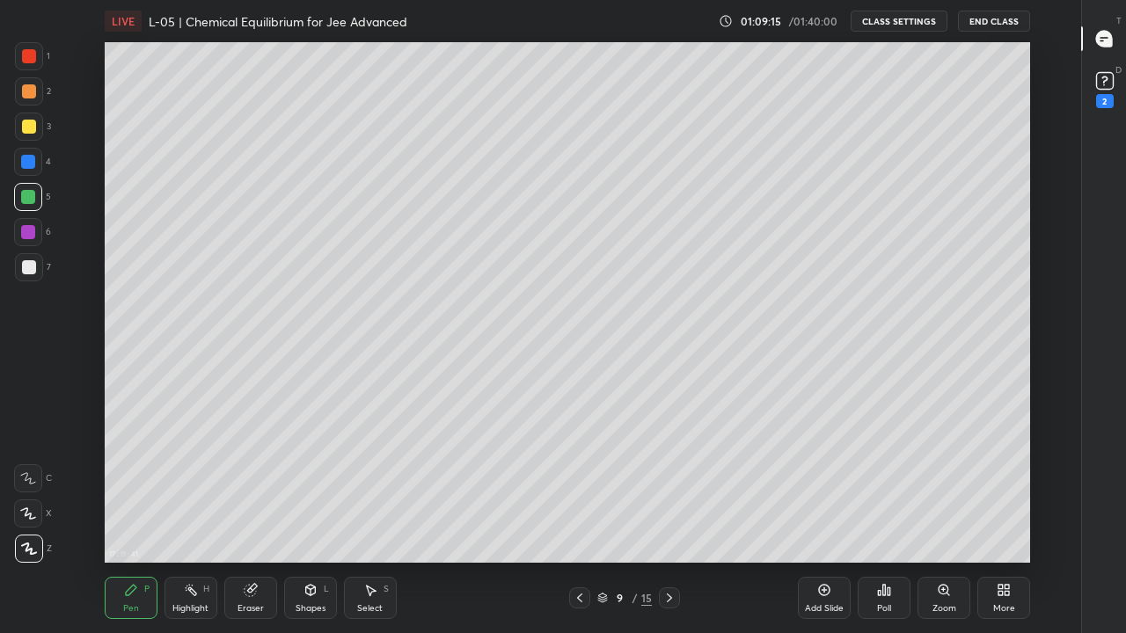
click at [34, 60] on div at bounding box center [29, 56] width 14 height 14
click at [99, 62] on div "17 : 11 : 42 Setting up your live class" at bounding box center [567, 302] width 1022 height 521
click at [104, 67] on div "17 : 11 : 42 Setting up your live class" at bounding box center [567, 302] width 1022 height 521
click at [669, 491] on icon at bounding box center [669, 598] width 14 height 14
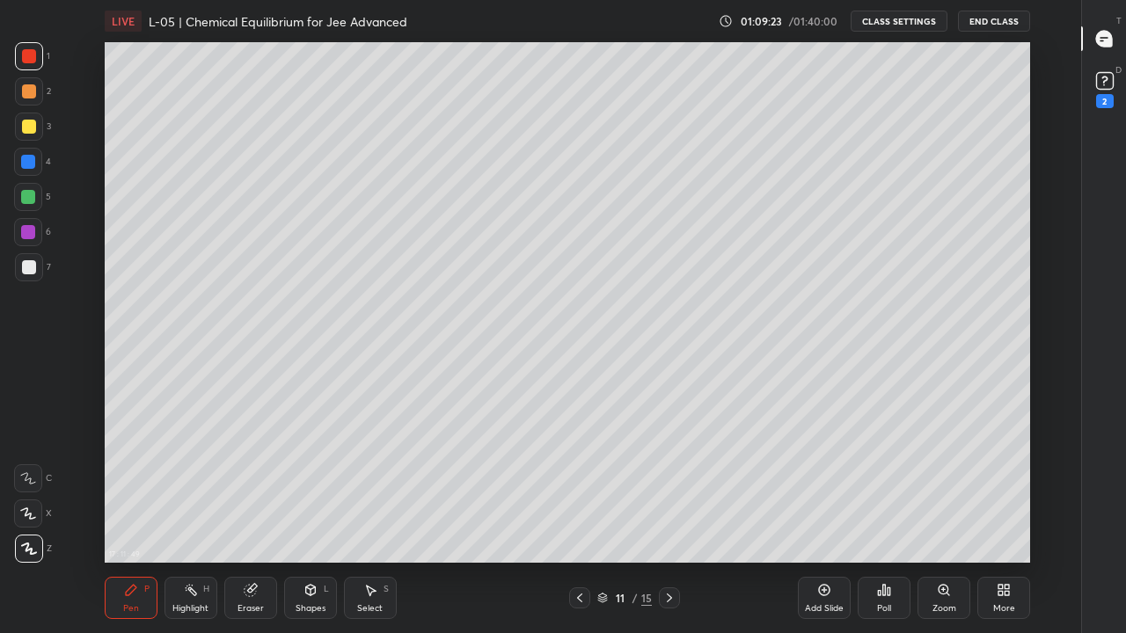
click at [671, 491] on icon at bounding box center [669, 598] width 14 height 14
click at [667, 491] on icon at bounding box center [669, 598] width 14 height 14
click at [667, 491] on icon at bounding box center [669, 598] width 5 height 9
click at [669, 491] on icon at bounding box center [669, 598] width 14 height 14
click at [33, 95] on div at bounding box center [29, 91] width 14 height 14
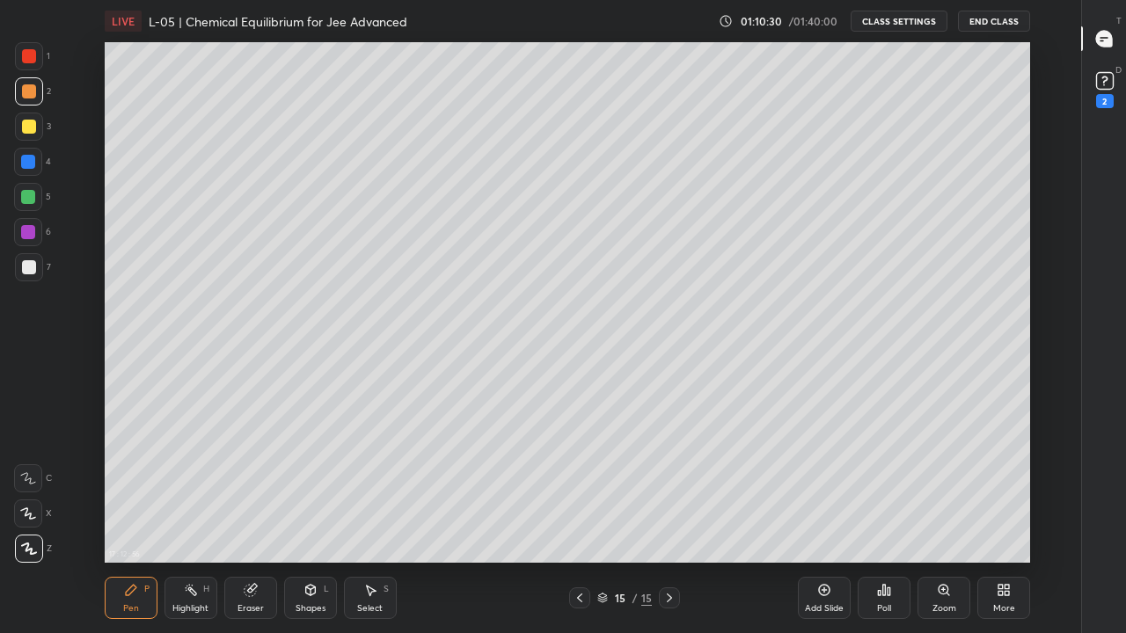
click at [381, 491] on div "Select S" at bounding box center [370, 598] width 53 height 42
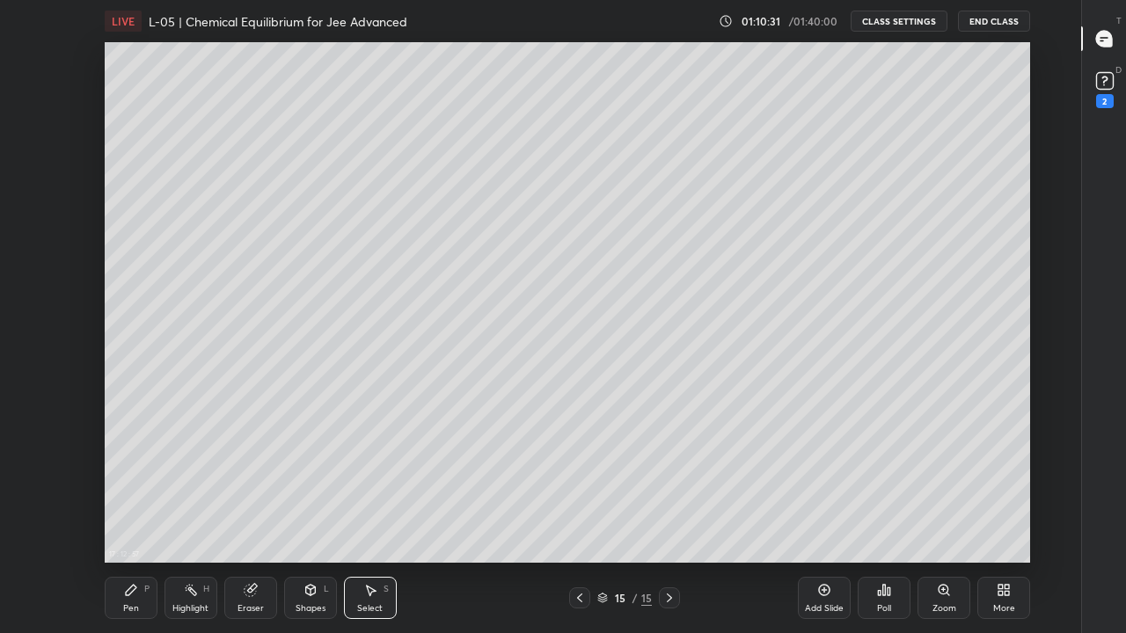
click at [316, 491] on div "Shapes" at bounding box center [311, 608] width 30 height 9
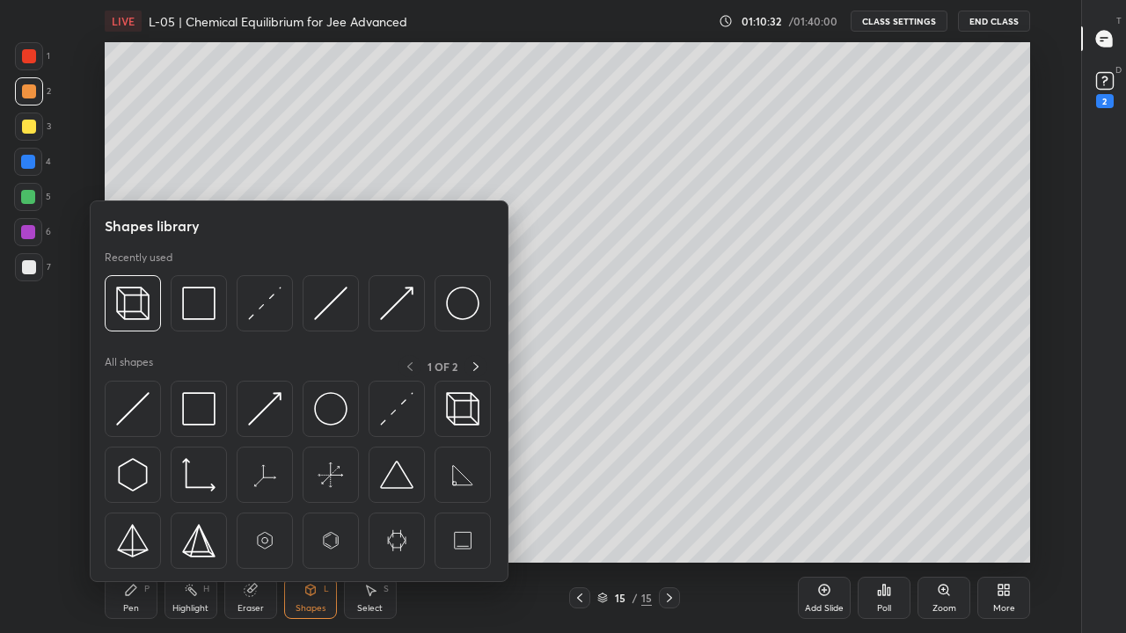
click at [200, 310] on img at bounding box center [198, 303] width 33 height 33
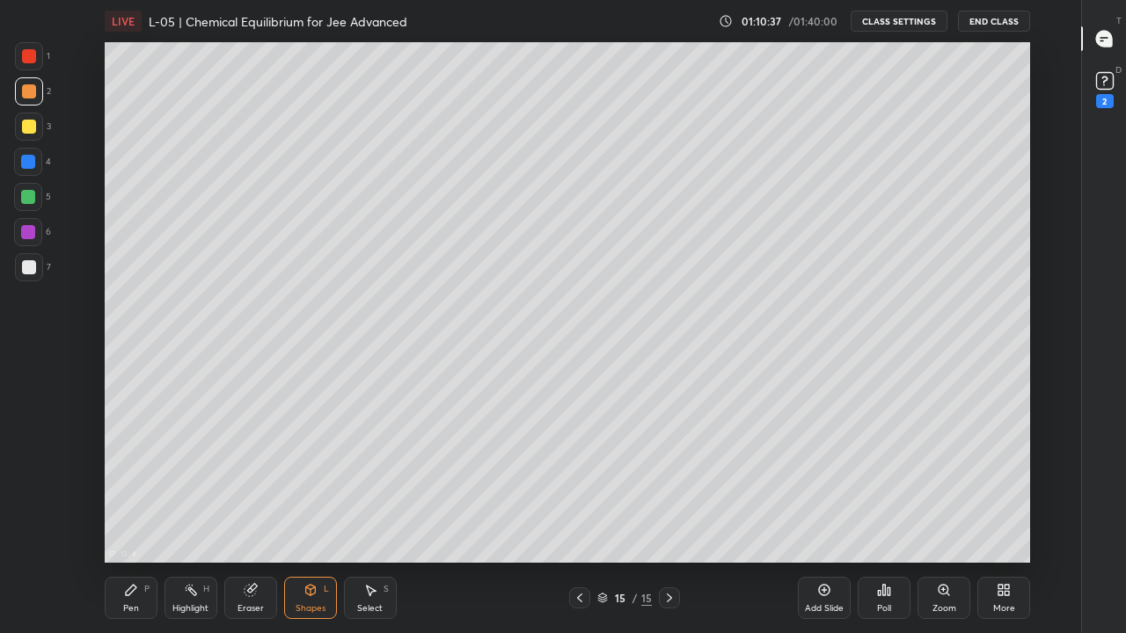
click at [379, 491] on div "Select" at bounding box center [370, 608] width 26 height 9
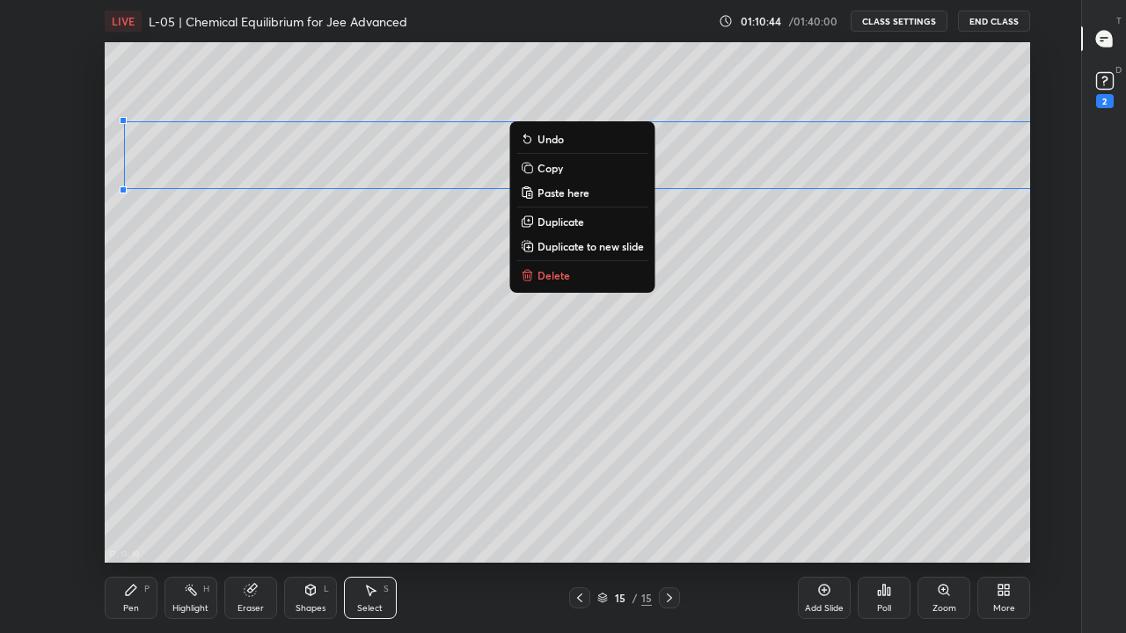
click at [573, 491] on div "0 ° Undo Copy Paste here Duplicate Duplicate to new slide Delete" at bounding box center [568, 302] width 926 height 521
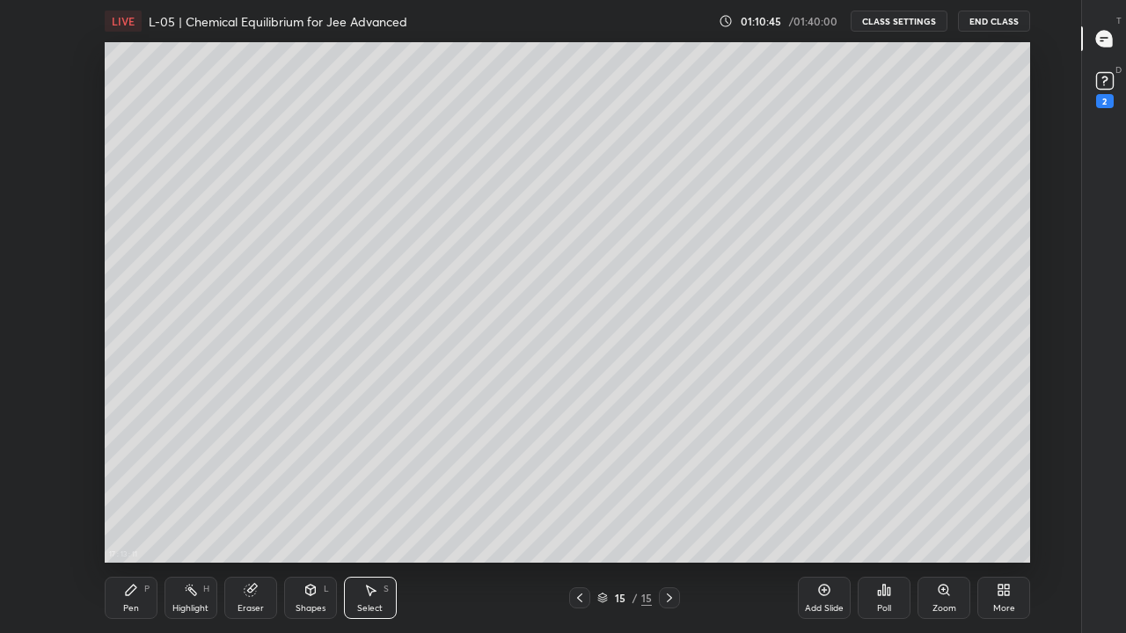
click at [143, 491] on div "Pen P" at bounding box center [131, 598] width 53 height 42
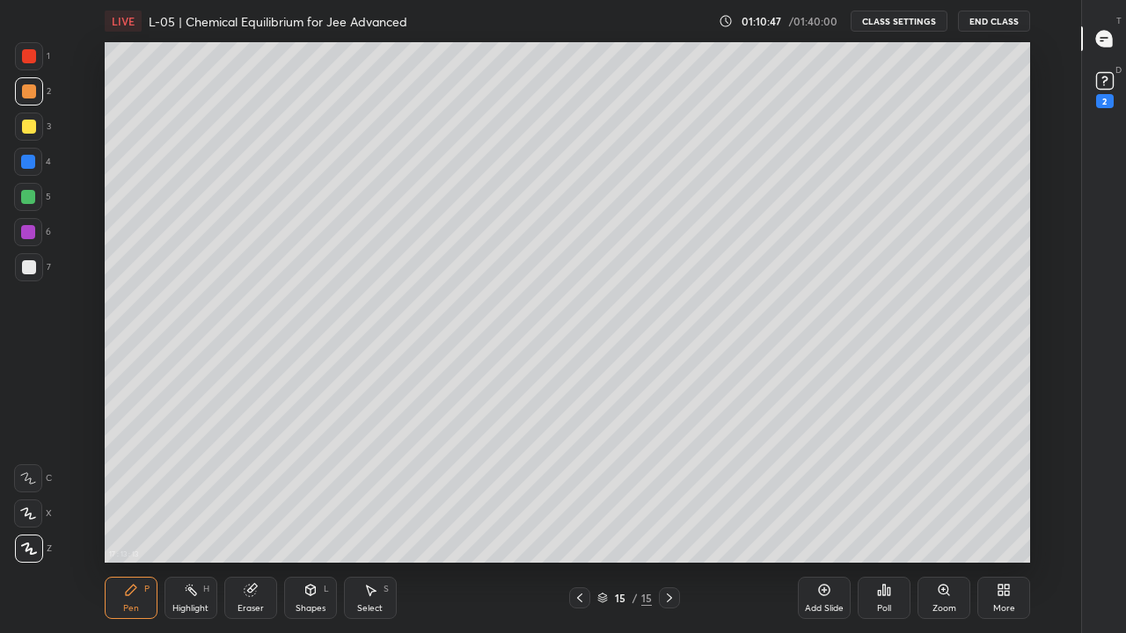
click at [33, 239] on div at bounding box center [28, 232] width 28 height 28
click at [33, 95] on div at bounding box center [29, 91] width 14 height 14
click at [33, 491] on div at bounding box center [28, 514] width 28 height 28
click at [373, 491] on icon at bounding box center [370, 590] width 14 height 14
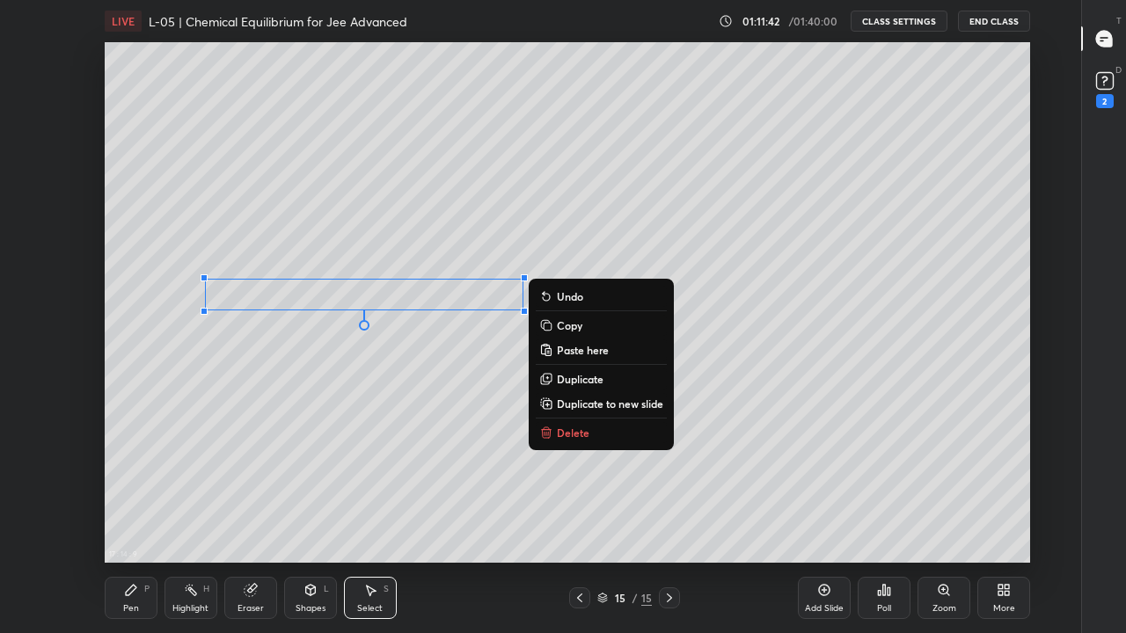
click at [210, 480] on div "0 ° Undo Copy Paste here Duplicate Duplicate to new slide Delete" at bounding box center [568, 302] width 926 height 521
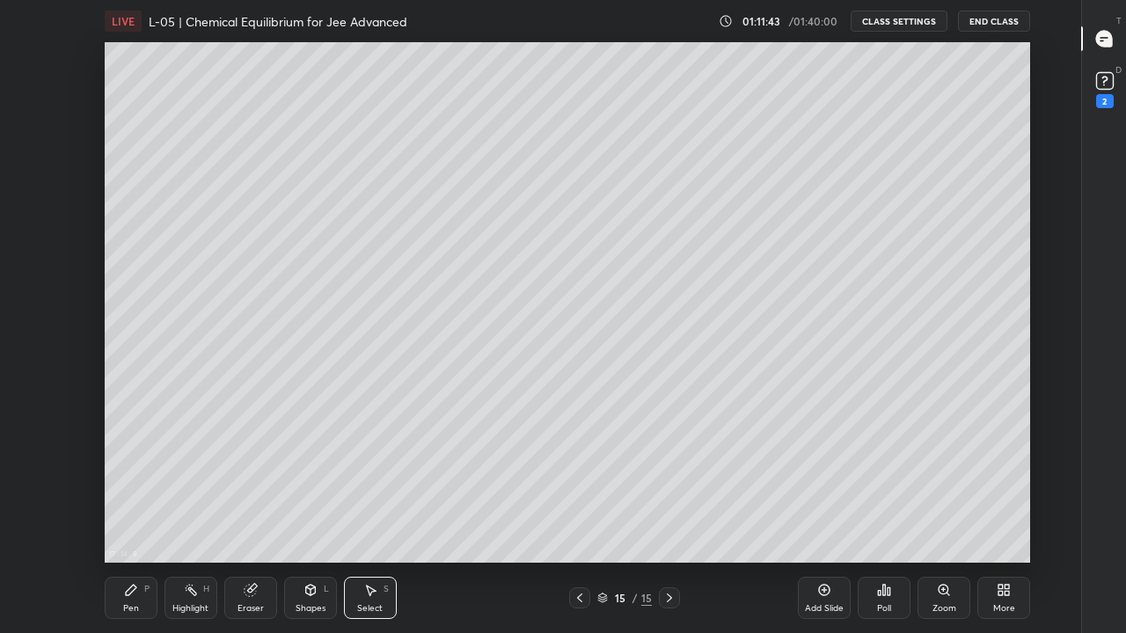
click at [137, 491] on icon at bounding box center [131, 590] width 14 height 14
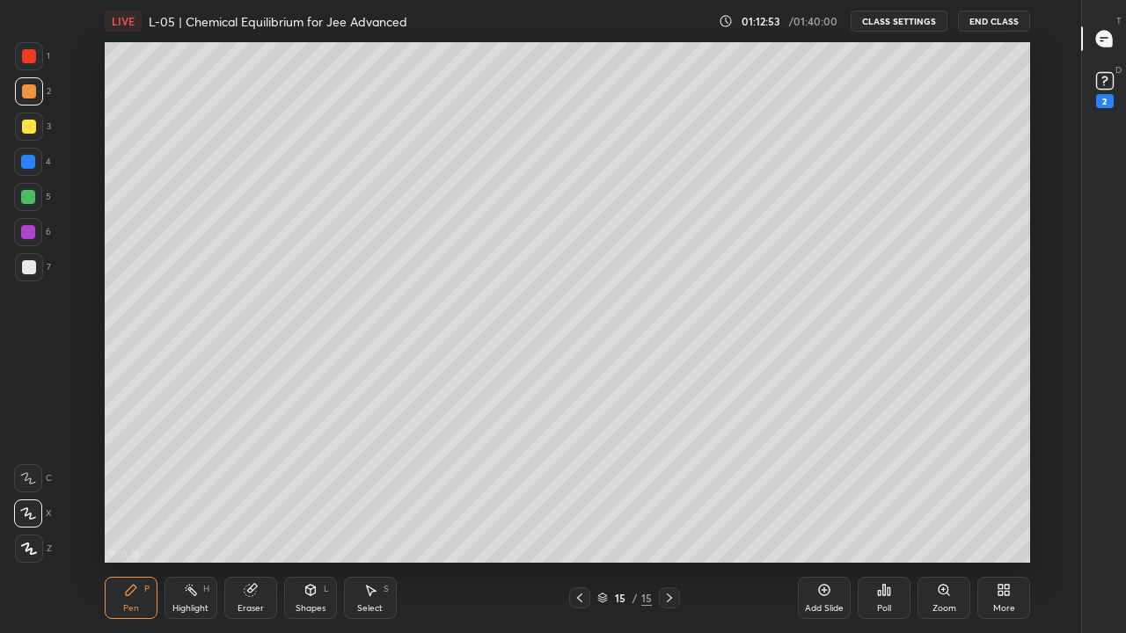
click at [23, 202] on div at bounding box center [28, 197] width 14 height 14
click at [814, 491] on div "Add Slide" at bounding box center [824, 598] width 53 height 42
click at [30, 129] on div at bounding box center [29, 127] width 14 height 14
click at [376, 491] on div "Select" at bounding box center [370, 608] width 26 height 9
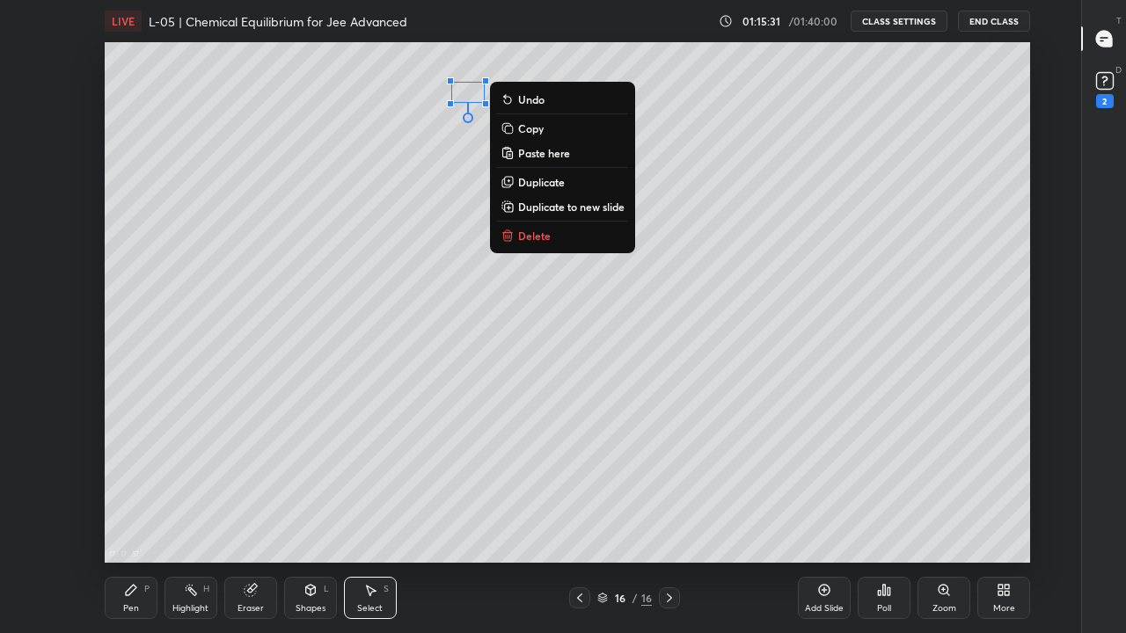
click at [535, 238] on p "Delete" at bounding box center [534, 236] width 33 height 14
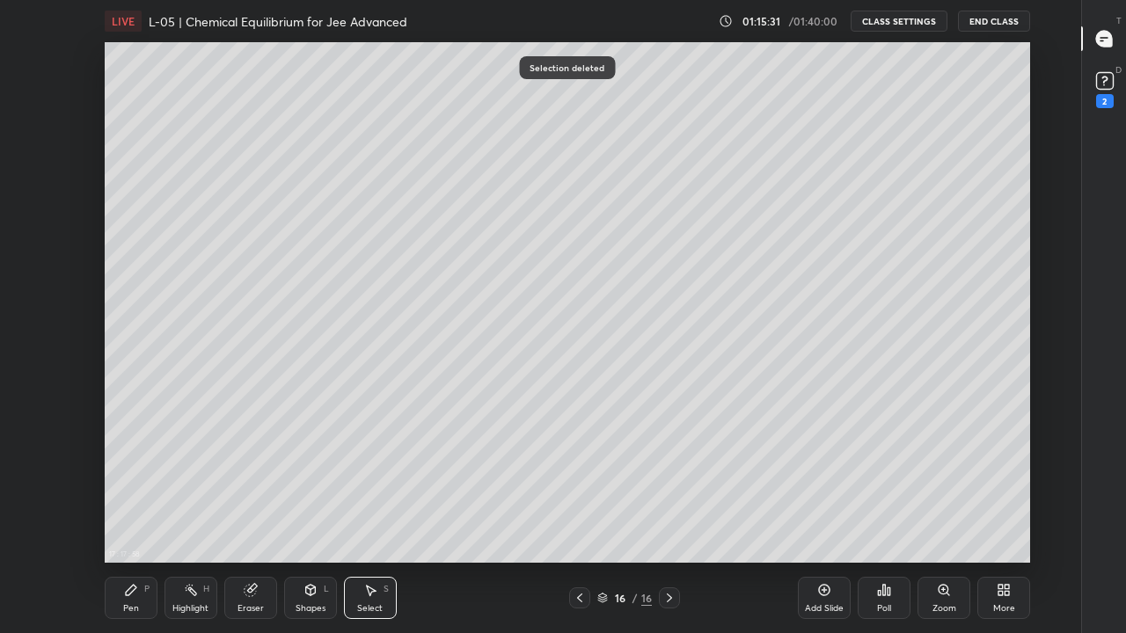
click at [136, 491] on div "Pen" at bounding box center [131, 608] width 16 height 9
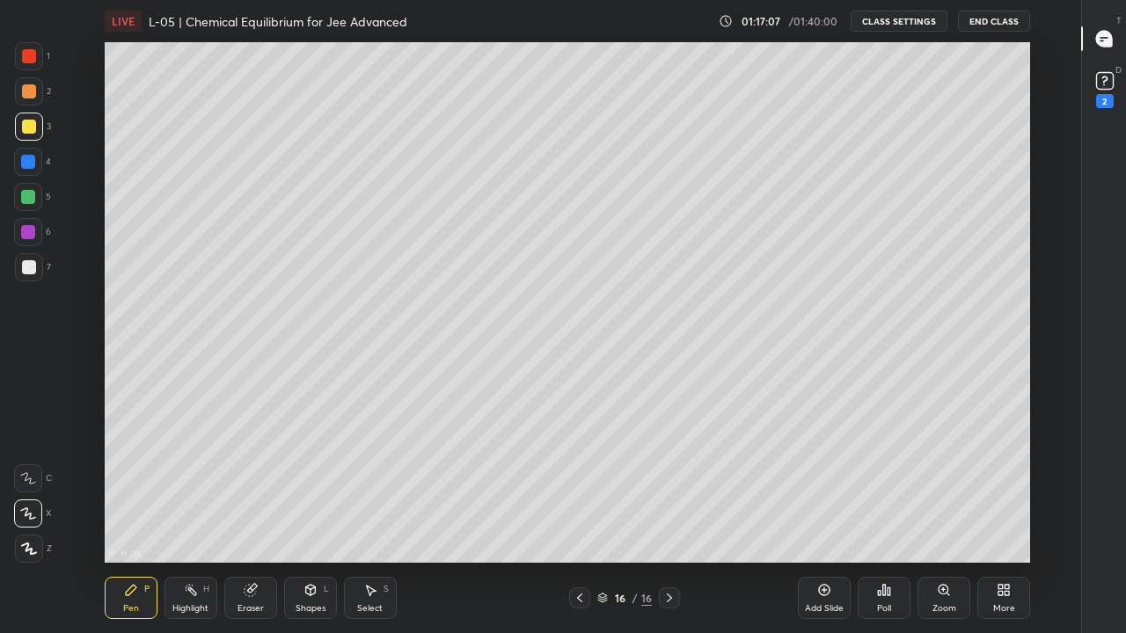
click at [30, 201] on div at bounding box center [28, 197] width 14 height 14
click at [825, 491] on div "Add Slide" at bounding box center [824, 598] width 53 height 42
click at [32, 133] on div at bounding box center [29, 127] width 14 height 14
click at [31, 90] on div at bounding box center [29, 91] width 14 height 14
click at [30, 491] on icon at bounding box center [29, 549] width 14 height 11
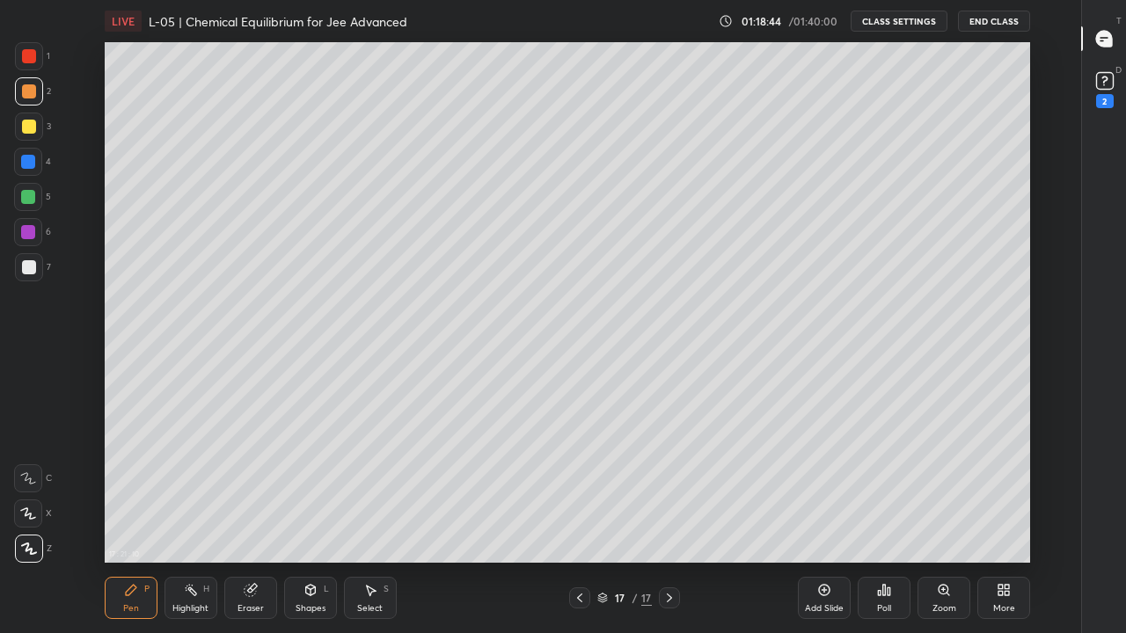
click at [25, 125] on div at bounding box center [29, 127] width 14 height 14
click at [32, 233] on div at bounding box center [28, 232] width 14 height 14
click at [95, 66] on div "17 : 22 : 8 Setting up your live class" at bounding box center [567, 302] width 1022 height 521
click at [31, 127] on div at bounding box center [29, 127] width 14 height 14
click at [28, 157] on div at bounding box center [28, 162] width 14 height 14
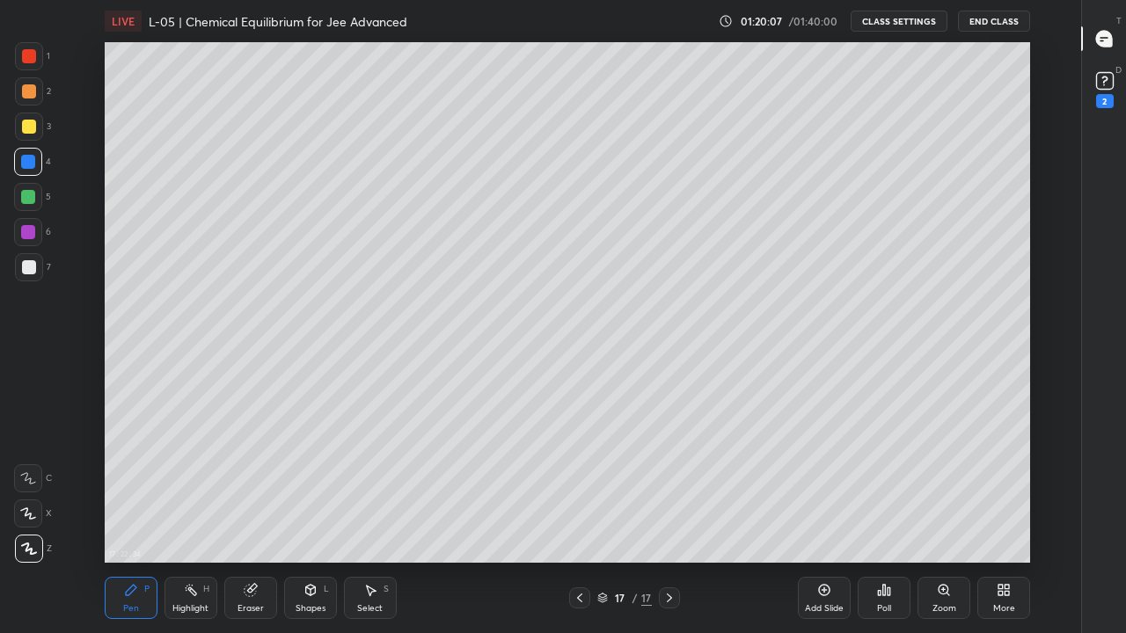
click at [137, 491] on div "Pen" at bounding box center [131, 608] width 16 height 9
click at [29, 266] on div at bounding box center [29, 267] width 14 height 14
click at [579, 491] on icon at bounding box center [579, 598] width 5 height 9
click at [669, 491] on icon at bounding box center [669, 598] width 14 height 14
click at [579, 491] on icon at bounding box center [580, 598] width 14 height 14
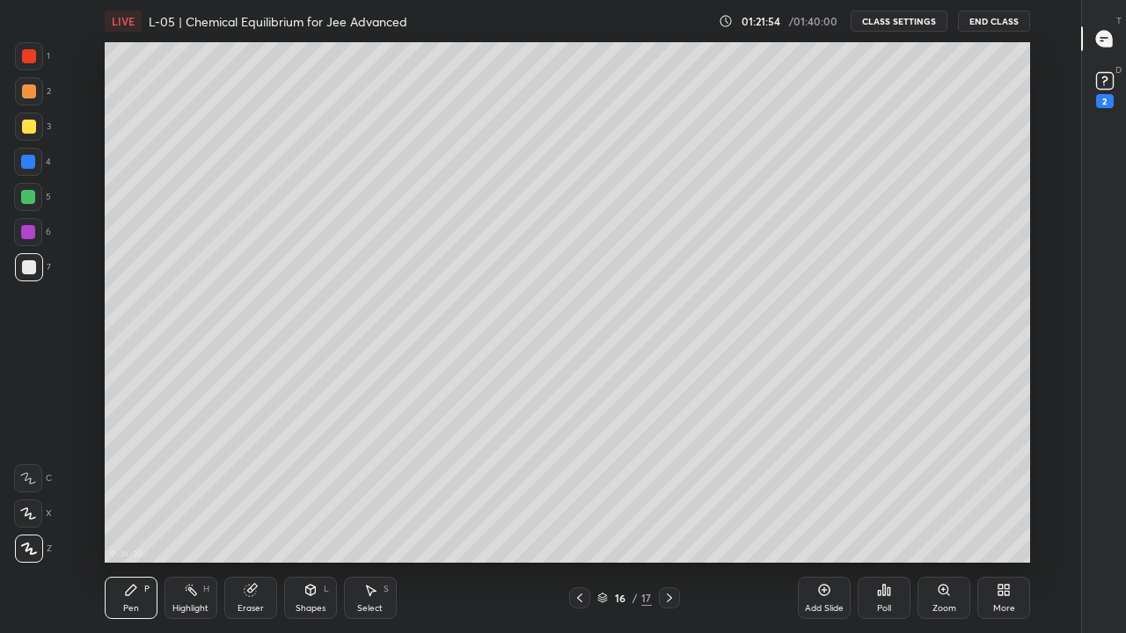
click at [580, 491] on icon at bounding box center [580, 598] width 14 height 14
click at [579, 491] on icon at bounding box center [579, 598] width 5 height 9
click at [580, 491] on icon at bounding box center [580, 598] width 14 height 14
click at [587, 491] on div at bounding box center [579, 598] width 21 height 21
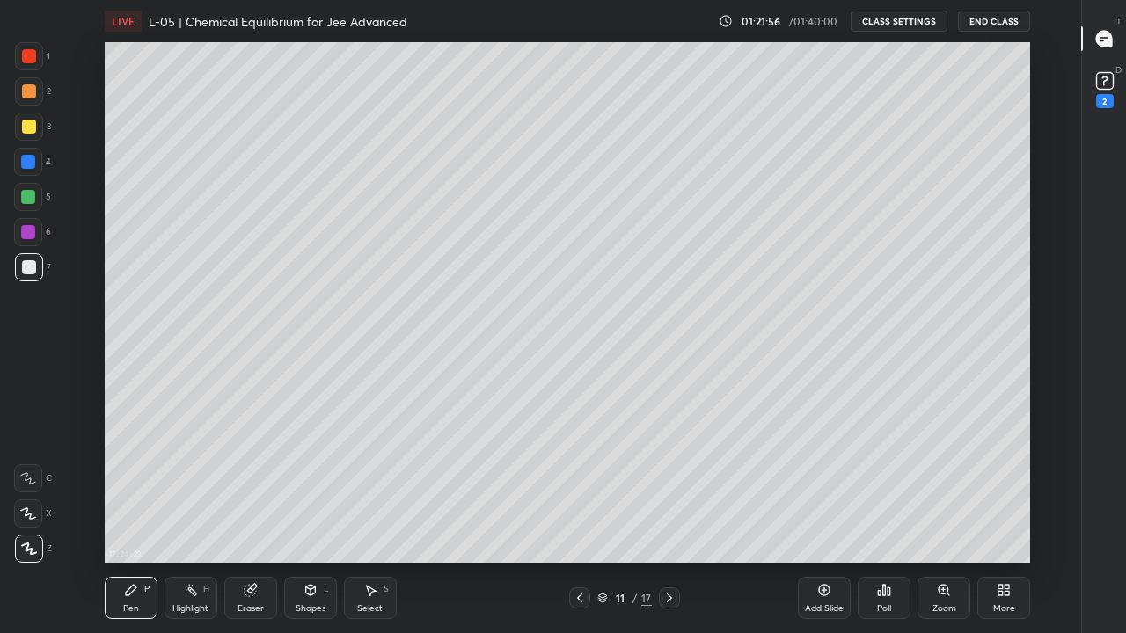
click at [586, 491] on div at bounding box center [579, 598] width 21 height 21
click at [670, 491] on icon at bounding box center [669, 598] width 14 height 14
click at [677, 491] on div at bounding box center [669, 598] width 21 height 21
click at [669, 491] on icon at bounding box center [669, 598] width 14 height 14
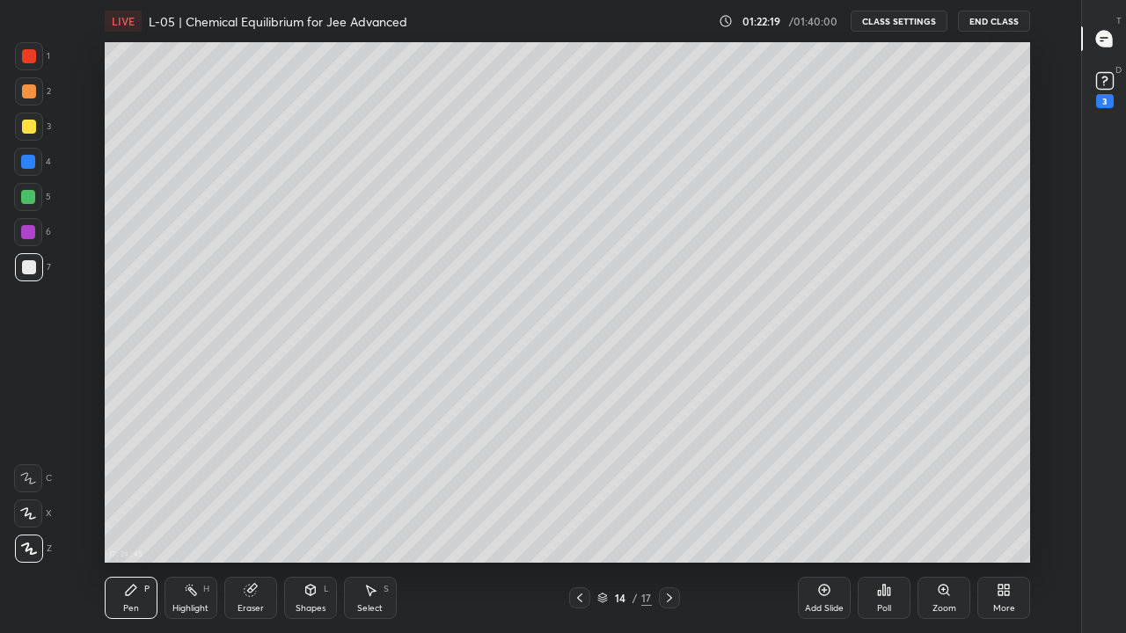
click at [671, 491] on icon at bounding box center [669, 598] width 14 height 14
click at [669, 491] on icon at bounding box center [669, 598] width 14 height 14
click at [677, 491] on div at bounding box center [669, 598] width 21 height 21
click at [991, 19] on button "End Class" at bounding box center [994, 21] width 72 height 21
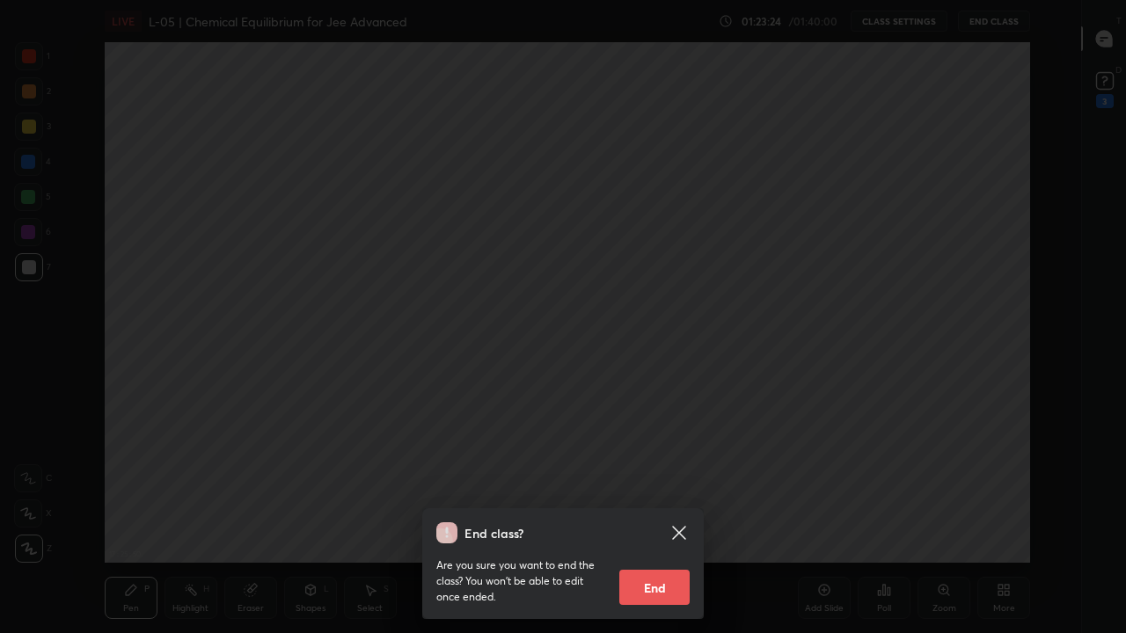
click at [661, 491] on button "End" at bounding box center [654, 587] width 70 height 35
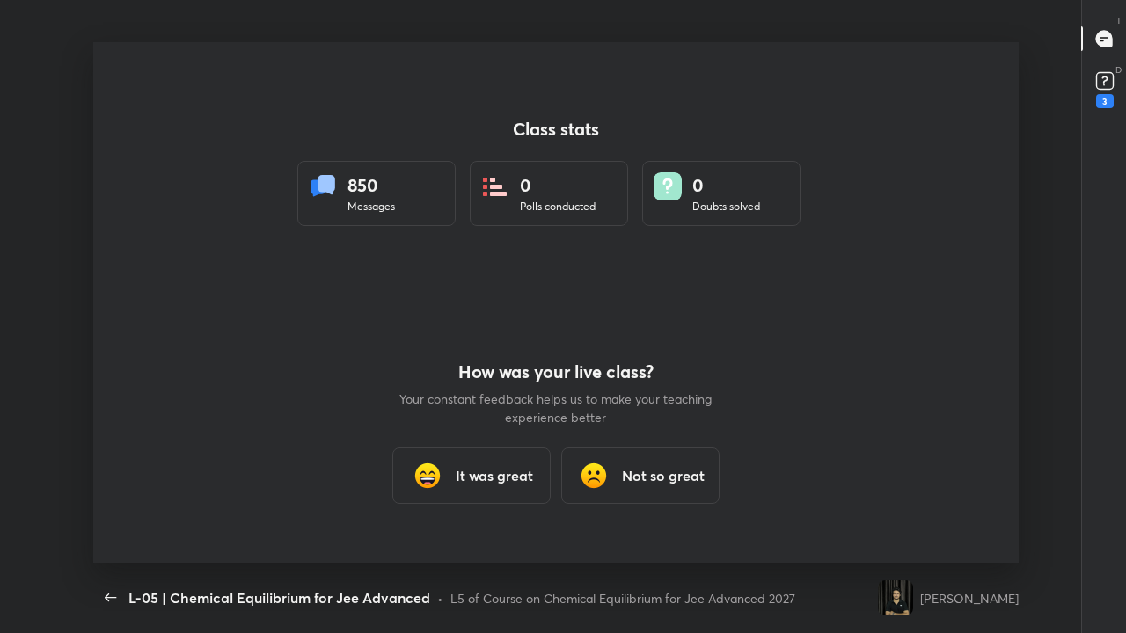
scroll to position [521, 1112]
type textarea "x"
click at [107, 491] on icon "button" at bounding box center [110, 598] width 11 height 8
